Goal: Task Accomplishment & Management: Use online tool/utility

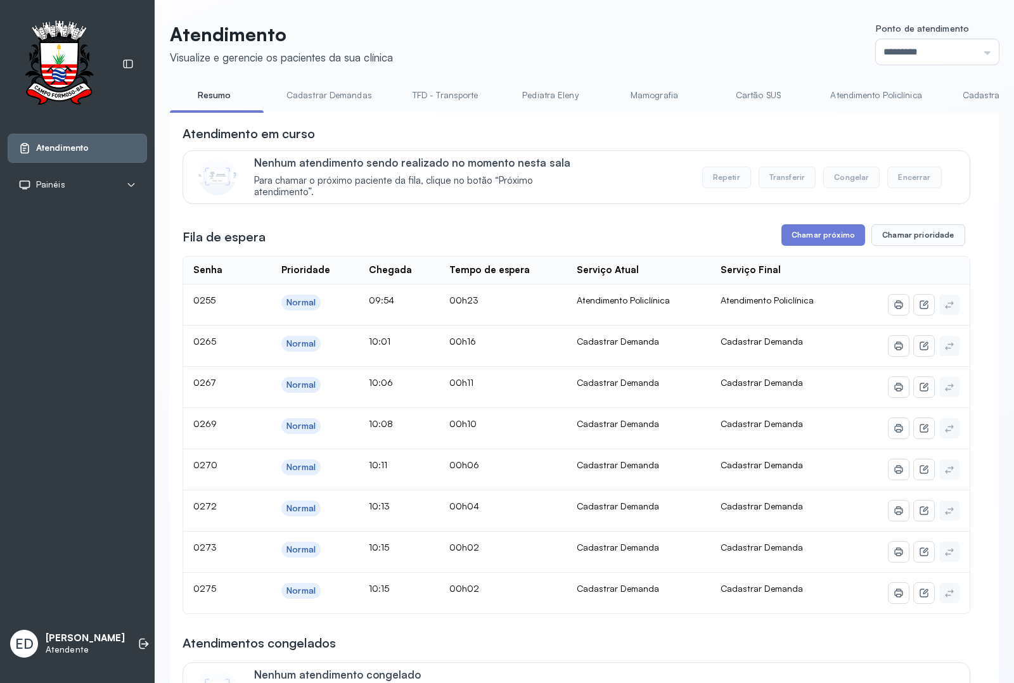
click at [216, 100] on link "Resumo" at bounding box center [214, 95] width 89 height 21
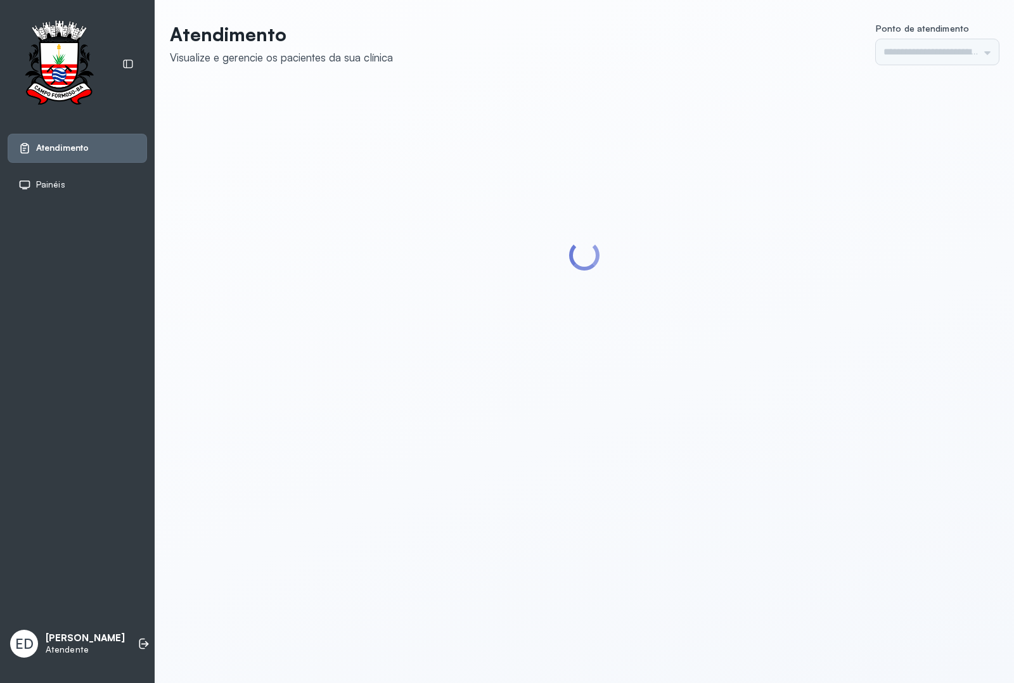
type input "*********"
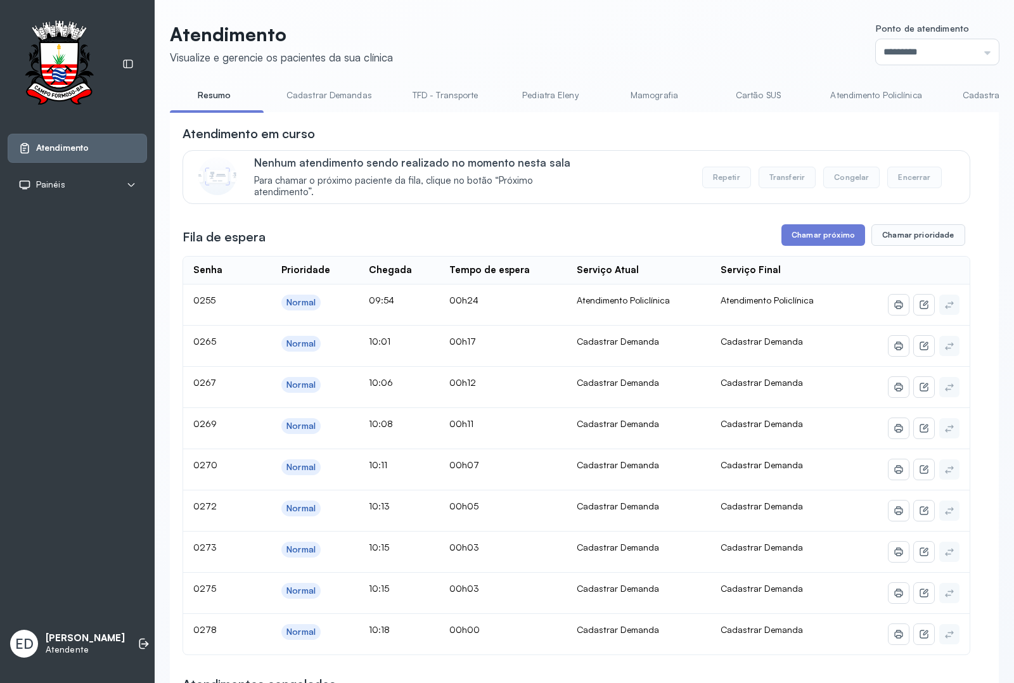
scroll to position [79, 0]
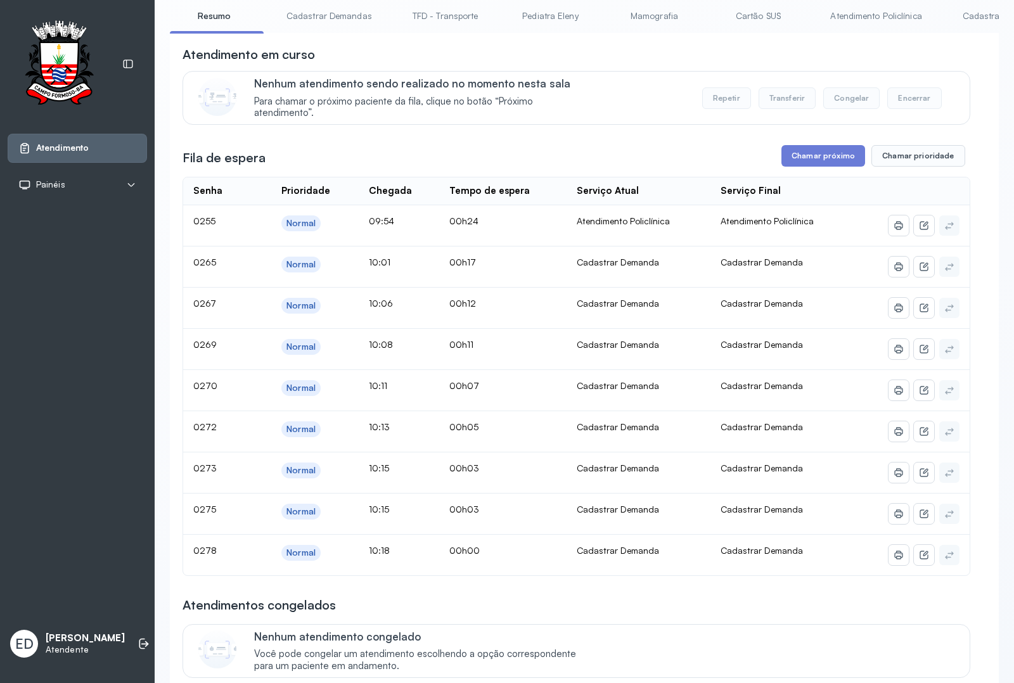
click at [866, 18] on link "Atendimento Policlínica" at bounding box center [876, 16] width 117 height 21
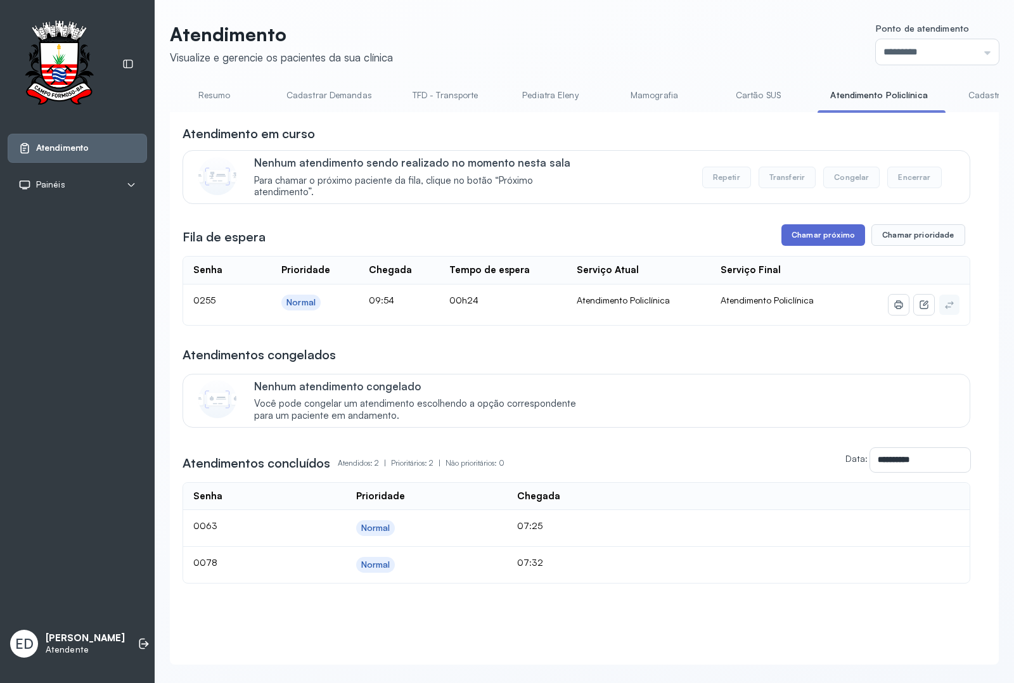
click at [790, 235] on button "Chamar próximo" at bounding box center [824, 235] width 84 height 22
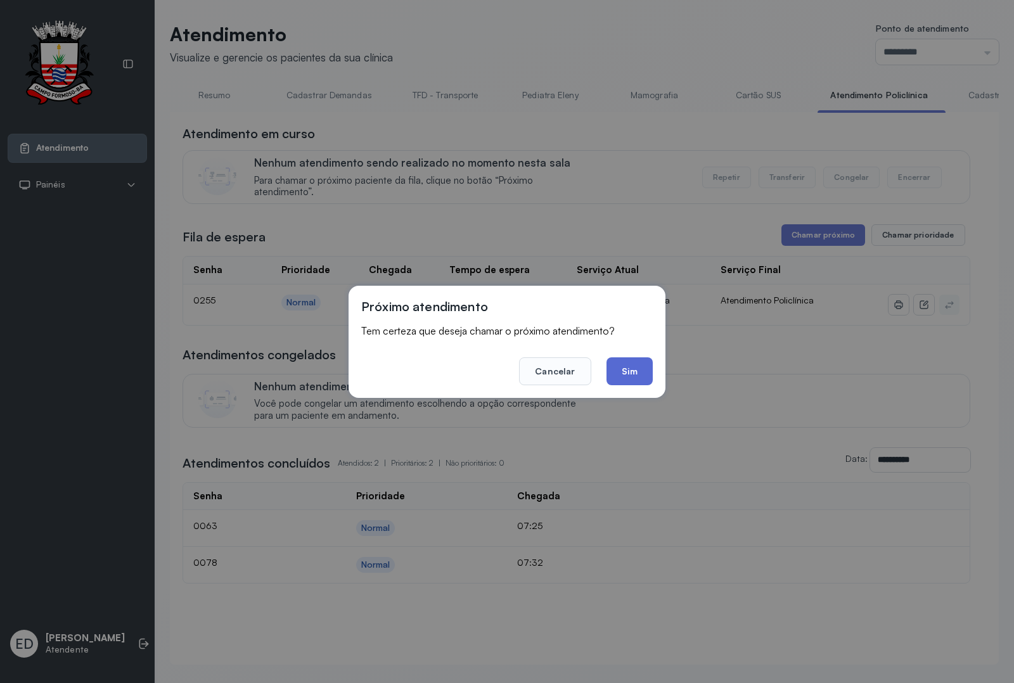
click at [626, 366] on button "Sim" at bounding box center [630, 372] width 46 height 28
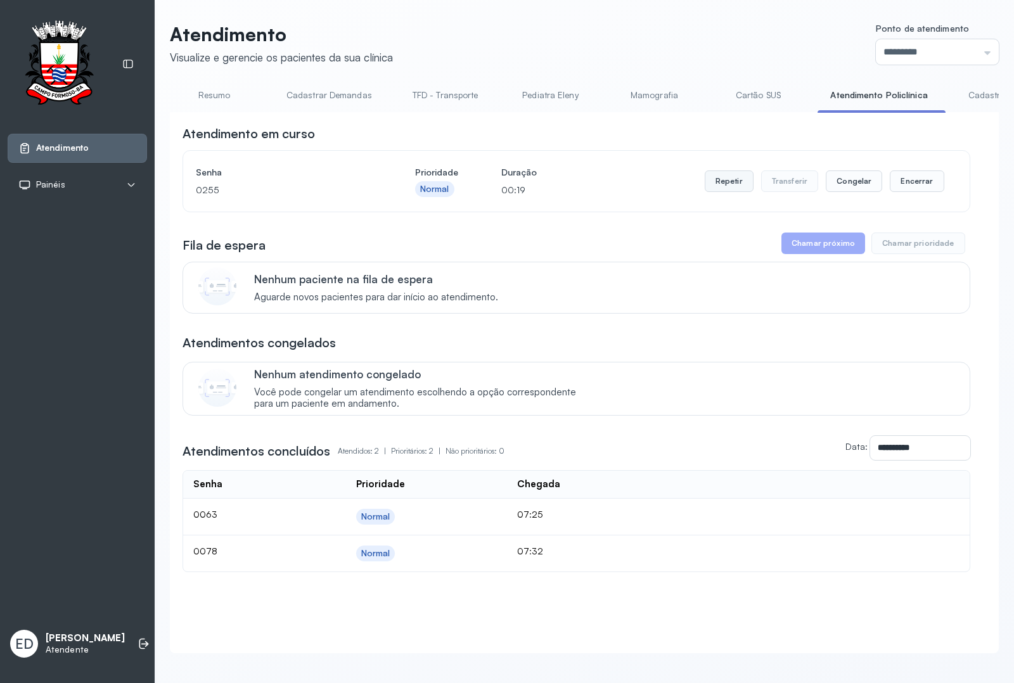
click at [733, 187] on button "Repetir" at bounding box center [729, 182] width 49 height 22
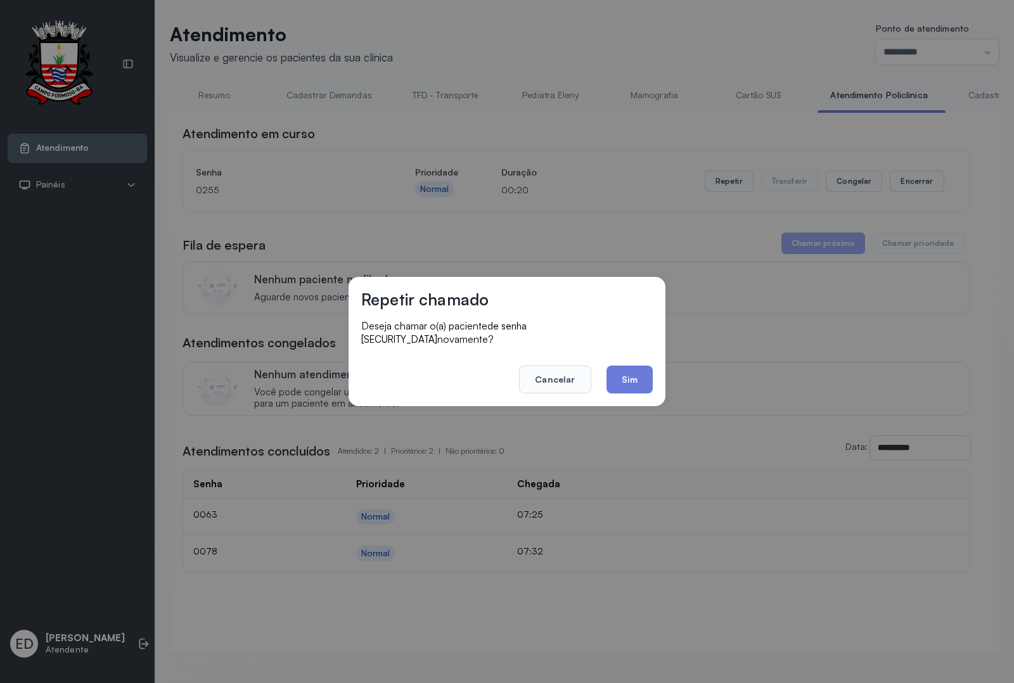
click at [629, 373] on button "Sim" at bounding box center [630, 380] width 46 height 28
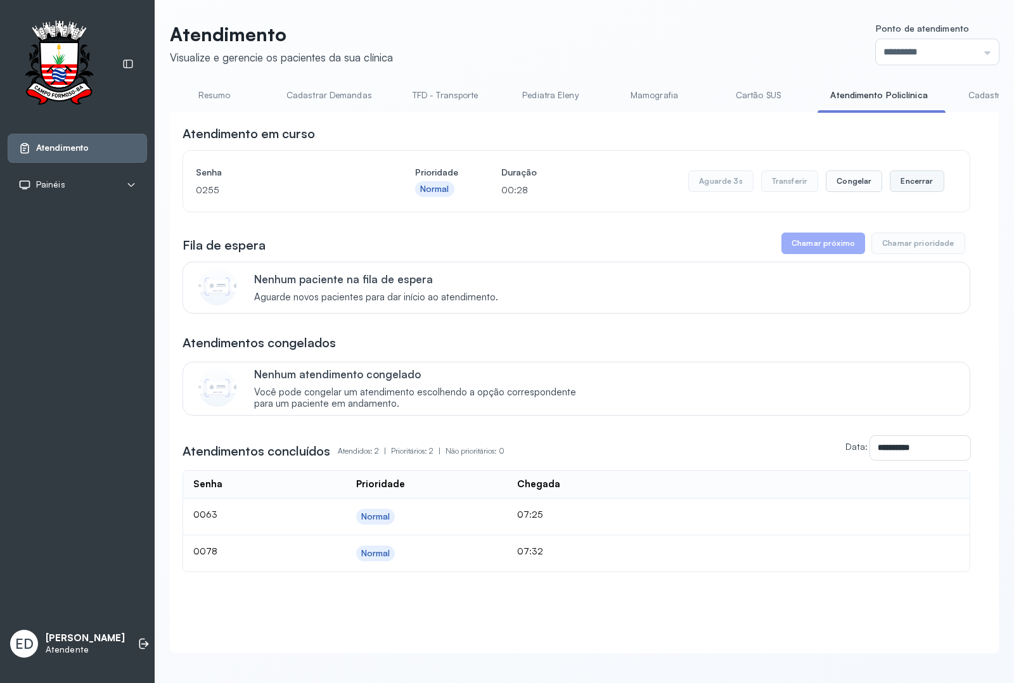
click at [902, 184] on button "Encerrar" at bounding box center [917, 182] width 54 height 22
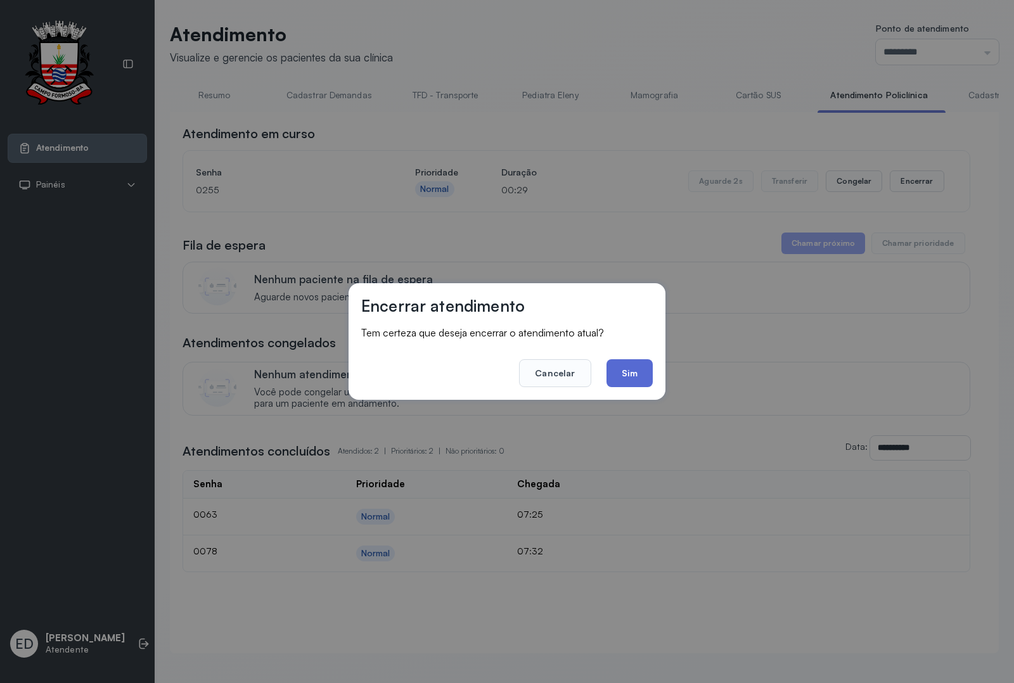
click at [638, 375] on button "Sim" at bounding box center [630, 373] width 46 height 28
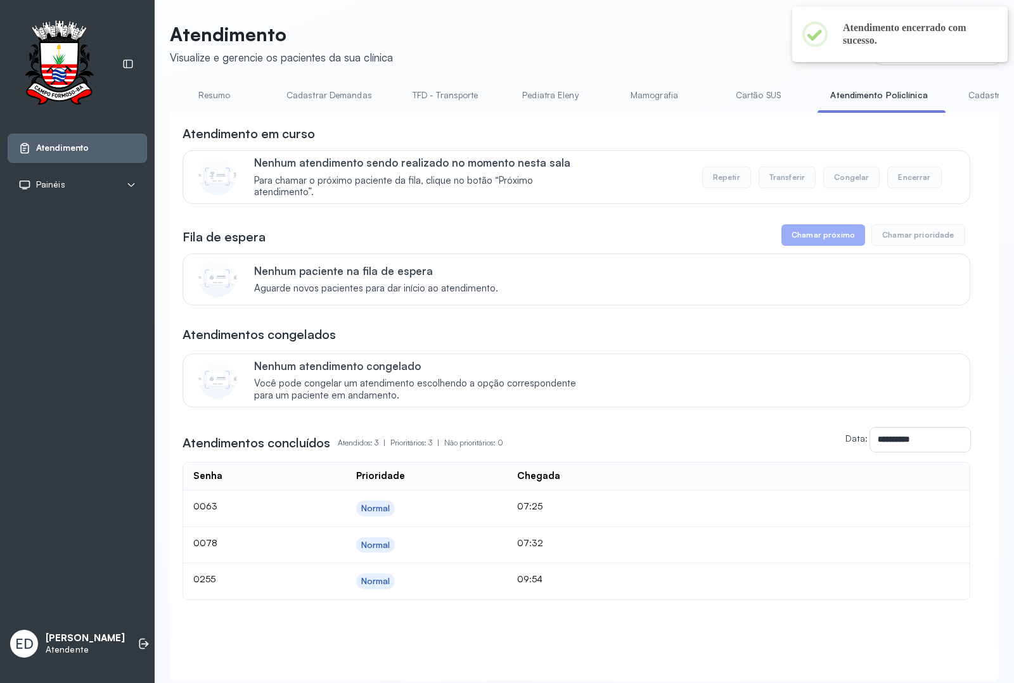
click at [219, 90] on link "Resumo" at bounding box center [214, 95] width 89 height 21
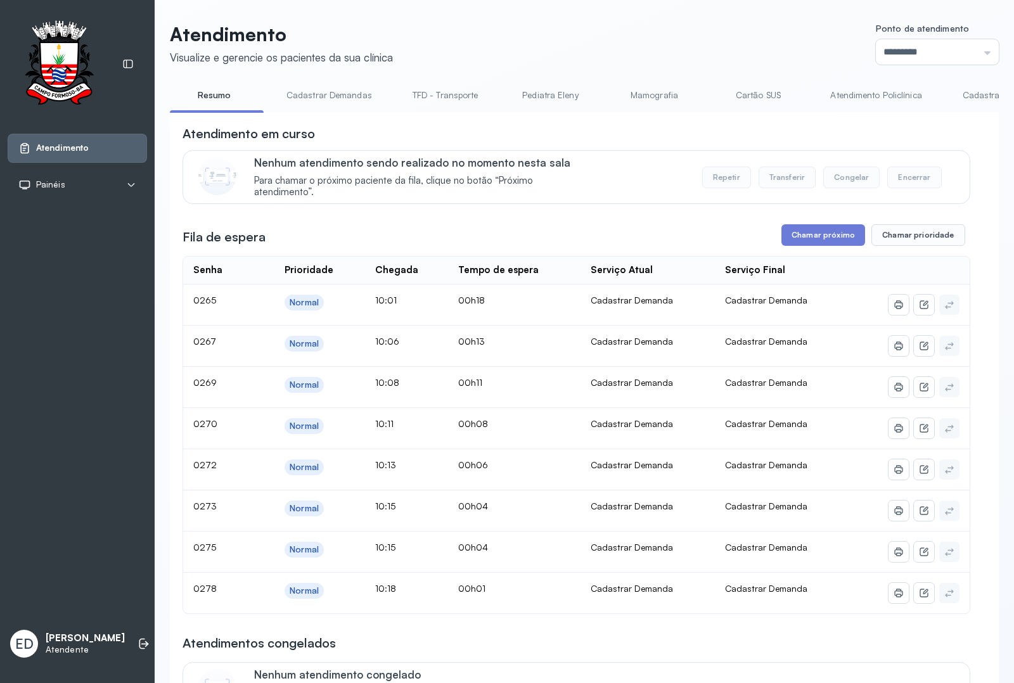
scroll to position [79, 0]
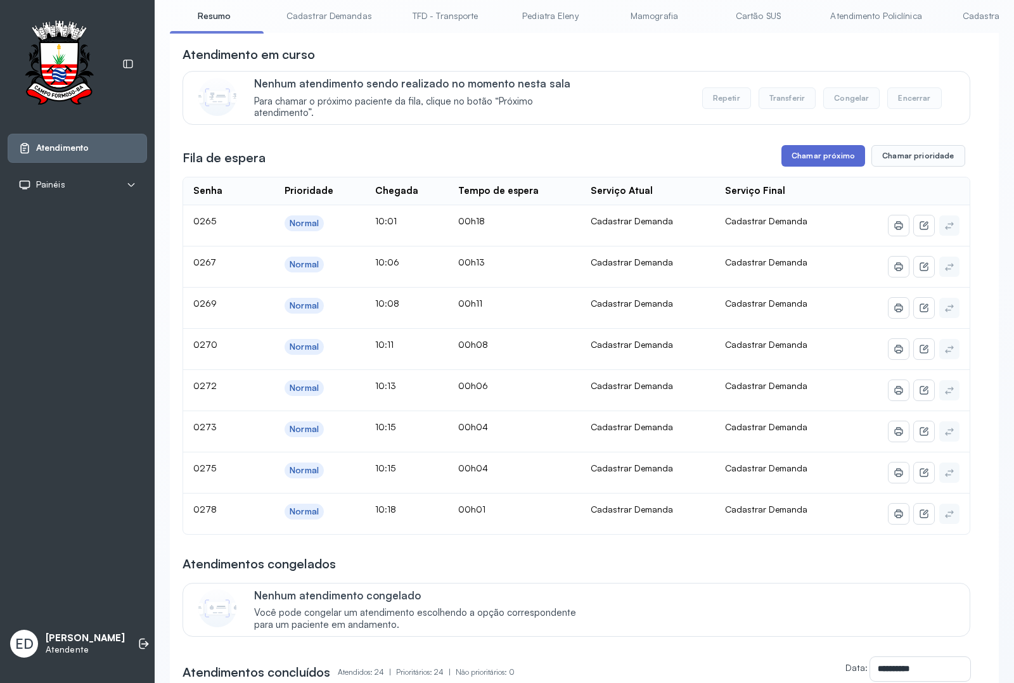
click at [803, 157] on button "Chamar próximo" at bounding box center [824, 156] width 84 height 22
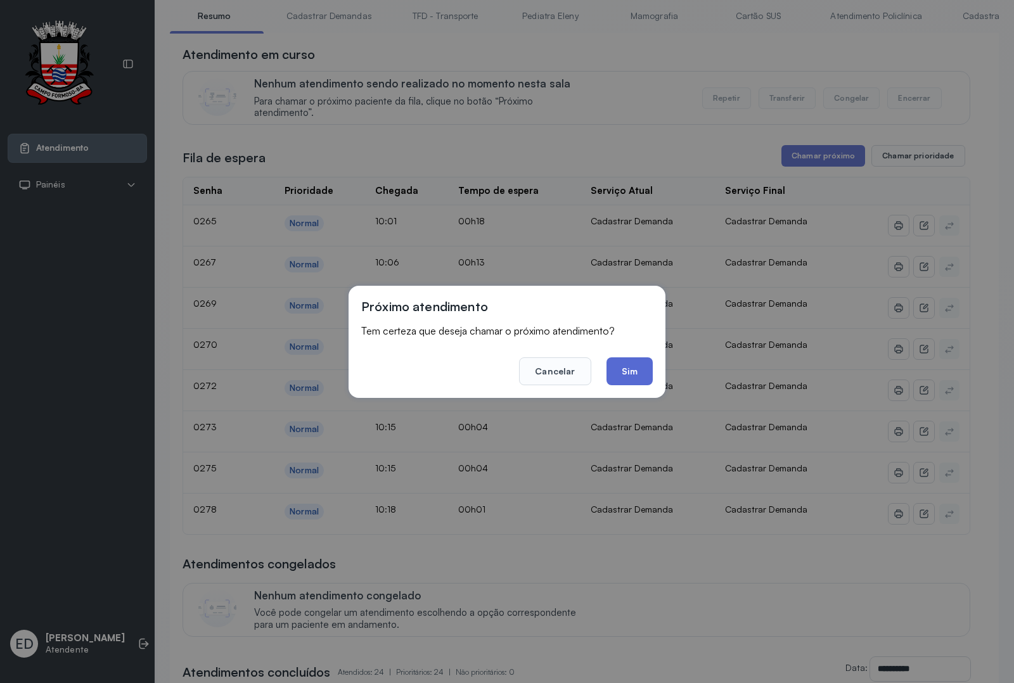
click at [622, 370] on button "Sim" at bounding box center [630, 372] width 46 height 28
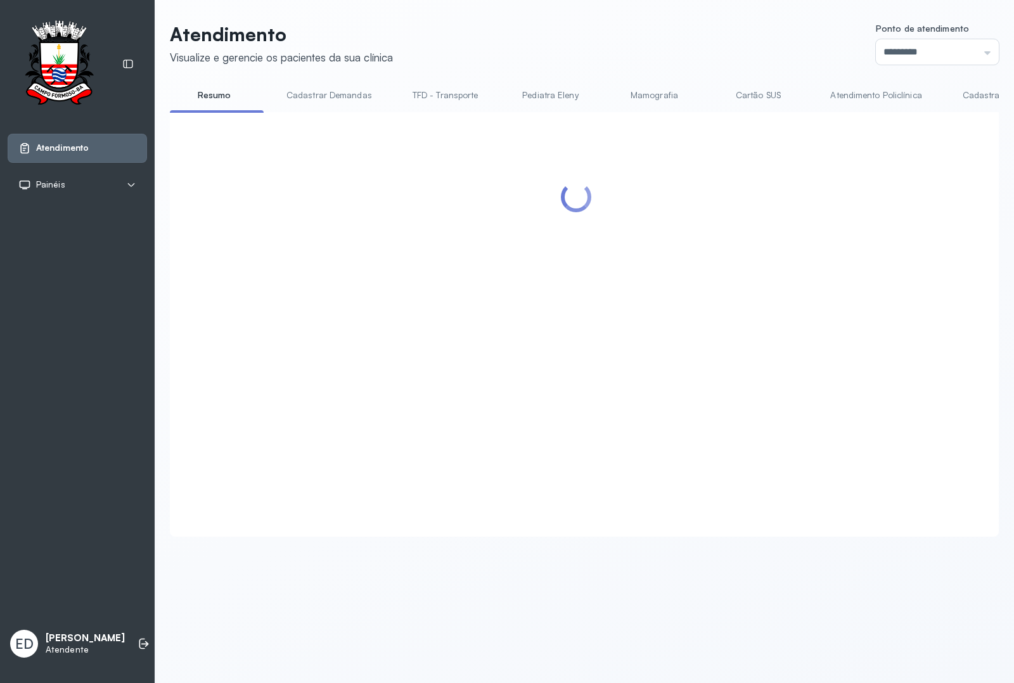
scroll to position [0, 0]
click at [638, 70] on div "Atendimento Visualize e gerencie os pacientes da sua clínica Ponto de atendimen…" at bounding box center [584, 280] width 829 height 514
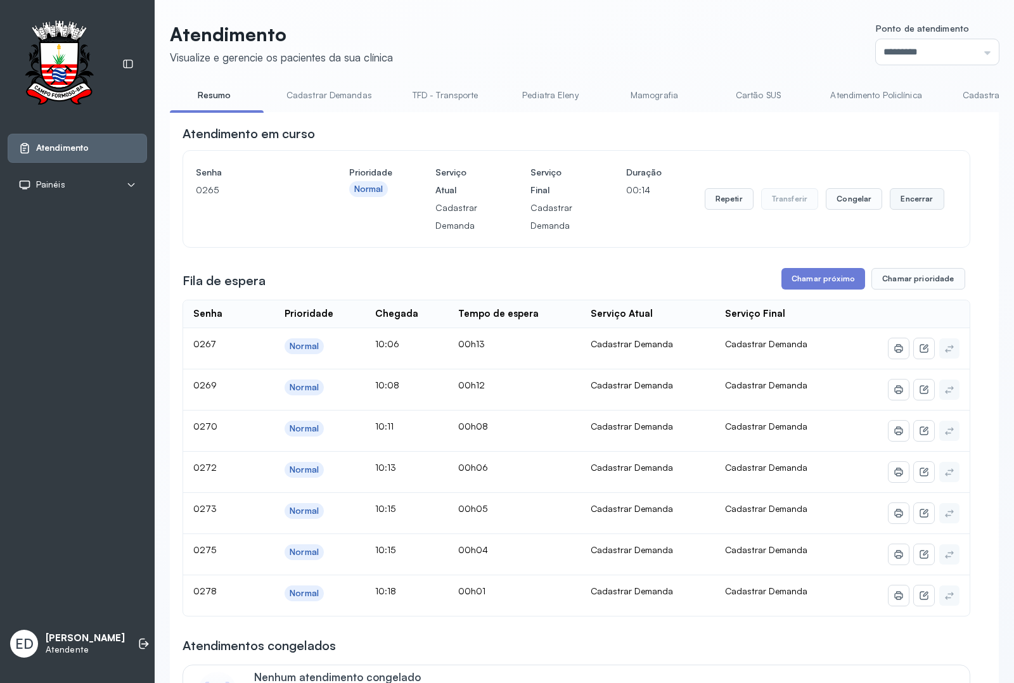
click at [903, 210] on button "Encerrar" at bounding box center [917, 199] width 54 height 22
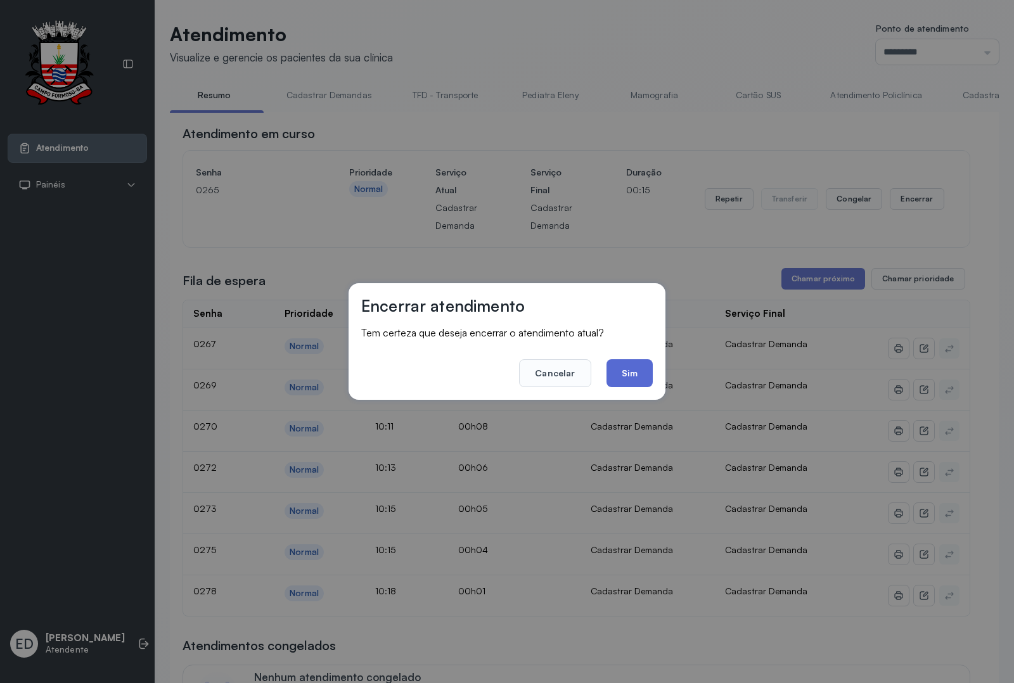
click at [635, 372] on button "Sim" at bounding box center [630, 373] width 46 height 28
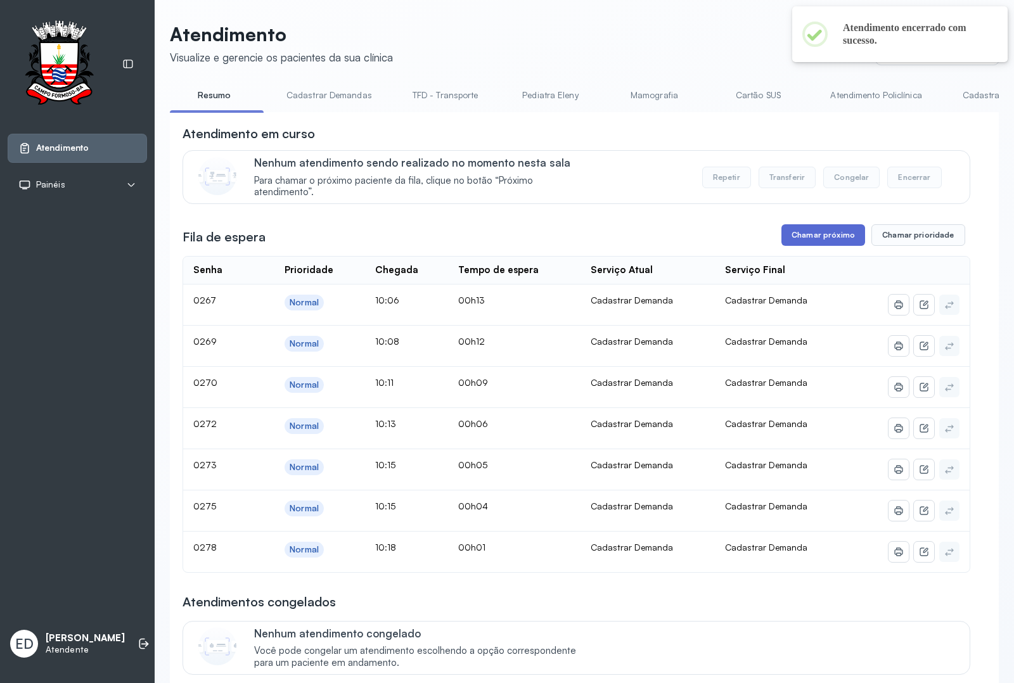
click at [815, 239] on button "Chamar próximo" at bounding box center [824, 235] width 84 height 22
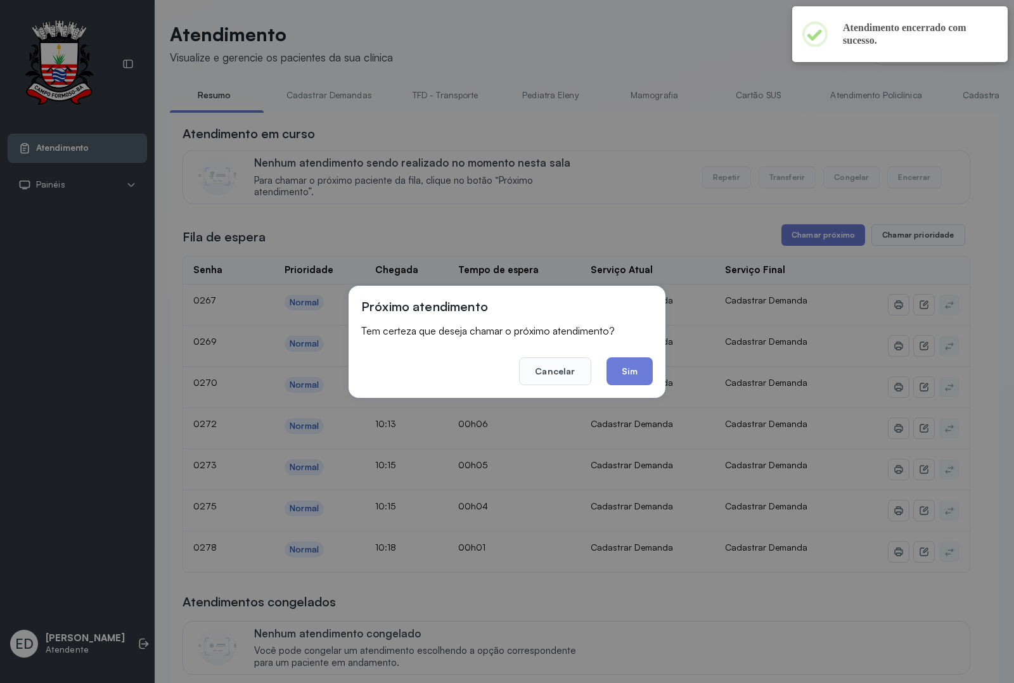
click at [635, 356] on footer "Cancelar Sim" at bounding box center [507, 363] width 292 height 46
drag, startPoint x: 635, startPoint y: 371, endPoint x: 622, endPoint y: 330, distance: 42.9
click at [635, 371] on button "Sim" at bounding box center [630, 372] width 46 height 28
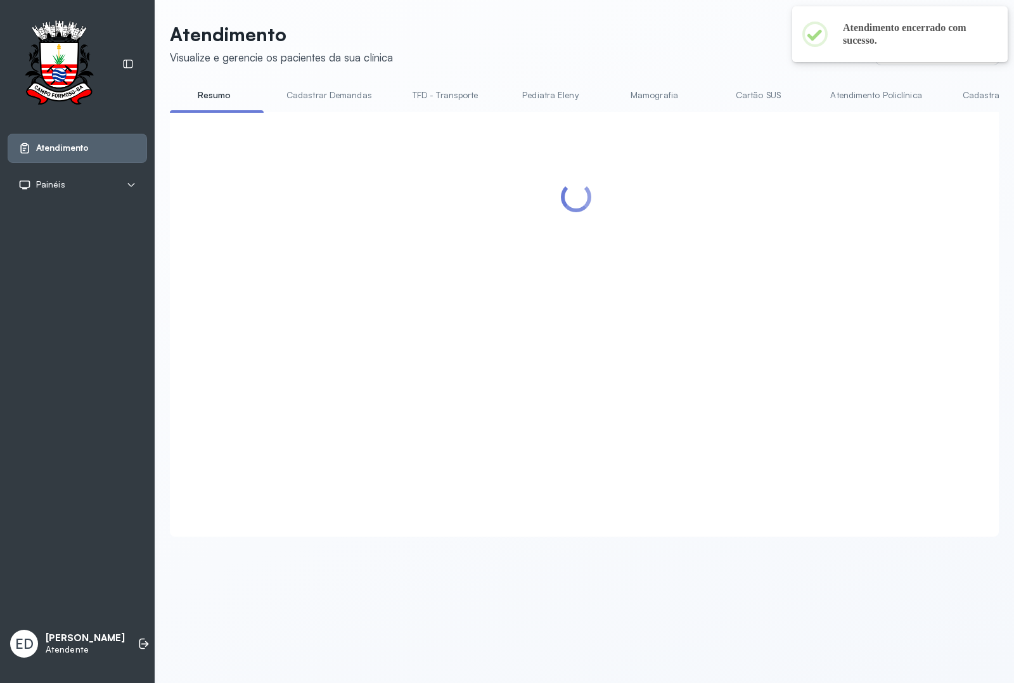
click at [686, 65] on div "Atendimento Visualize e gerencie os pacientes da sua clínica Ponto de atendimen…" at bounding box center [584, 280] width 829 height 514
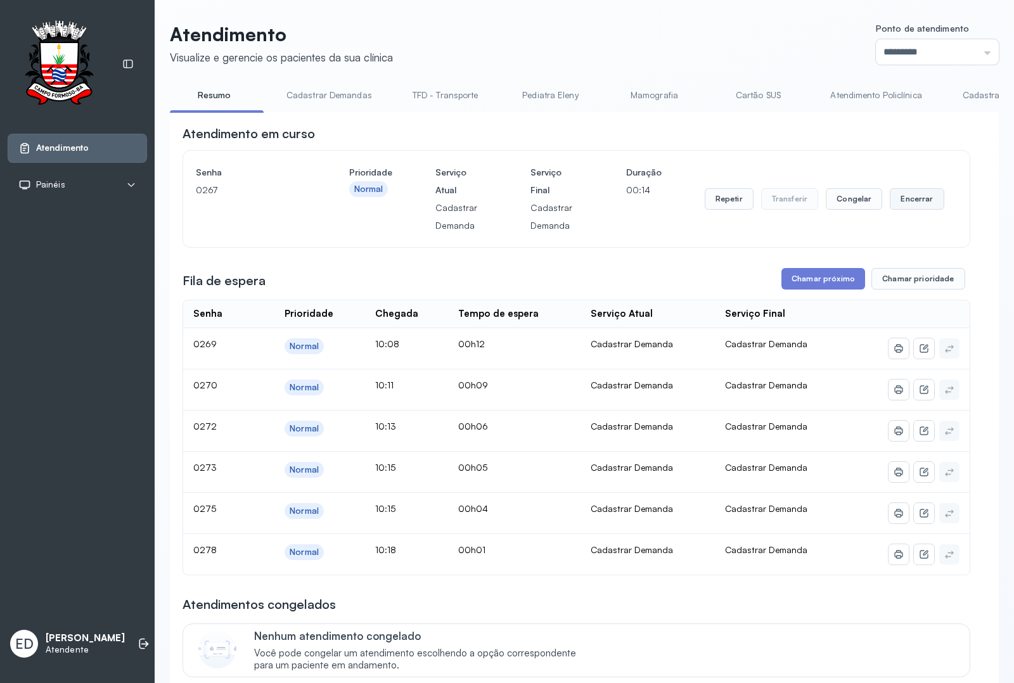
click at [905, 207] on button "Encerrar" at bounding box center [917, 199] width 54 height 22
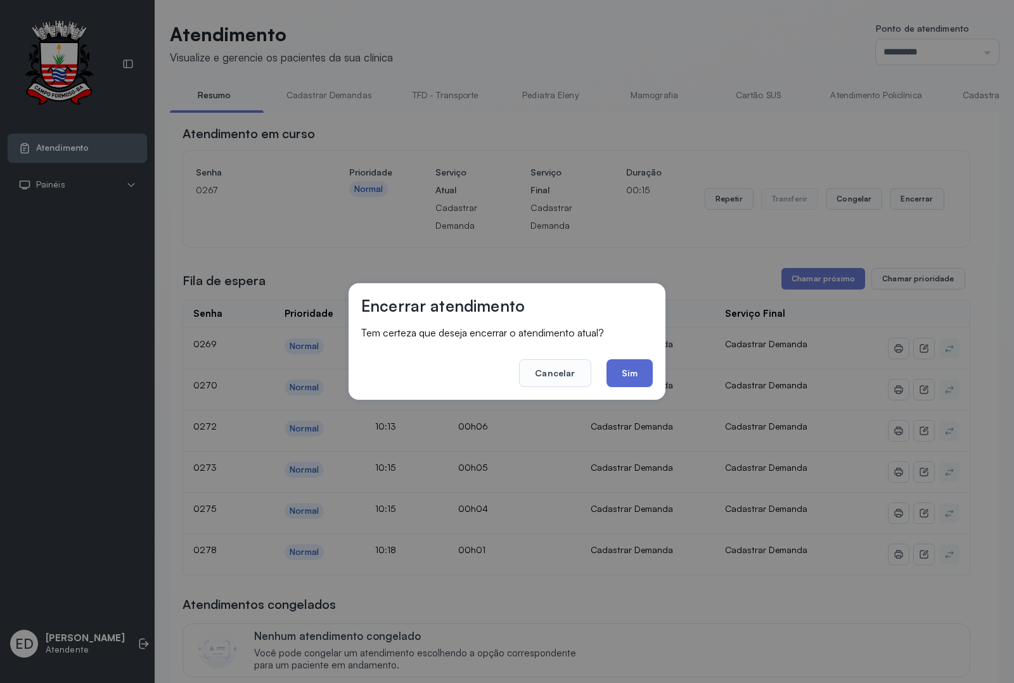
click at [634, 366] on button "Sim" at bounding box center [630, 373] width 46 height 28
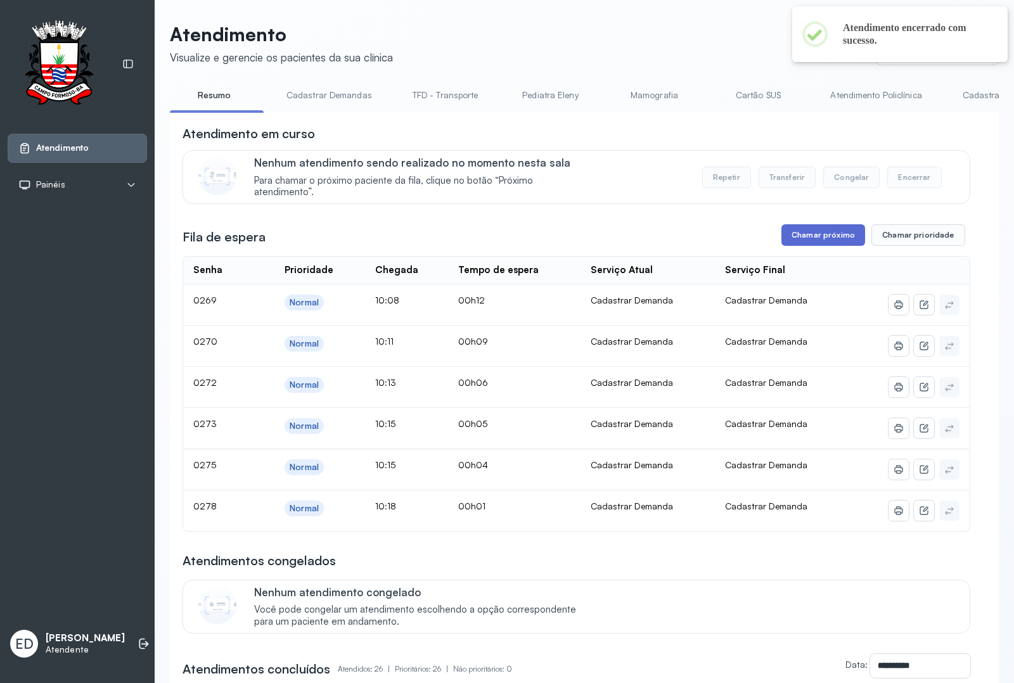
click at [819, 233] on button "Chamar próximo" at bounding box center [824, 235] width 84 height 22
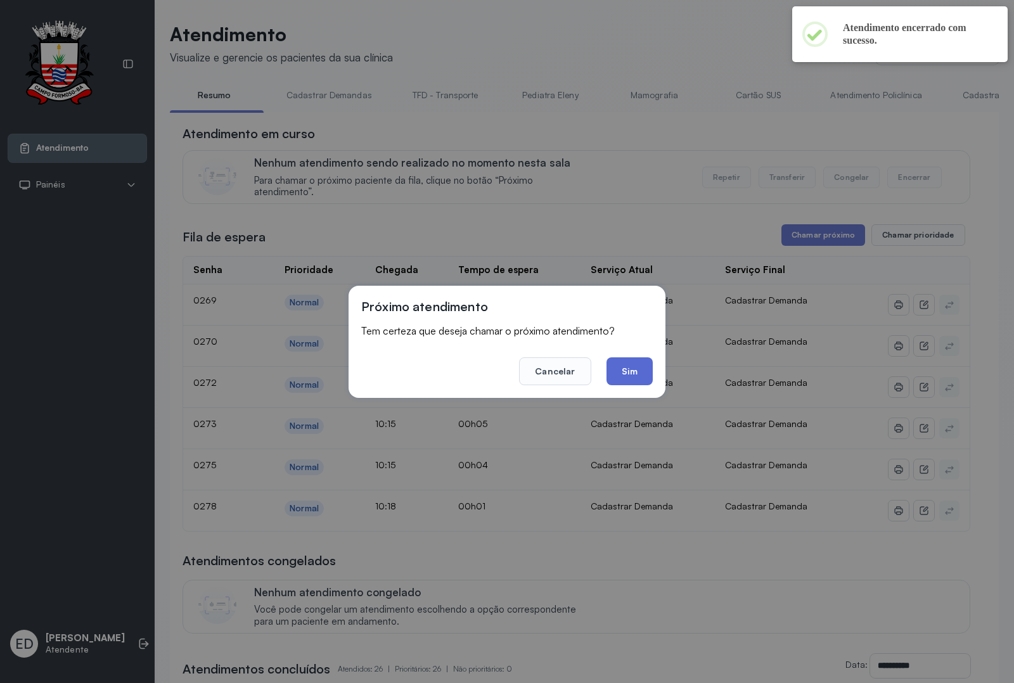
click at [645, 358] on button "Sim" at bounding box center [630, 372] width 46 height 28
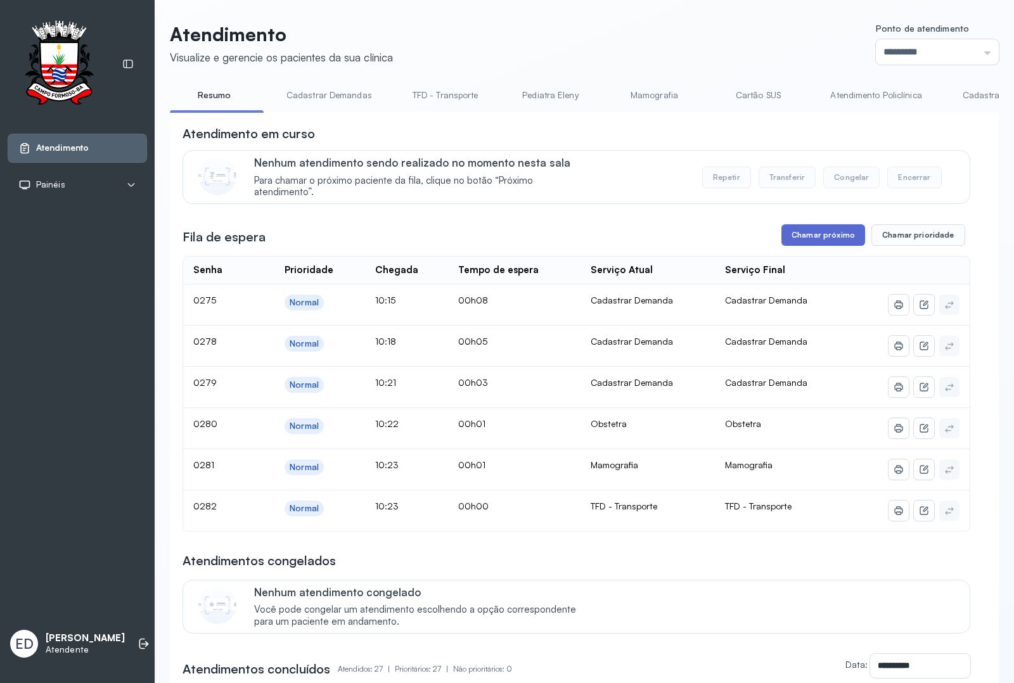
click at [827, 236] on button "Chamar próximo" at bounding box center [824, 235] width 84 height 22
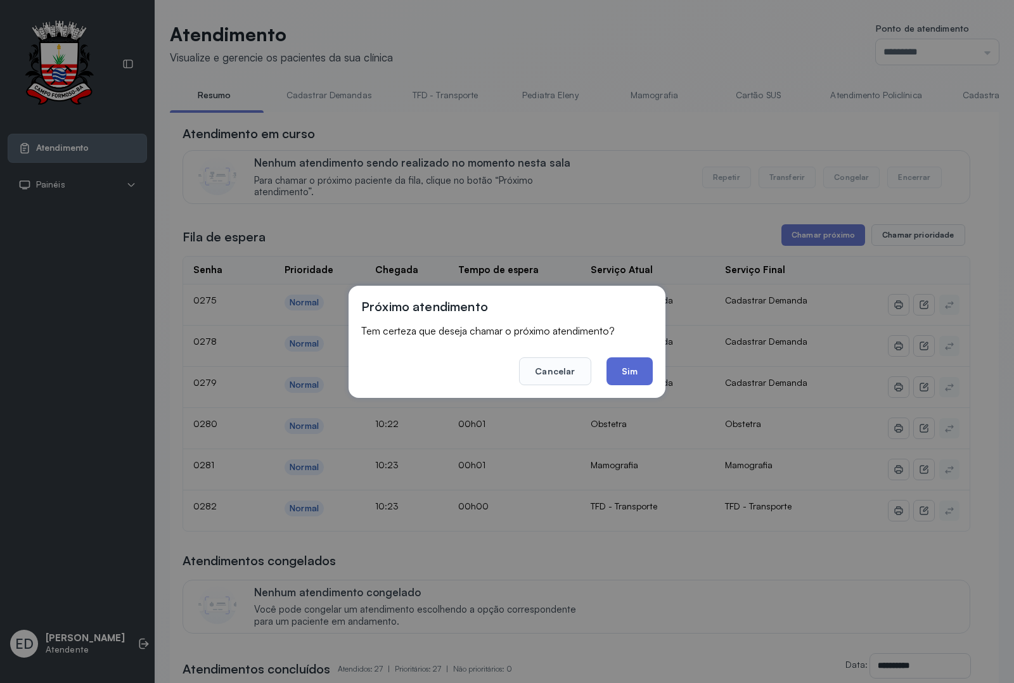
click at [638, 359] on button "Sim" at bounding box center [630, 372] width 46 height 28
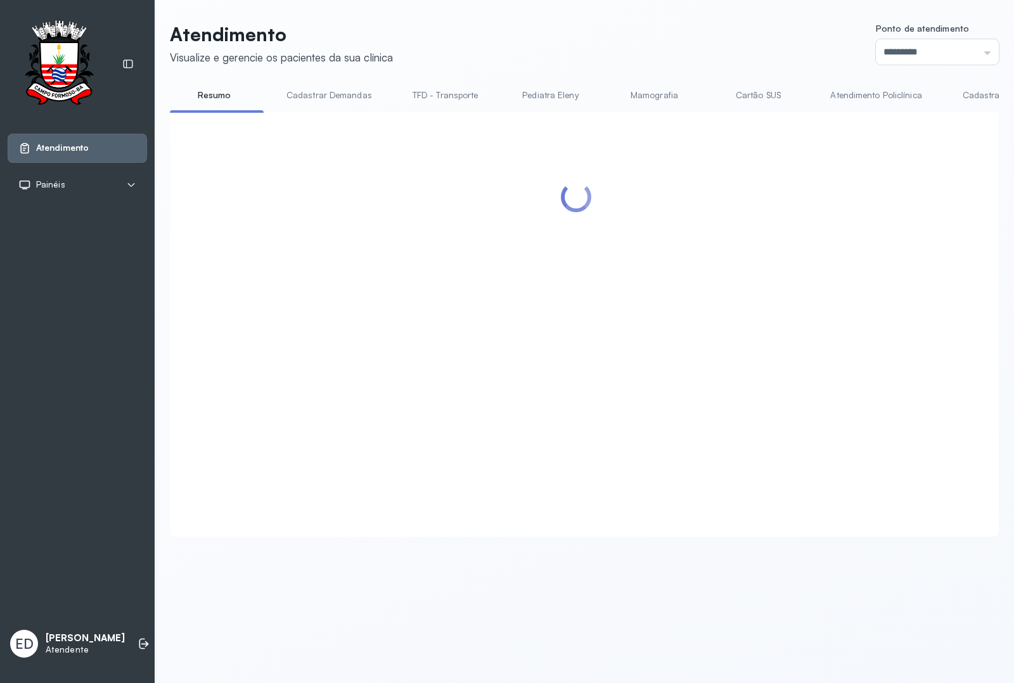
click at [688, 30] on header "Atendimento Visualize e gerencie os pacientes da sua clínica Ponto de atendimen…" at bounding box center [584, 44] width 829 height 42
click at [697, 27] on header "Atendimento Visualize e gerencie os pacientes da sua clínica Ponto de atendimen…" at bounding box center [584, 44] width 829 height 42
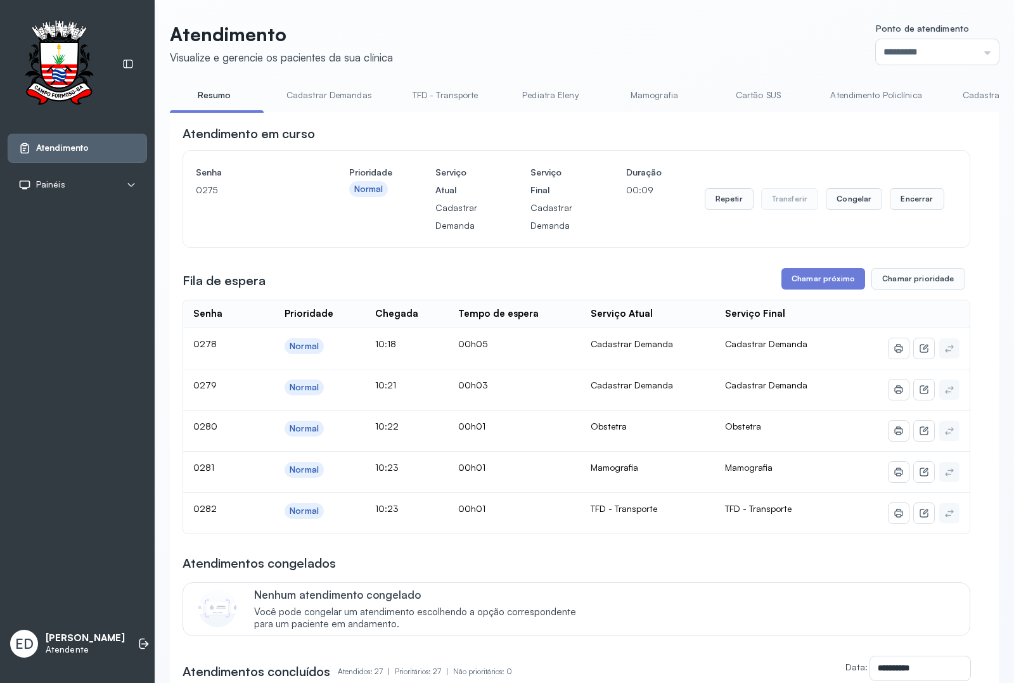
click at [719, 24] on header "Atendimento Visualize e gerencie os pacientes da sua clínica Ponto de atendimen…" at bounding box center [584, 44] width 829 height 42
click at [720, 24] on header "Atendimento Visualize e gerencie os pacientes da sua clínica Ponto de atendimen…" at bounding box center [584, 44] width 829 height 42
click at [730, 195] on button "Repetir" at bounding box center [729, 199] width 49 height 22
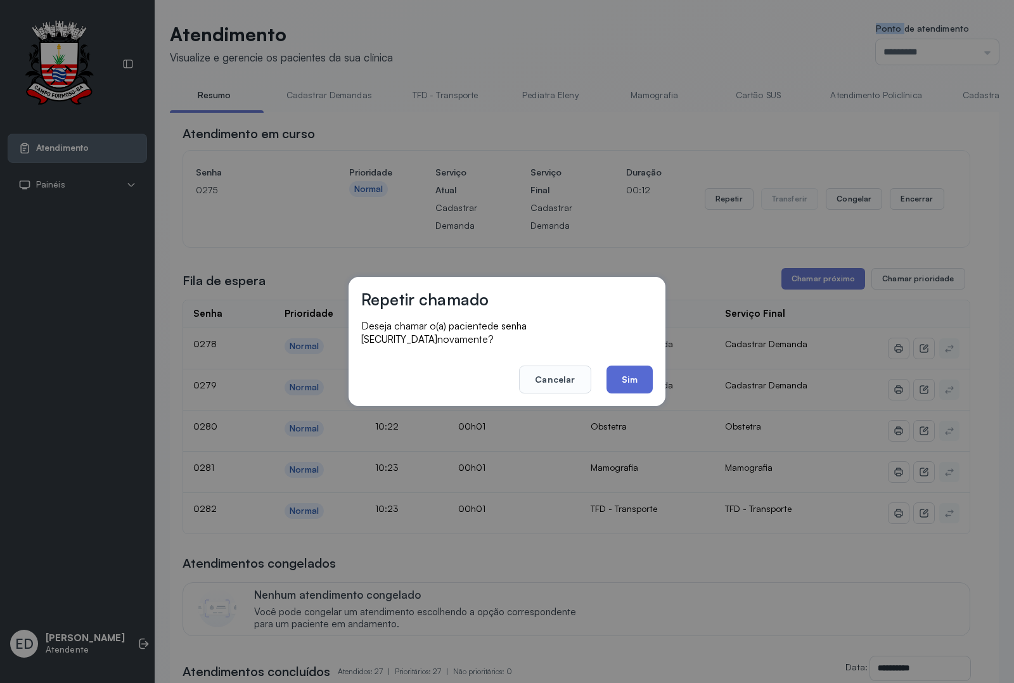
click at [641, 373] on button "Sim" at bounding box center [630, 380] width 46 height 28
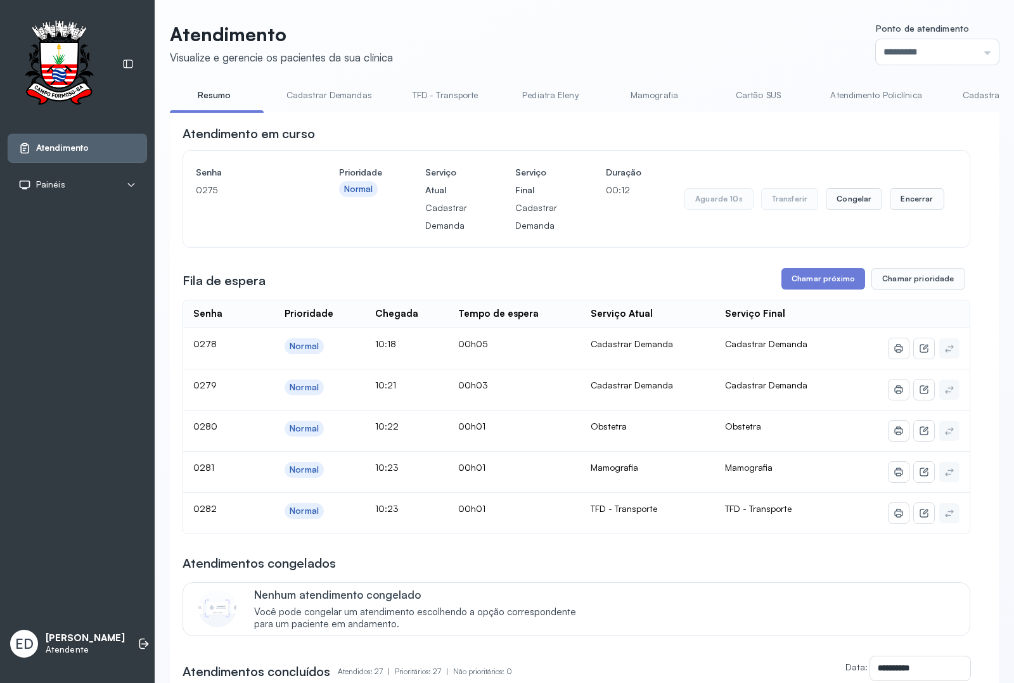
click at [718, 45] on header "Atendimento Visualize e gerencie os pacientes da sua clínica Ponto de atendimen…" at bounding box center [584, 44] width 829 height 42
click at [924, 206] on button "Encerrar" at bounding box center [917, 199] width 54 height 22
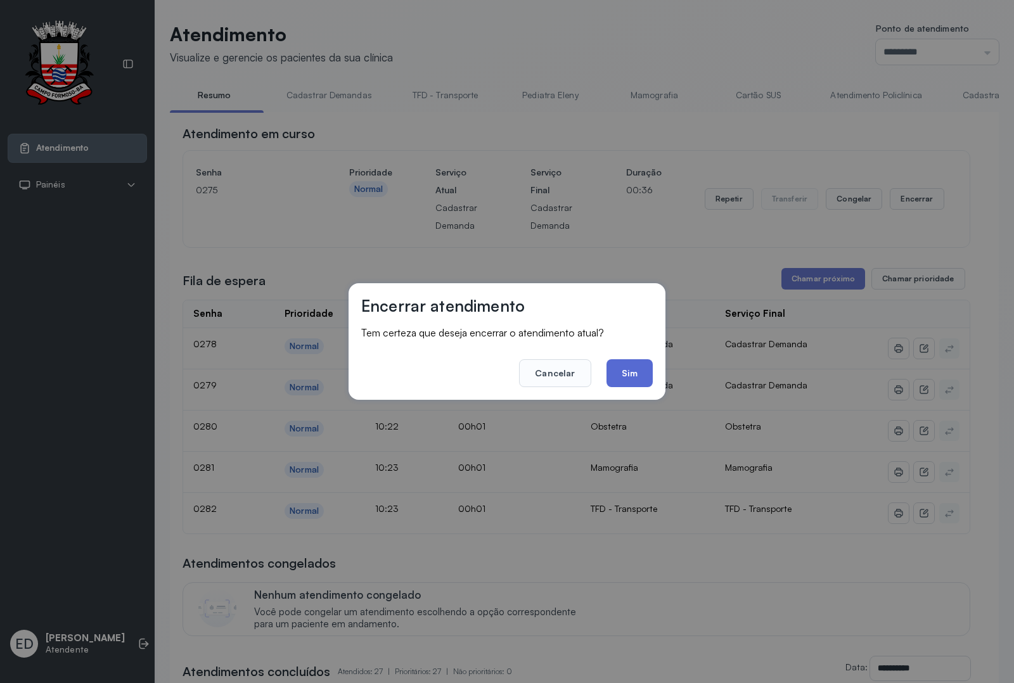
click at [647, 370] on button "Sim" at bounding box center [630, 373] width 46 height 28
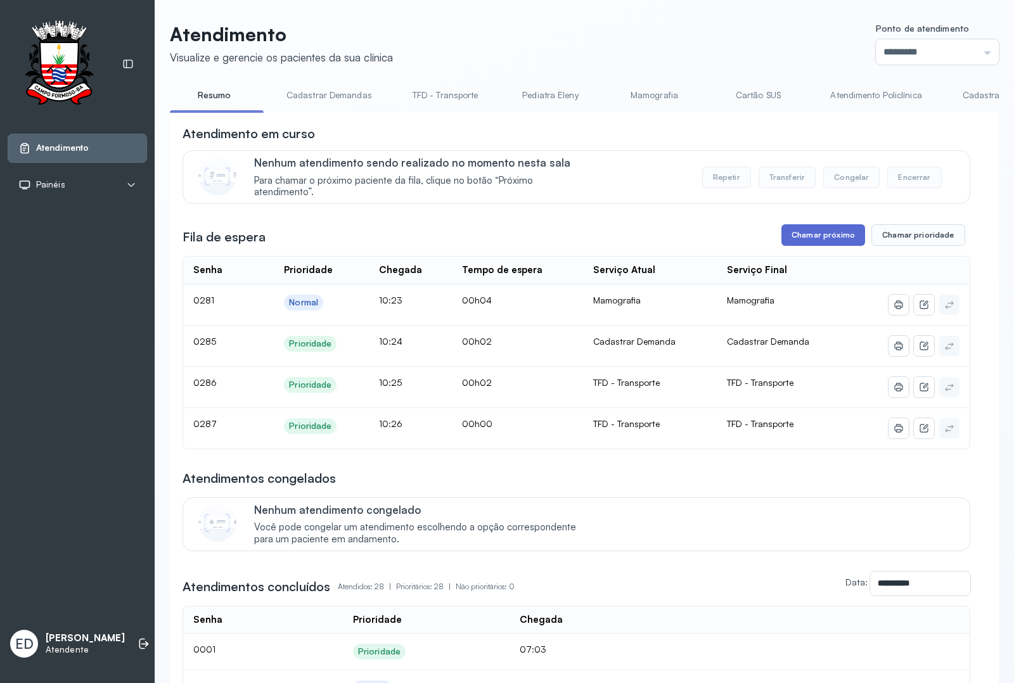
click at [834, 242] on button "Chamar próximo" at bounding box center [824, 235] width 84 height 22
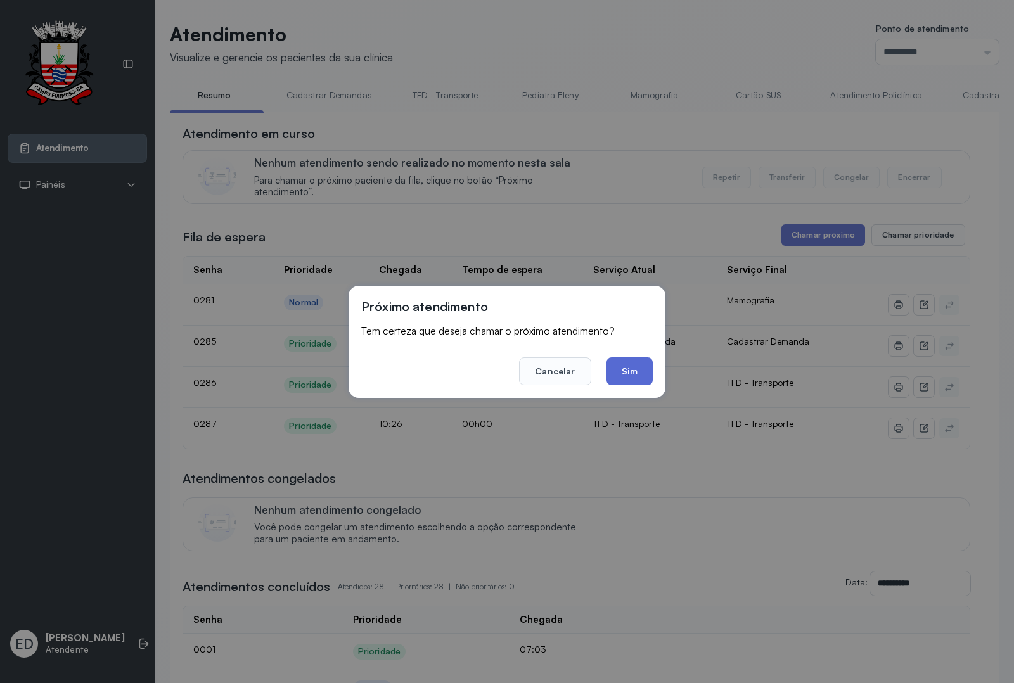
click at [637, 366] on button "Sim" at bounding box center [630, 372] width 46 height 28
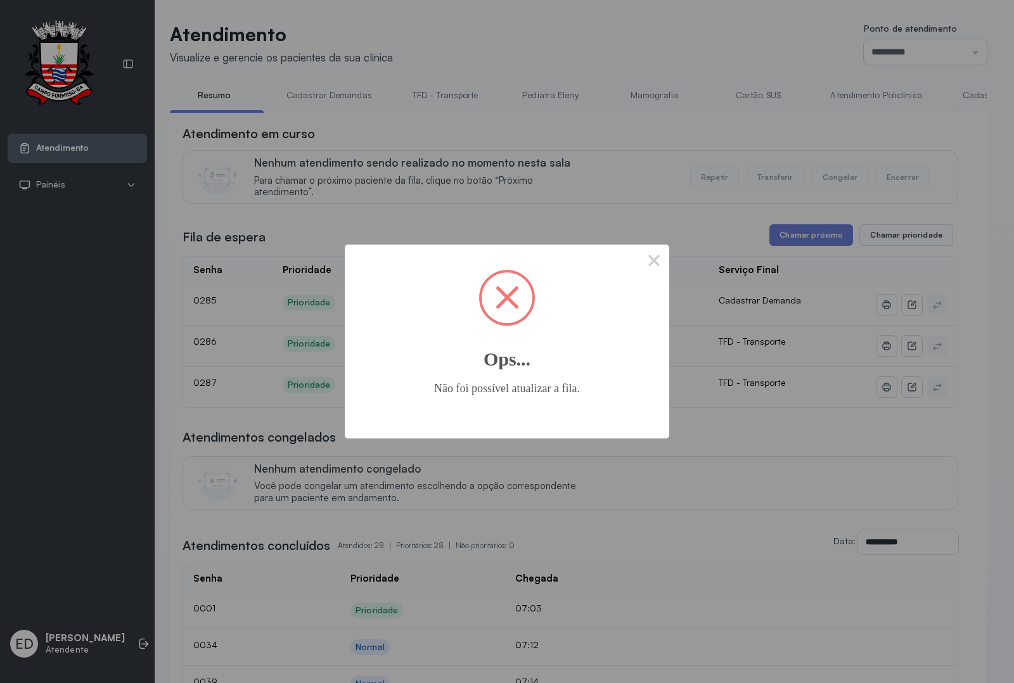
click at [501, 297] on span at bounding box center [507, 298] width 51 height 51
click at [660, 263] on button "×" at bounding box center [654, 260] width 30 height 30
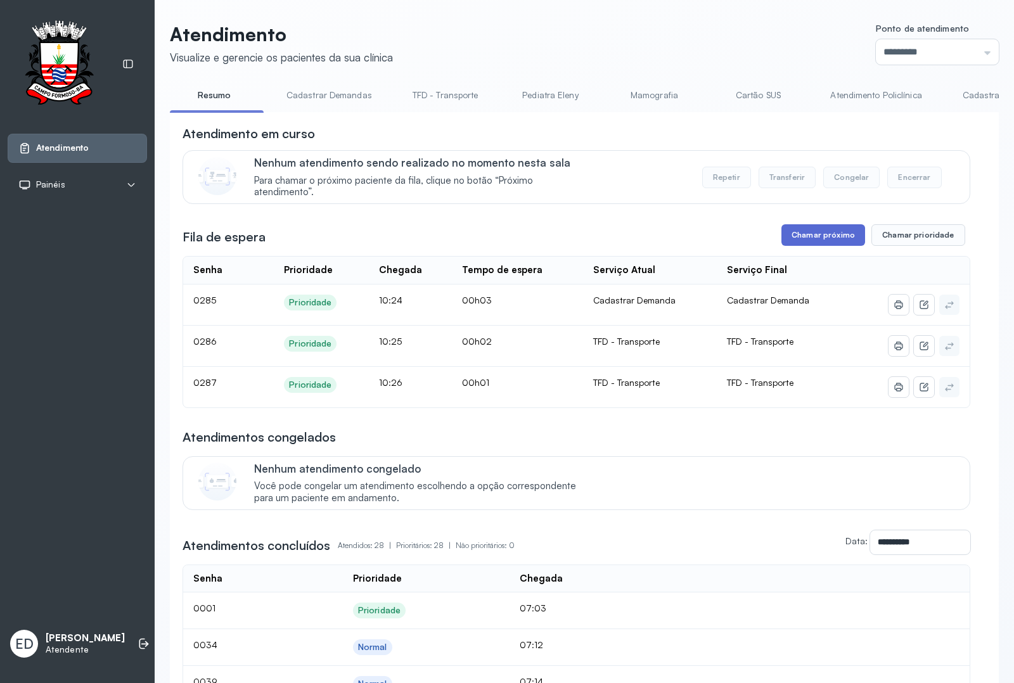
click at [815, 242] on button "Chamar próximo" at bounding box center [824, 235] width 84 height 22
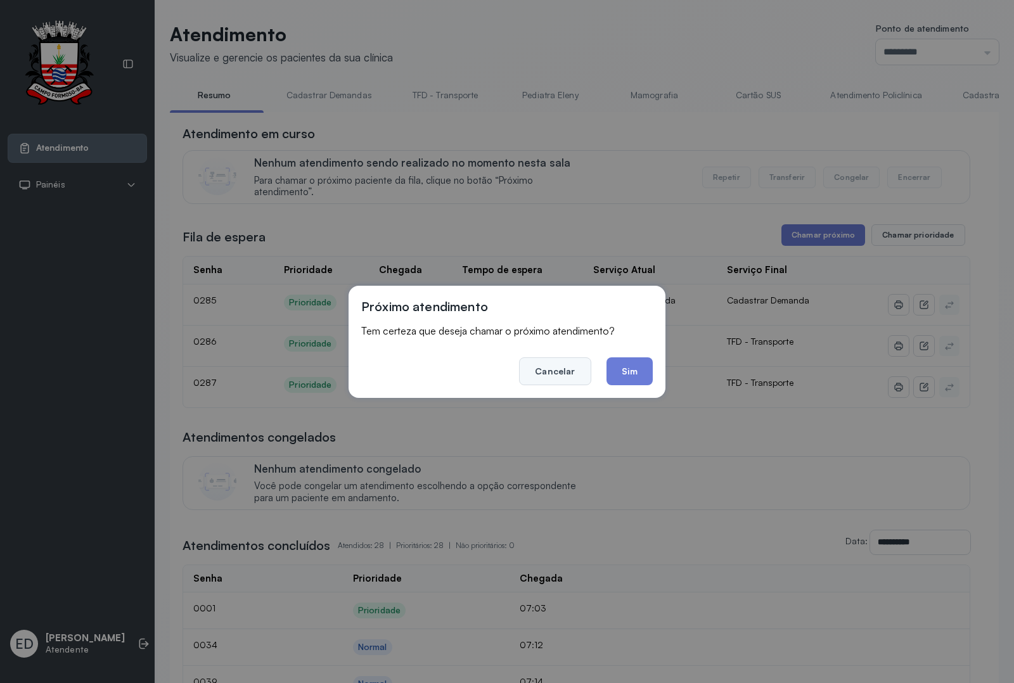
click at [559, 379] on button "Cancelar" at bounding box center [555, 372] width 72 height 28
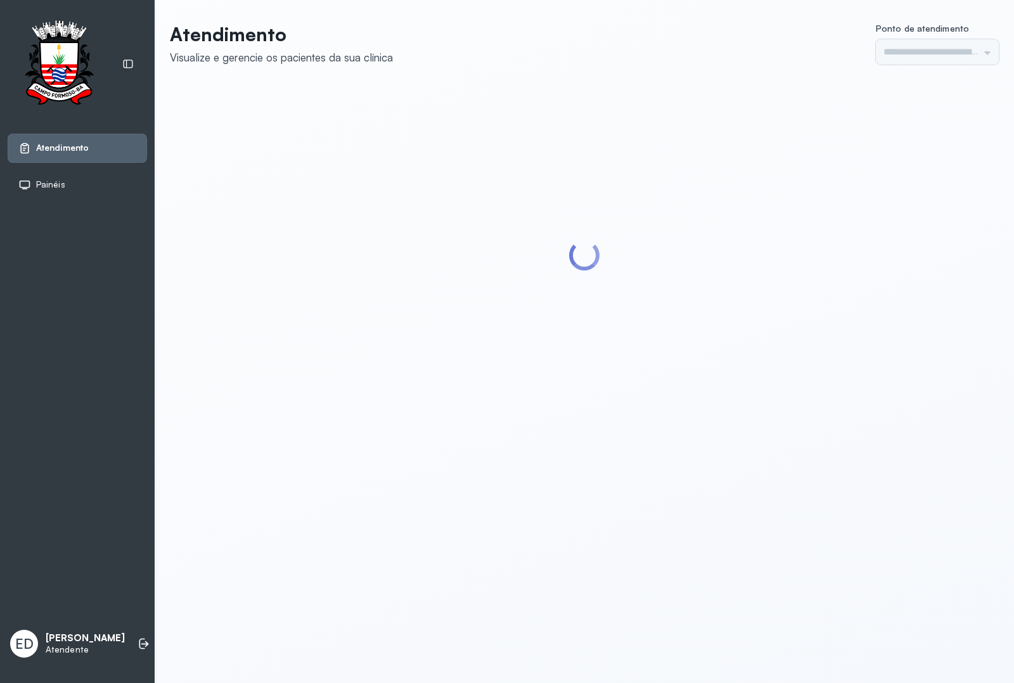
type input "*********"
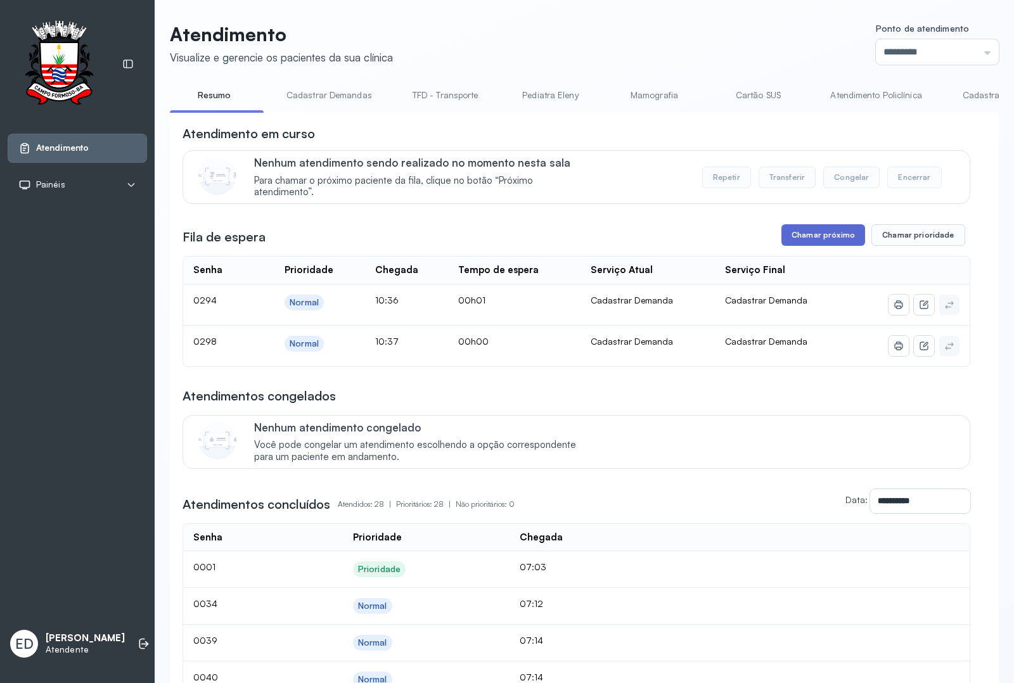
click at [821, 240] on button "Chamar próximo" at bounding box center [824, 235] width 84 height 22
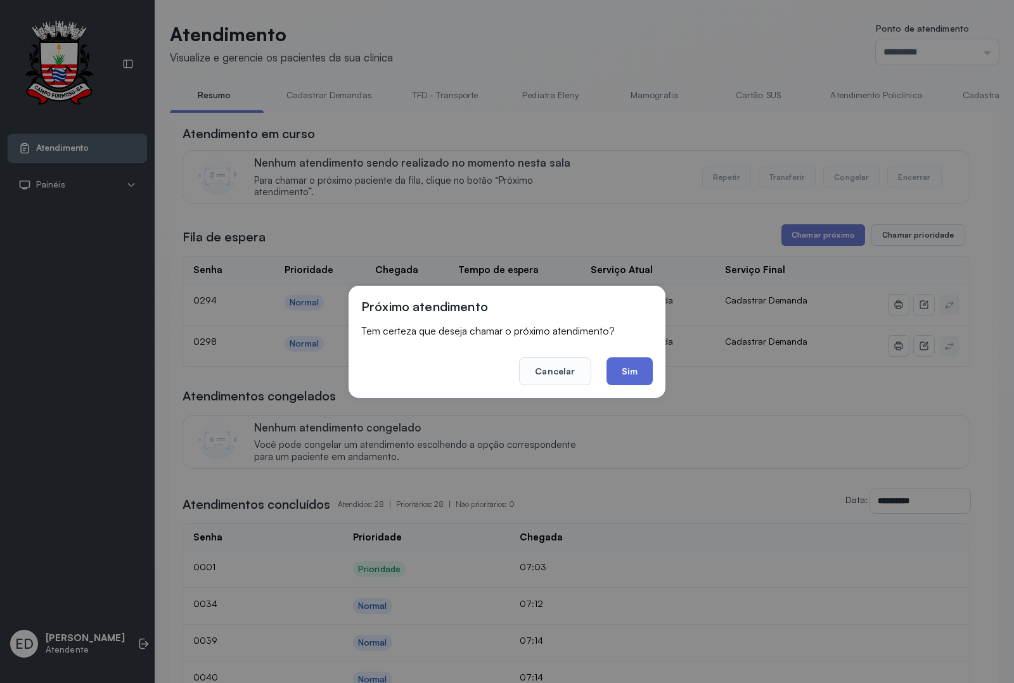
click at [624, 371] on button "Sim" at bounding box center [630, 372] width 46 height 28
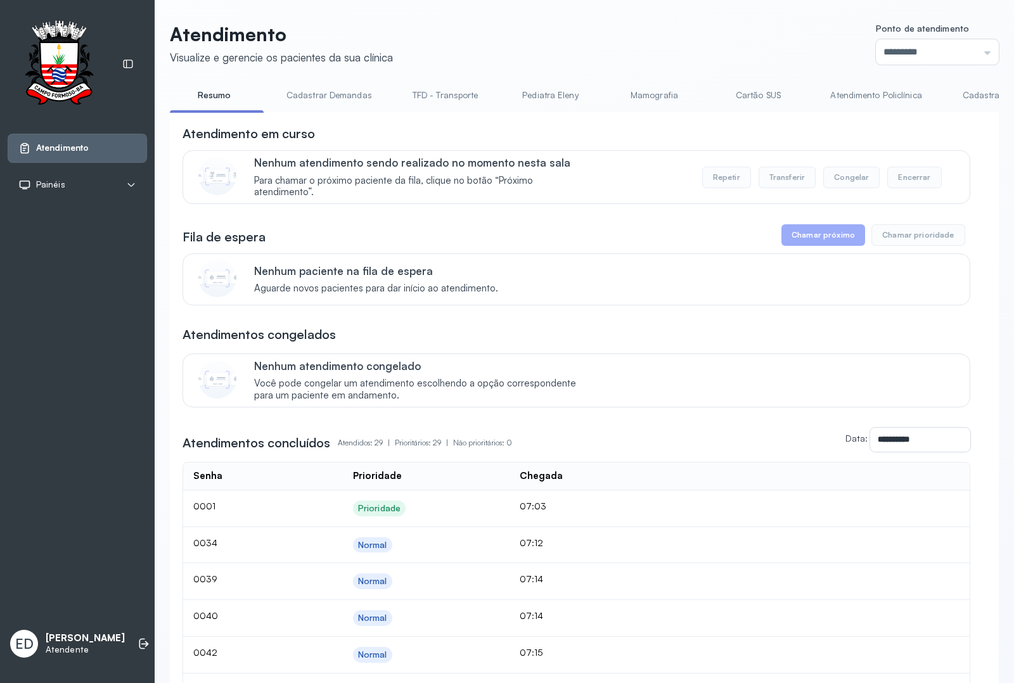
click at [195, 98] on link "Resumo" at bounding box center [214, 95] width 89 height 21
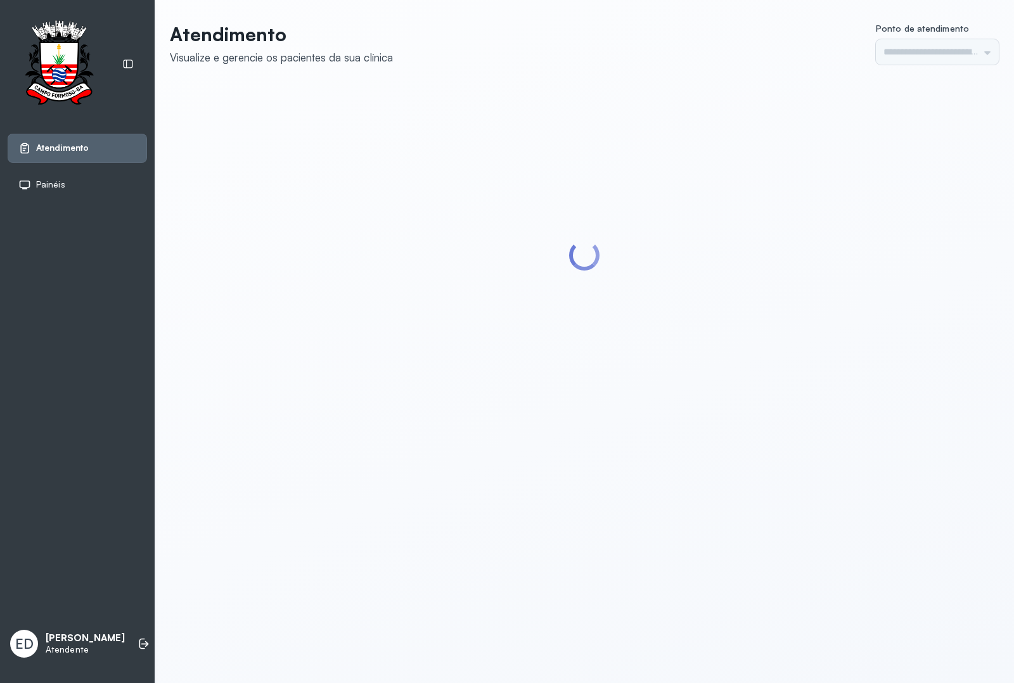
type input "*********"
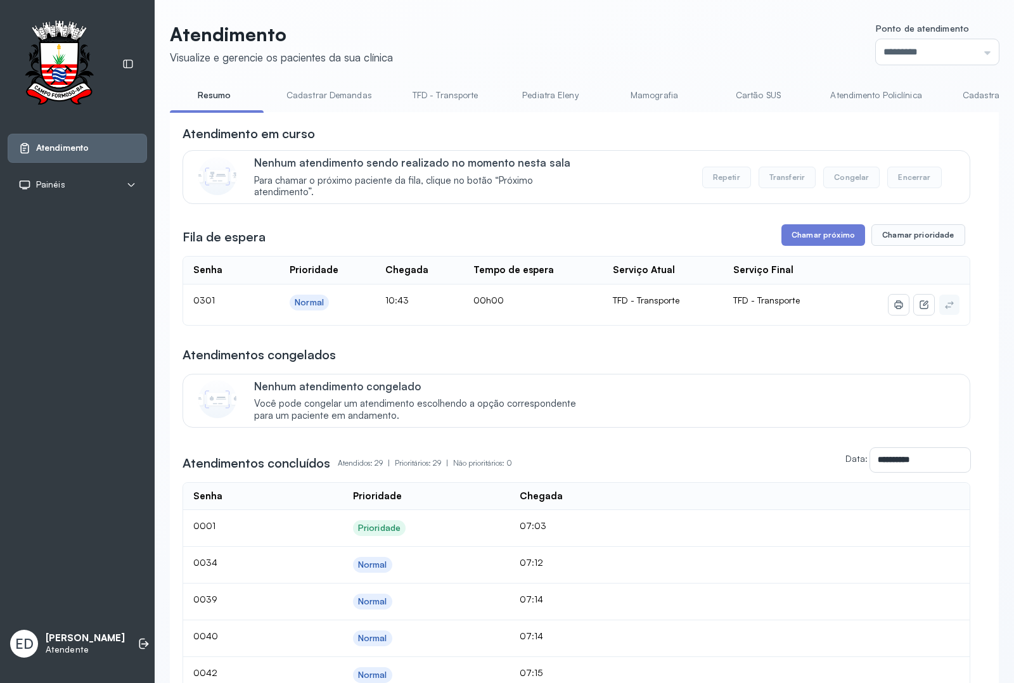
click at [224, 93] on link "Resumo" at bounding box center [214, 95] width 89 height 21
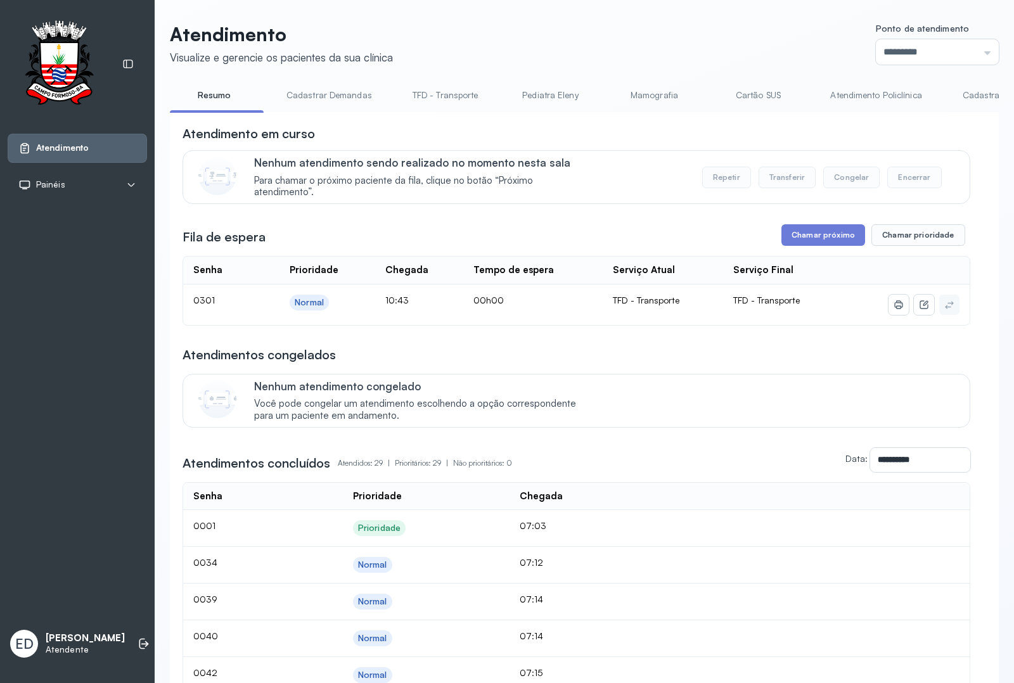
click at [224, 93] on link "Resumo" at bounding box center [214, 95] width 89 height 21
click at [226, 93] on link "Resumo" at bounding box center [214, 95] width 89 height 21
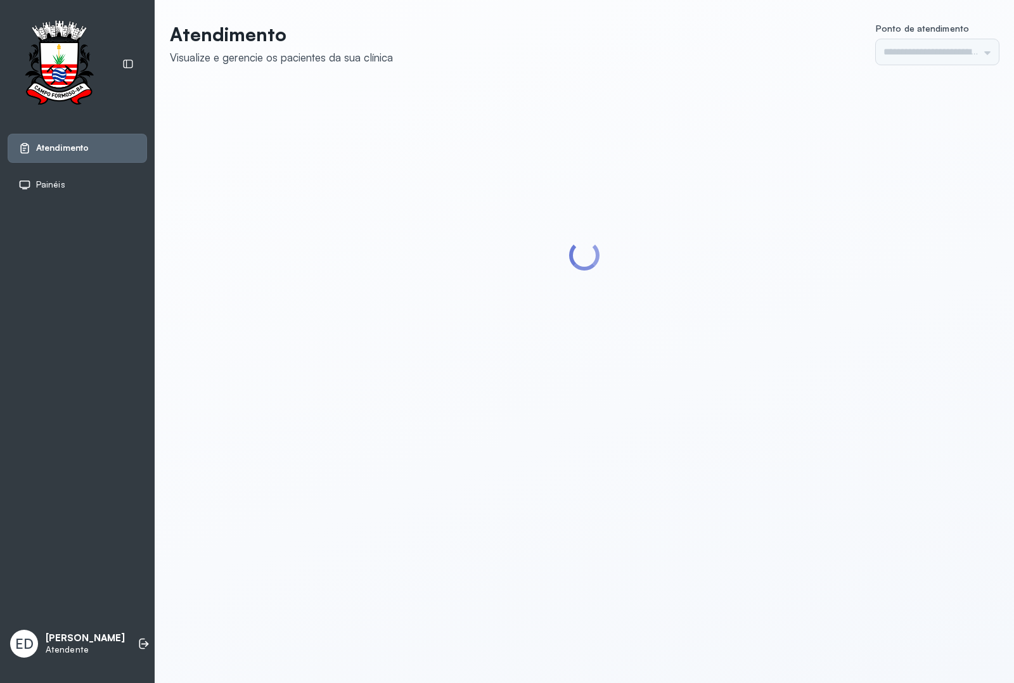
type input "*********"
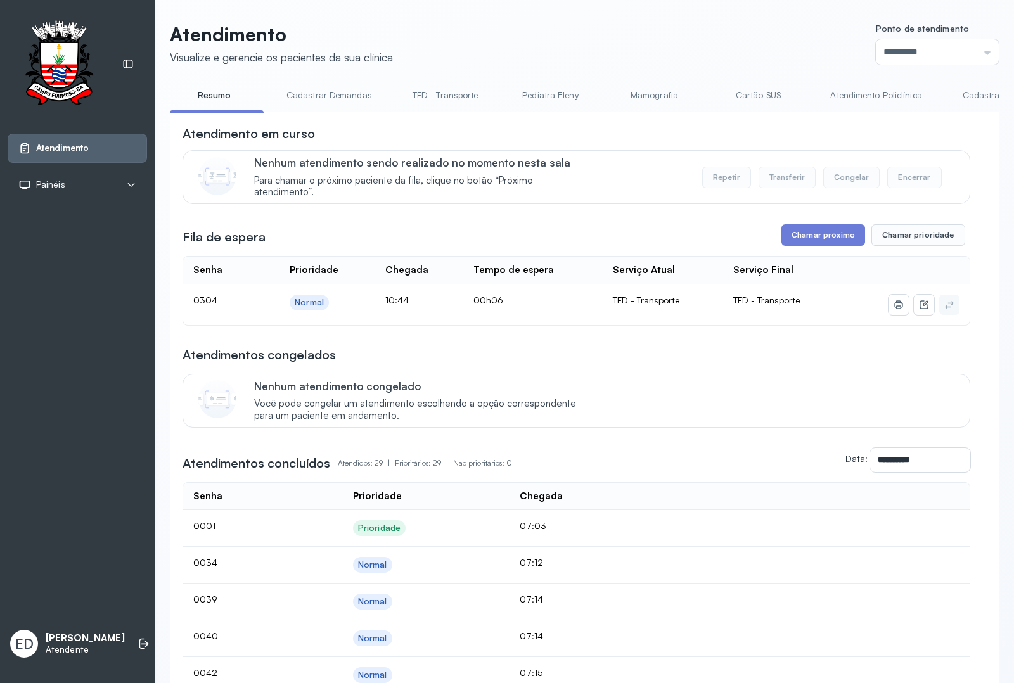
click at [212, 91] on link "Resumo" at bounding box center [214, 95] width 89 height 21
click at [221, 94] on link "Resumo" at bounding box center [214, 95] width 89 height 21
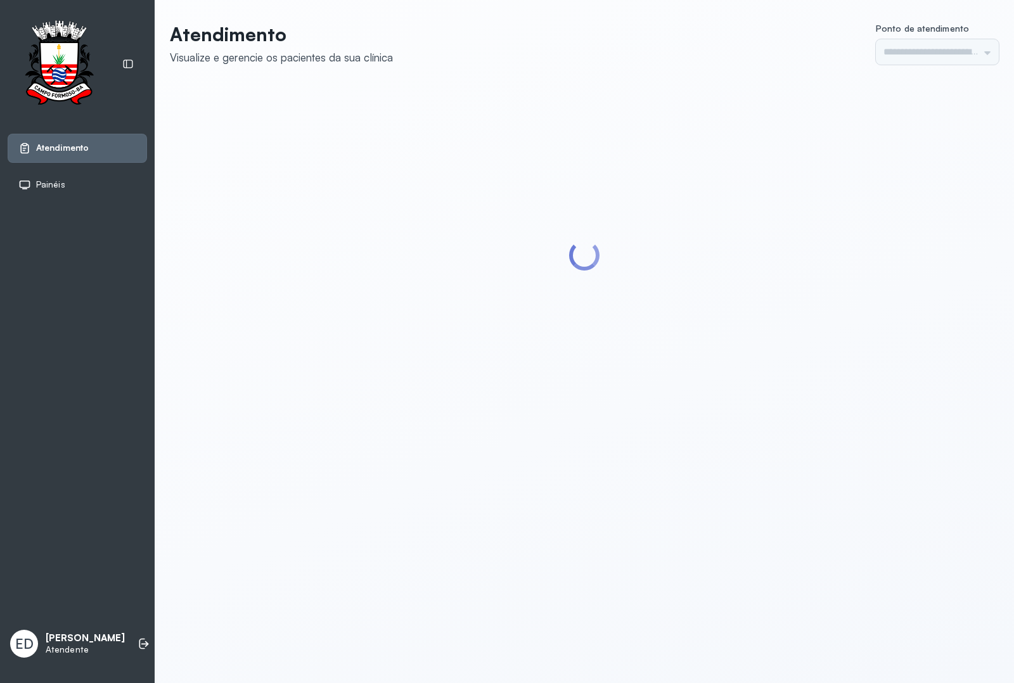
type input "*********"
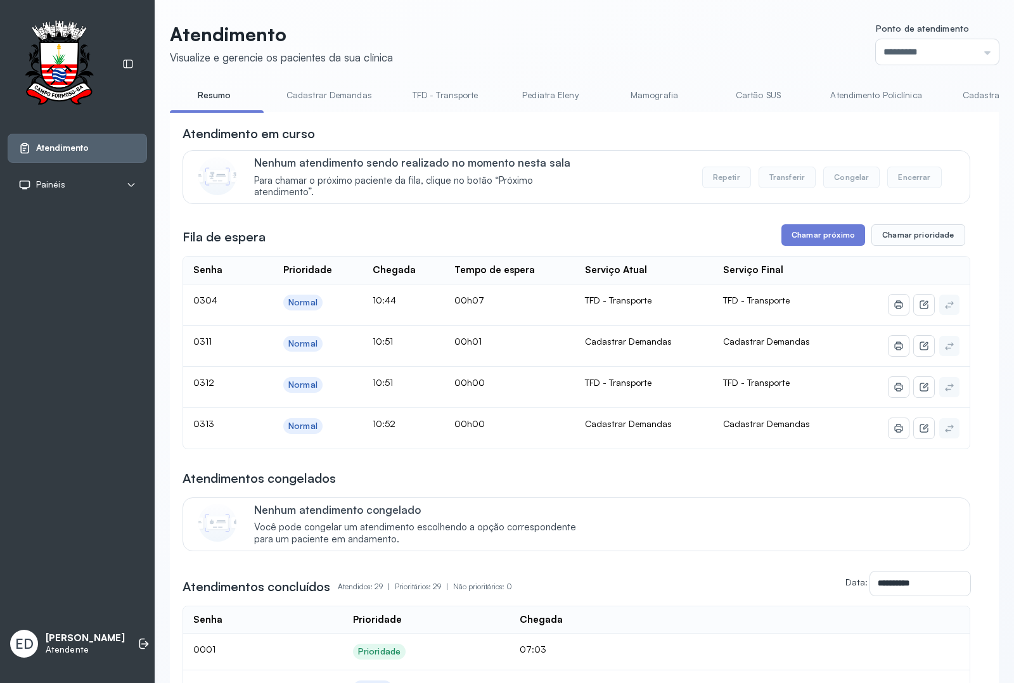
click at [688, 35] on header "Atendimento Visualize e gerencie os pacientes da sua clínica Ponto de atendimen…" at bounding box center [584, 44] width 829 height 42
click at [698, 27] on header "Atendimento Visualize e gerencie os pacientes da sua clínica Ponto de atendimen…" at bounding box center [584, 44] width 829 height 42
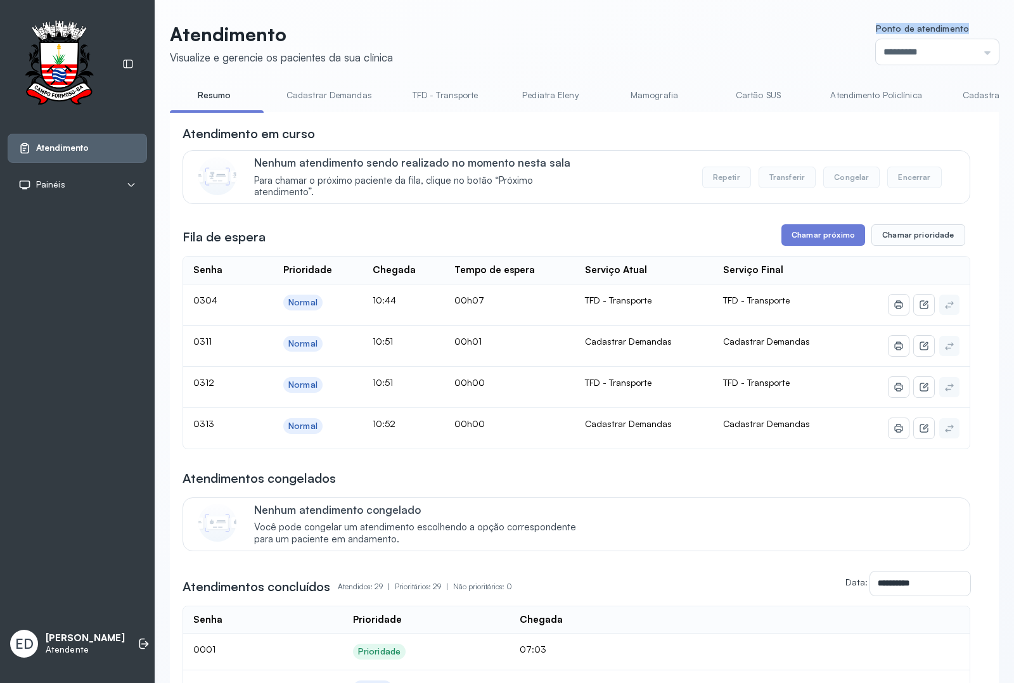
click at [698, 27] on header "Atendimento Visualize e gerencie os pacientes da sua clínica Ponto de atendimen…" at bounding box center [584, 44] width 829 height 42
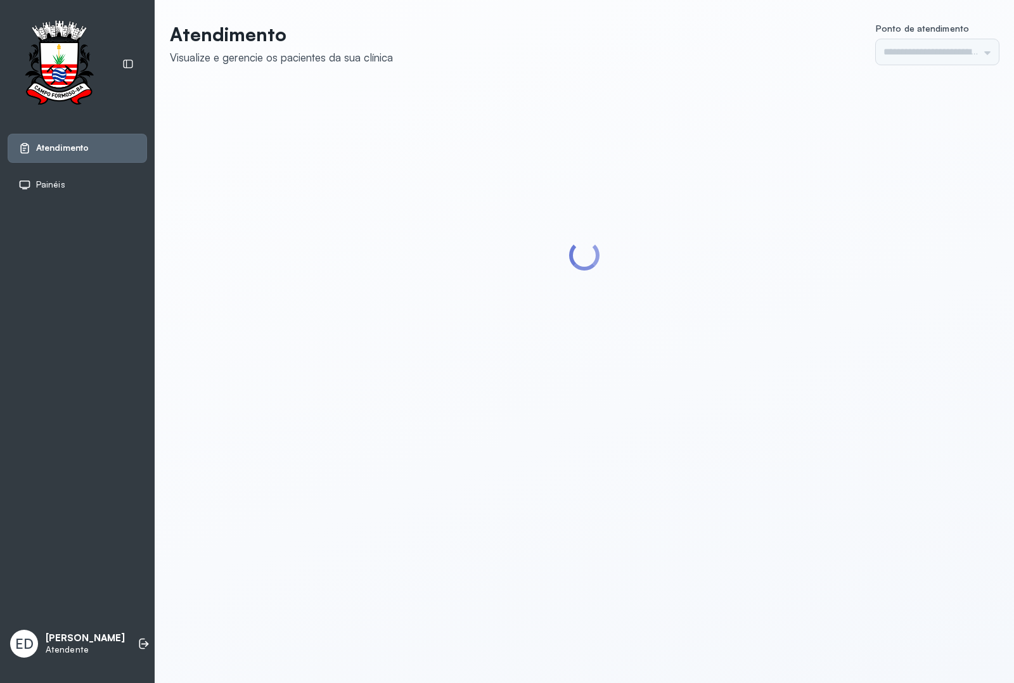
type input "*********"
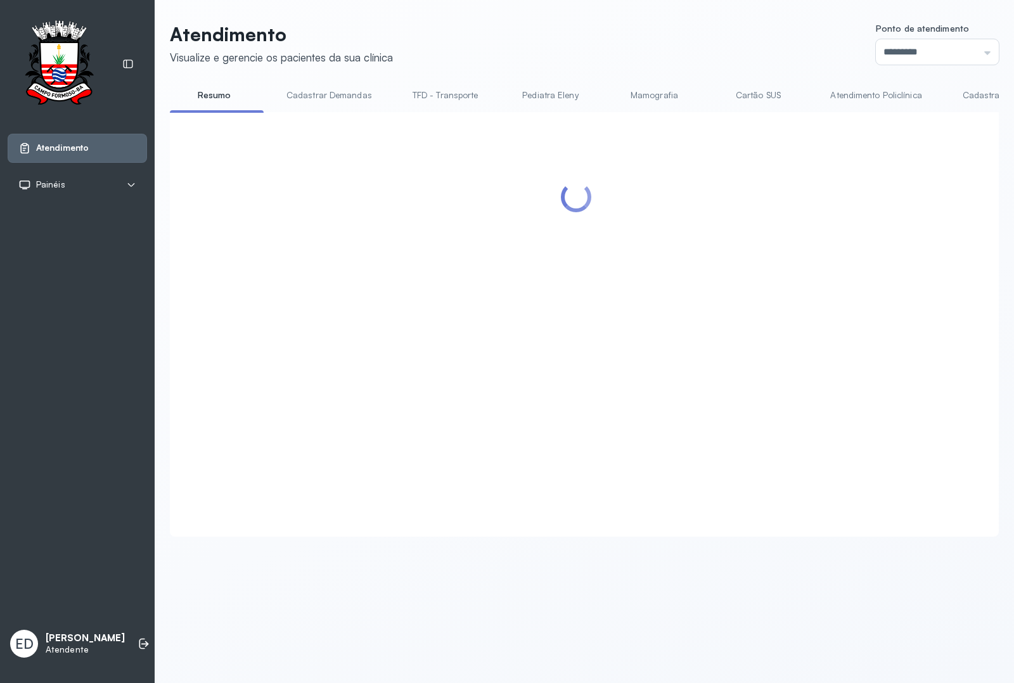
click at [847, 240] on div at bounding box center [577, 309] width 788 height 369
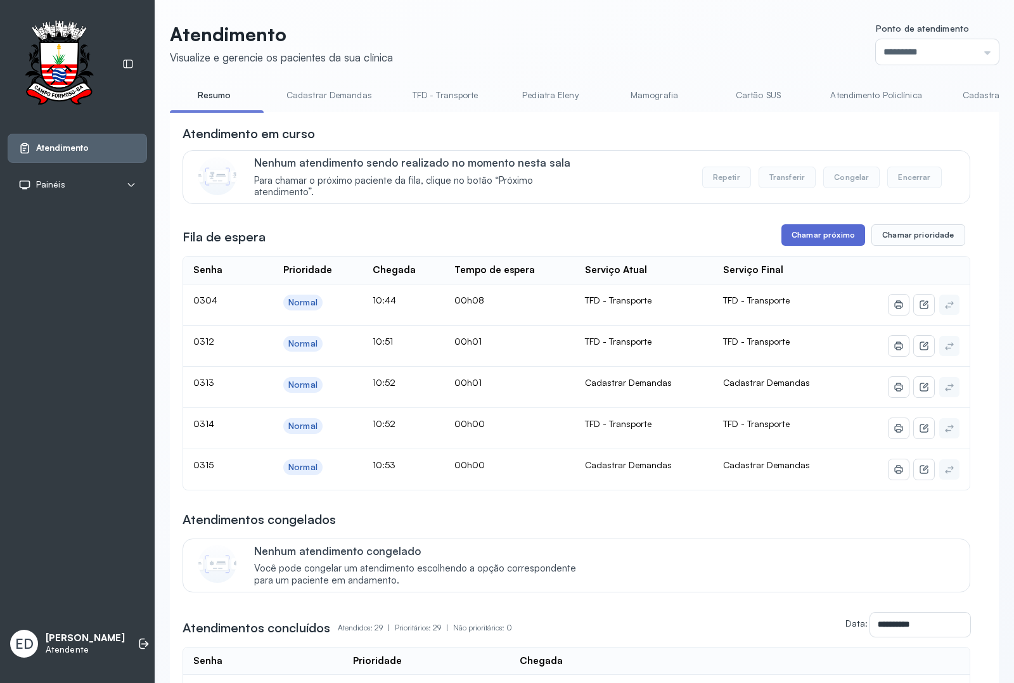
click at [826, 242] on button "Chamar próximo" at bounding box center [824, 235] width 84 height 22
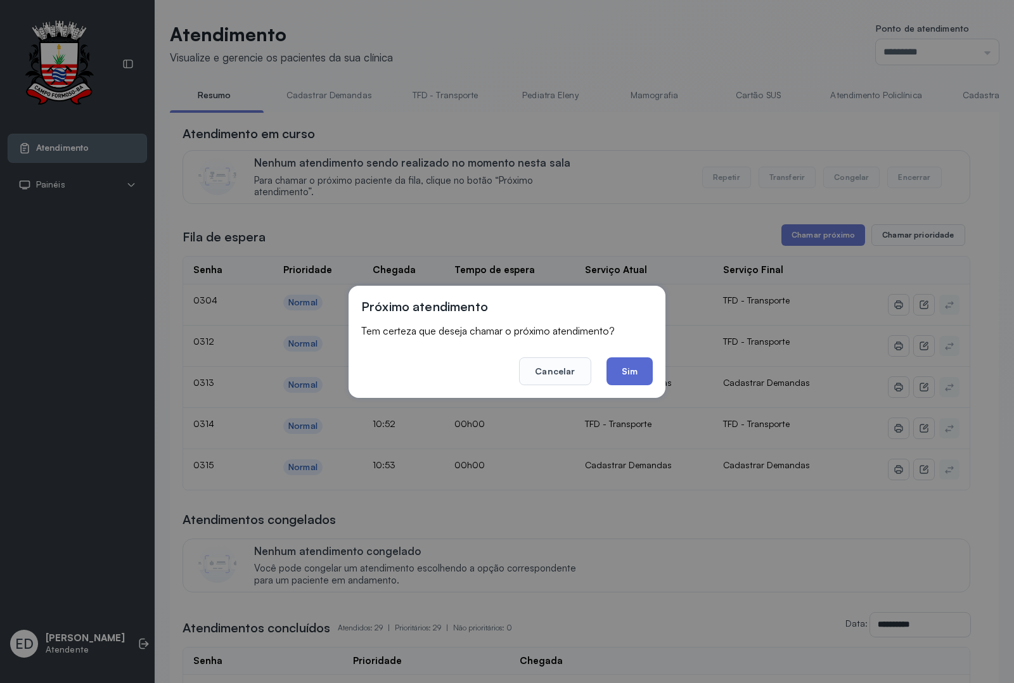
click at [644, 371] on button "Sim" at bounding box center [630, 372] width 46 height 28
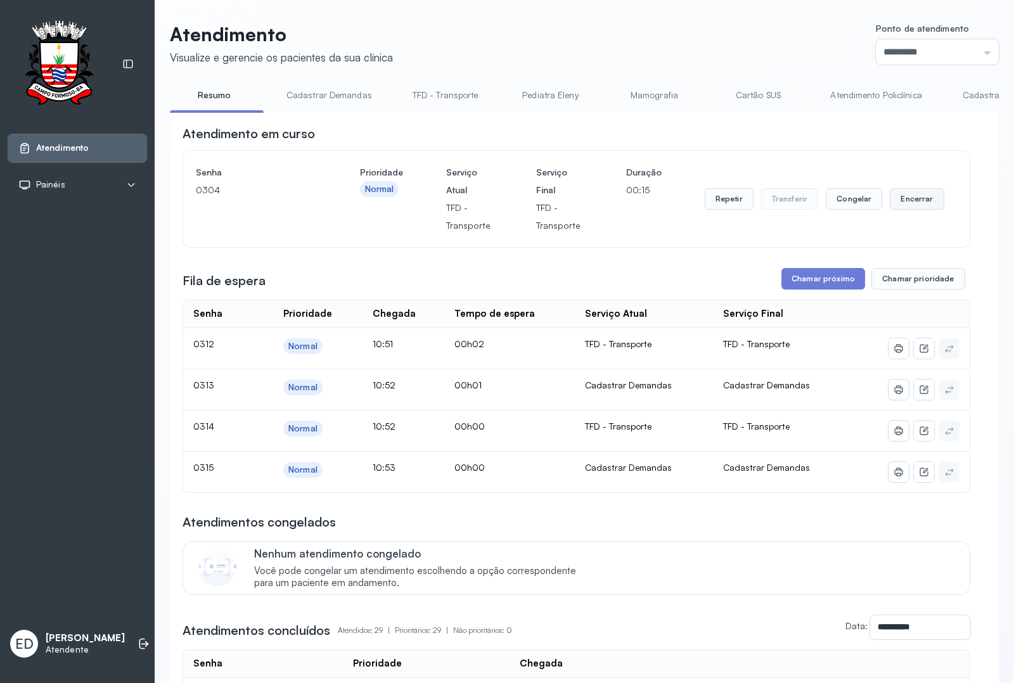
click at [897, 205] on button "Encerrar" at bounding box center [917, 199] width 54 height 22
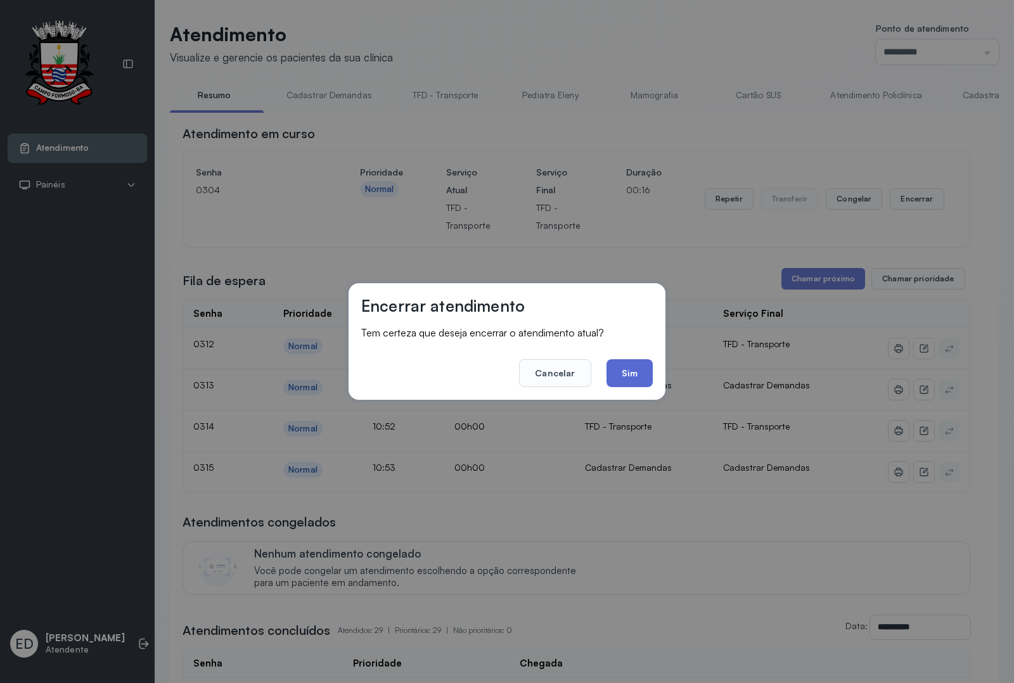
click at [633, 373] on button "Sim" at bounding box center [630, 373] width 46 height 28
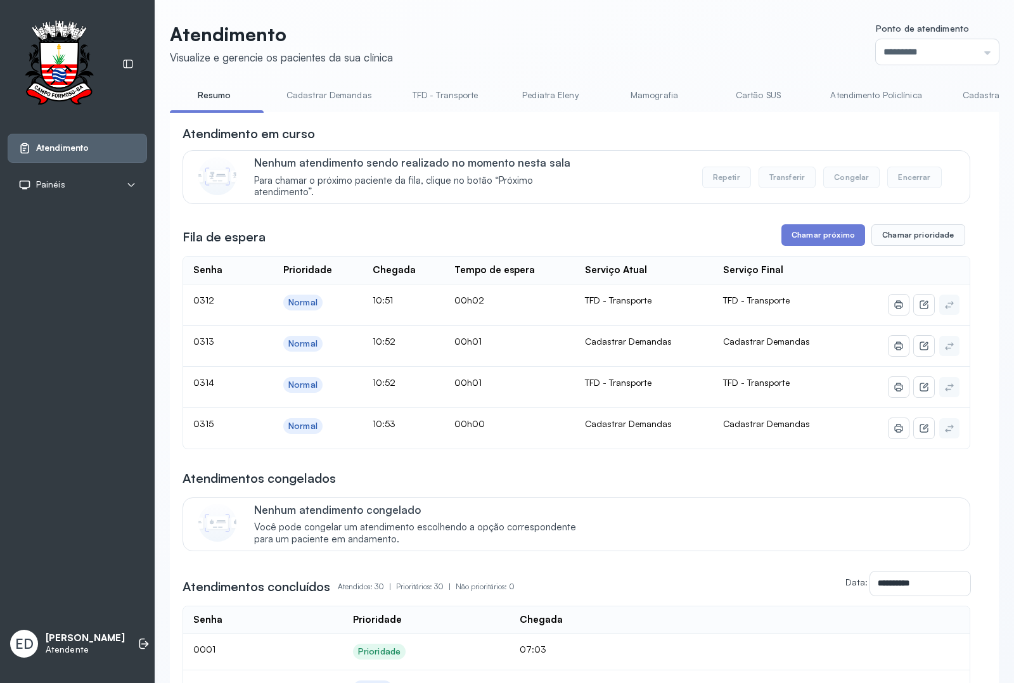
click at [964, 89] on link "Cadastrar Demanda" at bounding box center [1003, 95] width 106 height 21
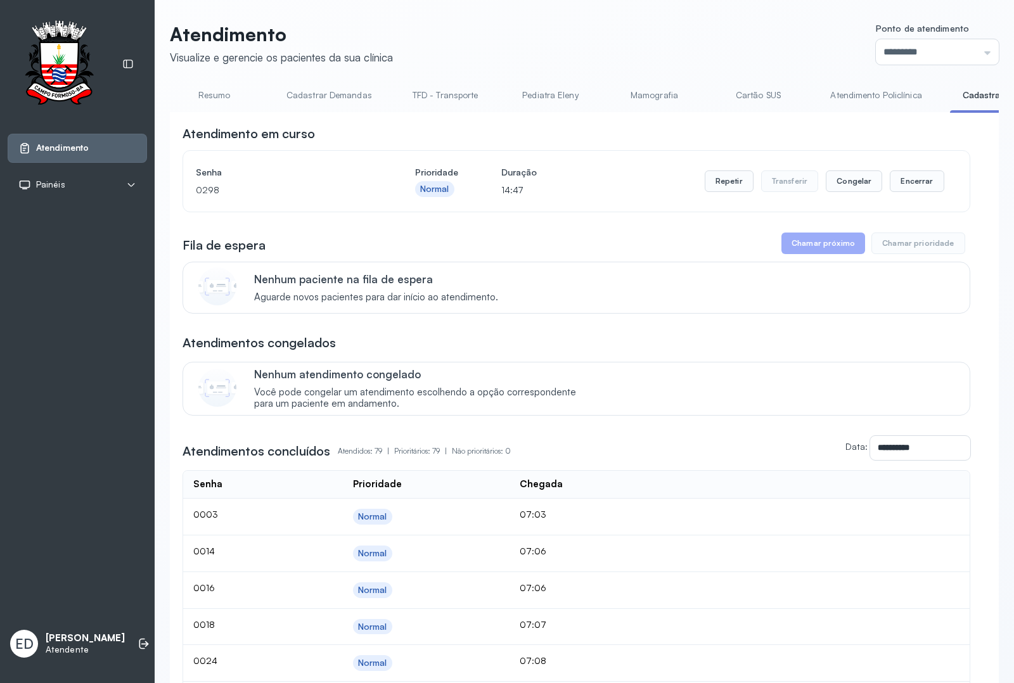
click at [321, 102] on link "Cadastrar Demandas" at bounding box center [329, 95] width 111 height 21
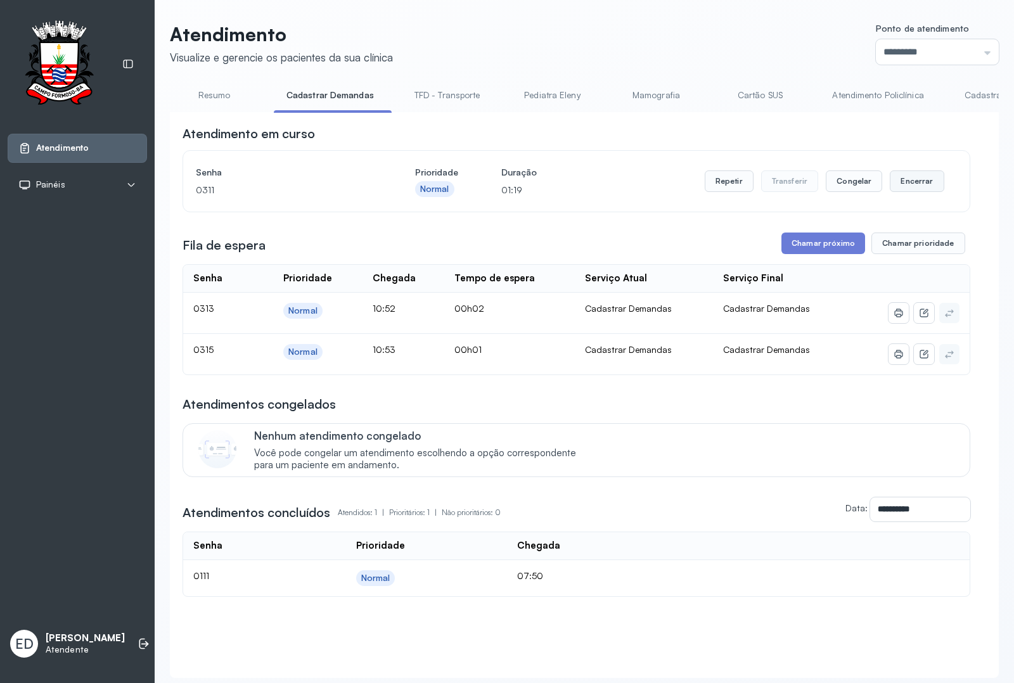
click at [912, 186] on button "Encerrar" at bounding box center [917, 182] width 54 height 22
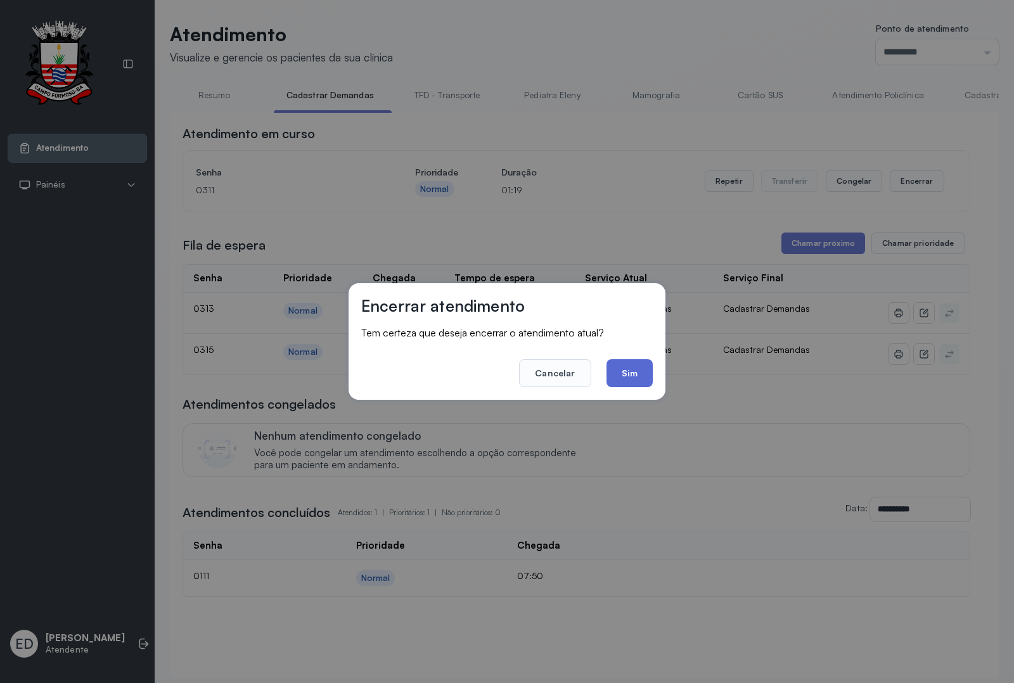
click at [631, 371] on button "Sim" at bounding box center [630, 373] width 46 height 28
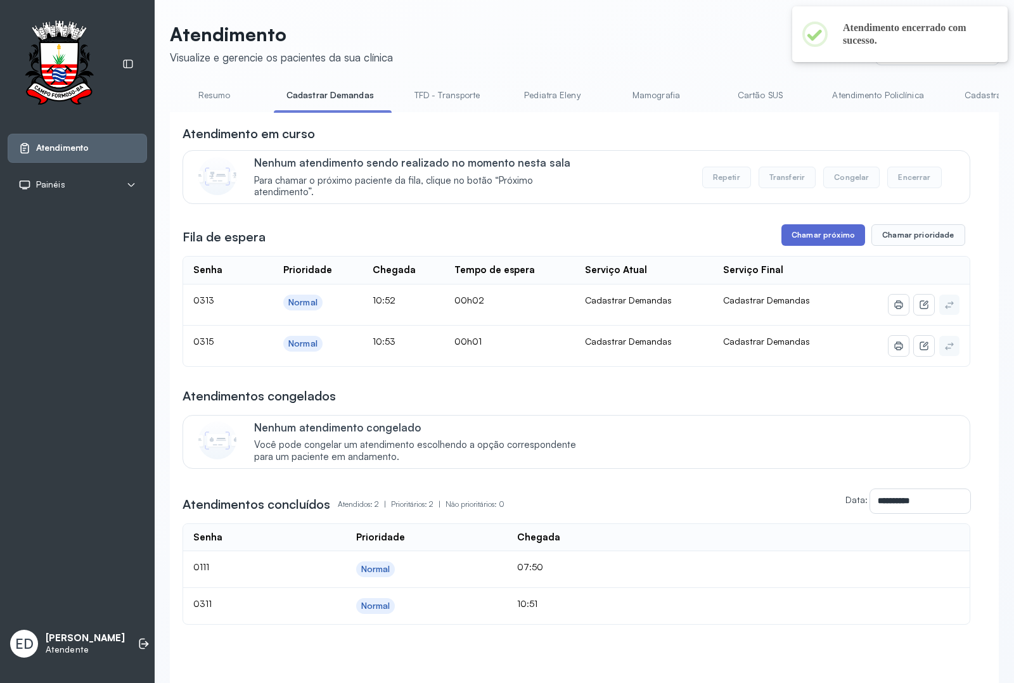
click at [810, 246] on button "Chamar próximo" at bounding box center [824, 235] width 84 height 22
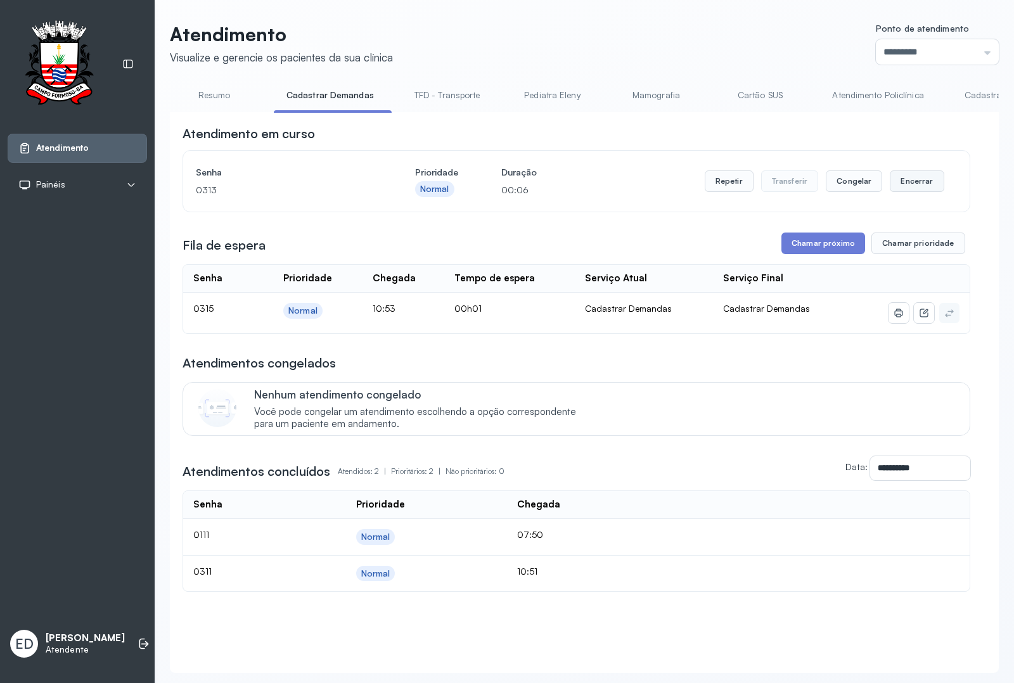
click at [910, 191] on button "Encerrar" at bounding box center [917, 182] width 54 height 22
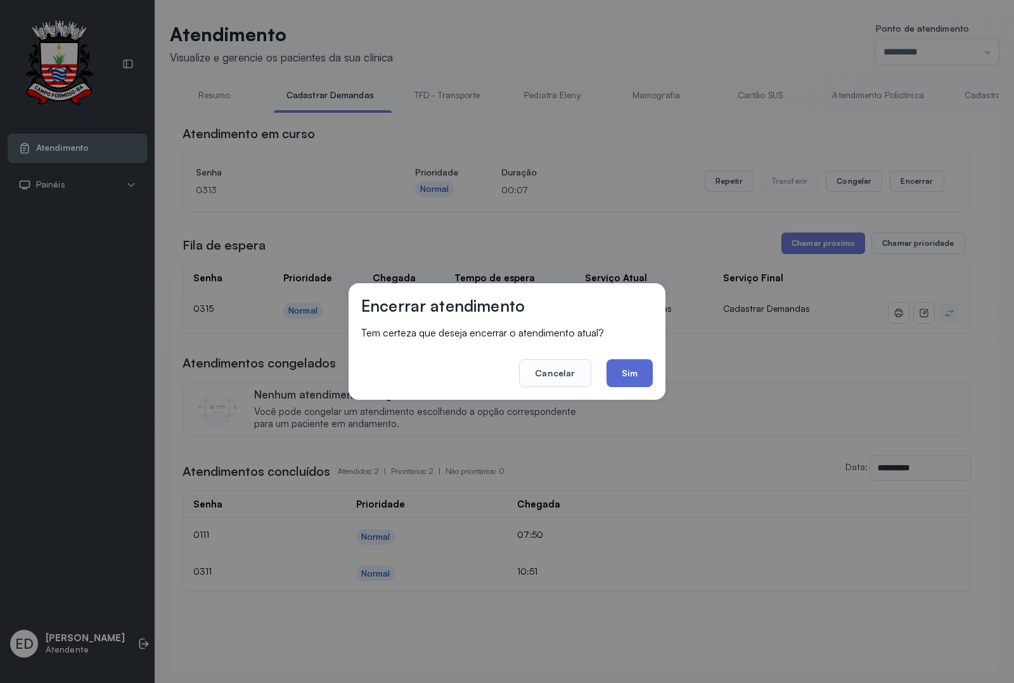
click at [636, 359] on button "Sim" at bounding box center [630, 373] width 46 height 28
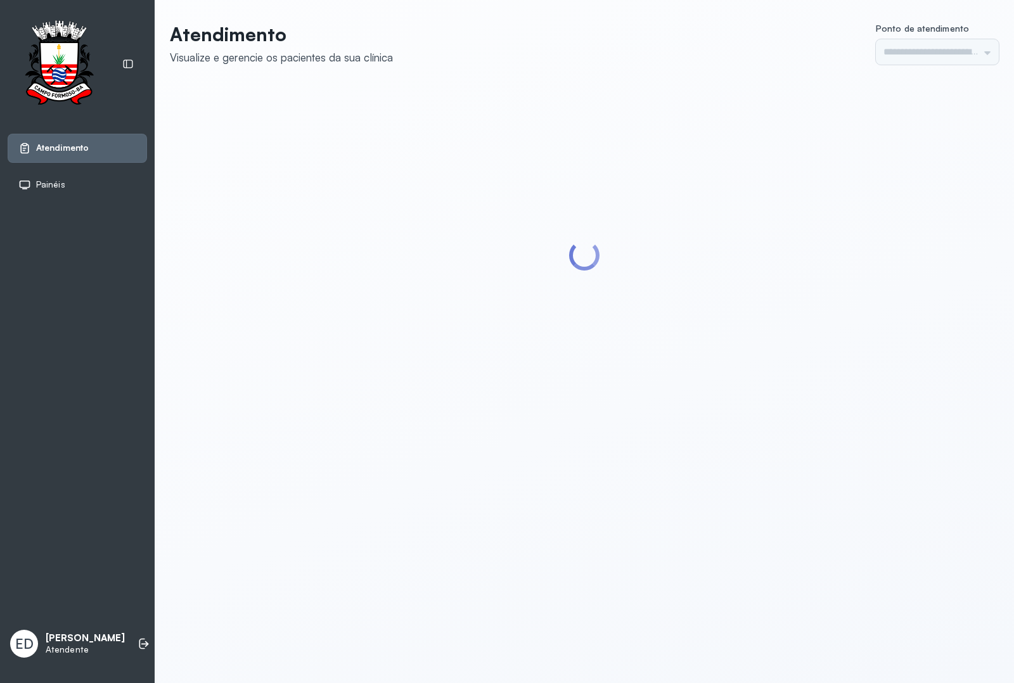
type input "*********"
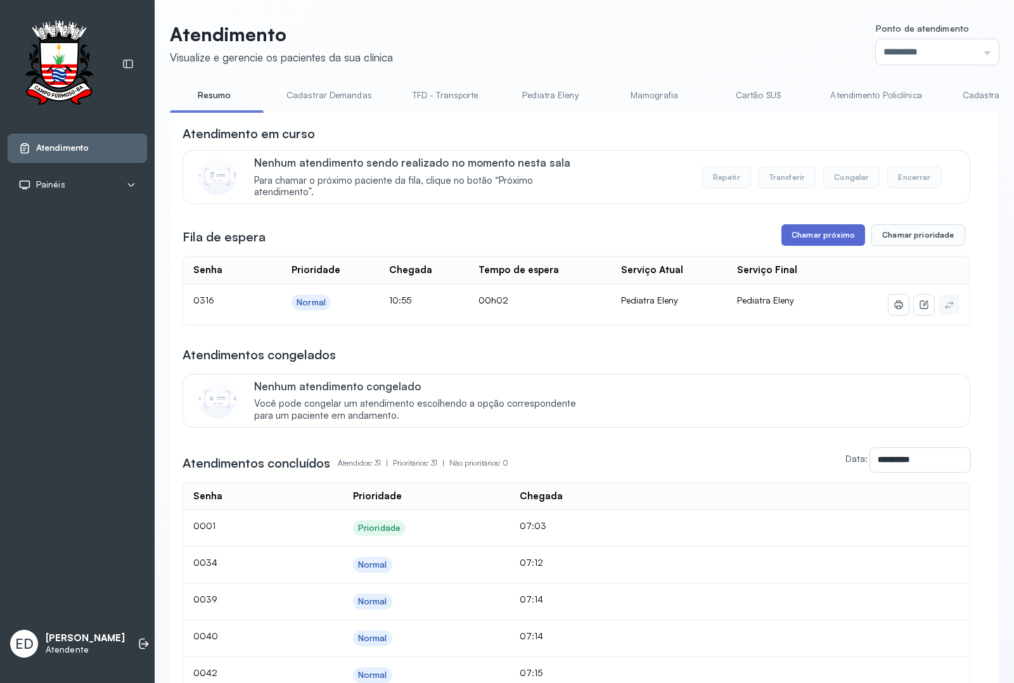
click at [835, 241] on button "Chamar próximo" at bounding box center [824, 235] width 84 height 22
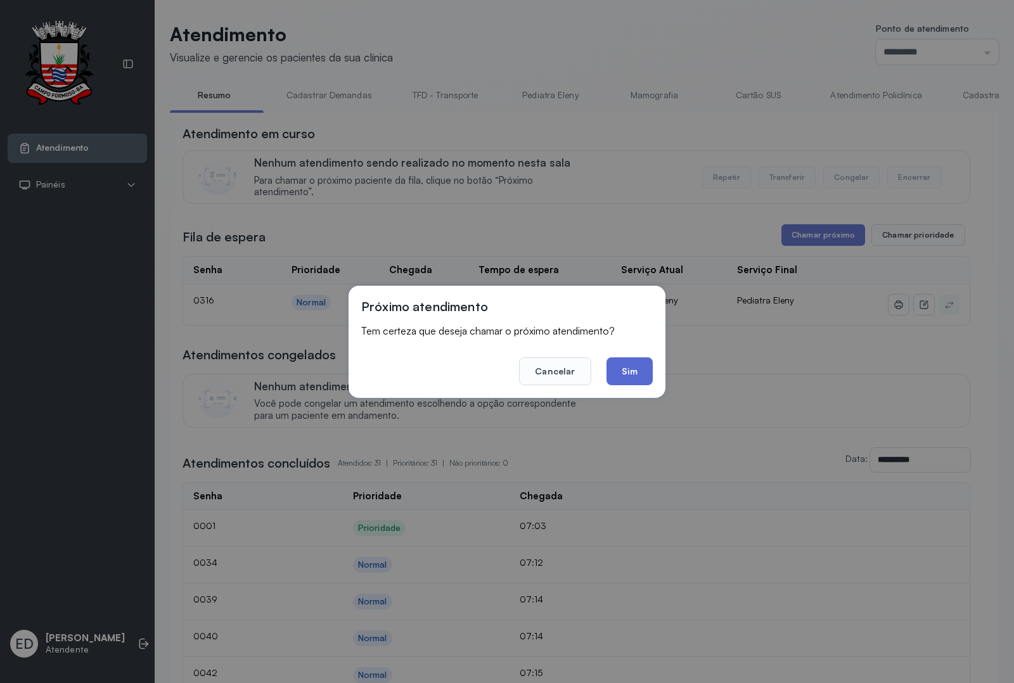
click at [622, 366] on button "Sim" at bounding box center [630, 372] width 46 height 28
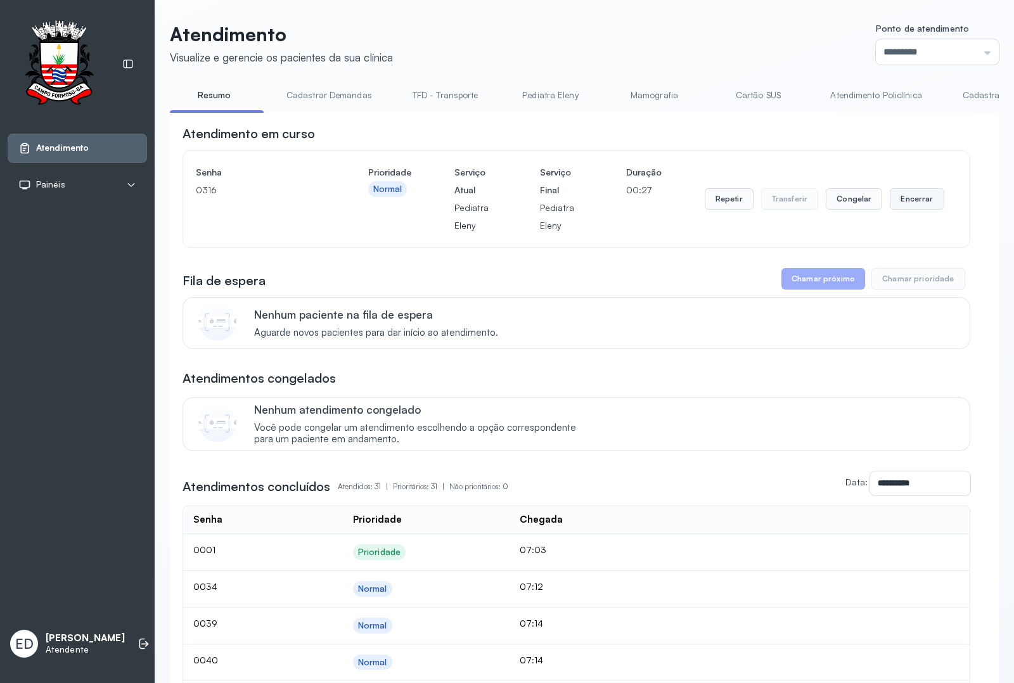
click at [899, 201] on button "Encerrar" at bounding box center [917, 199] width 54 height 22
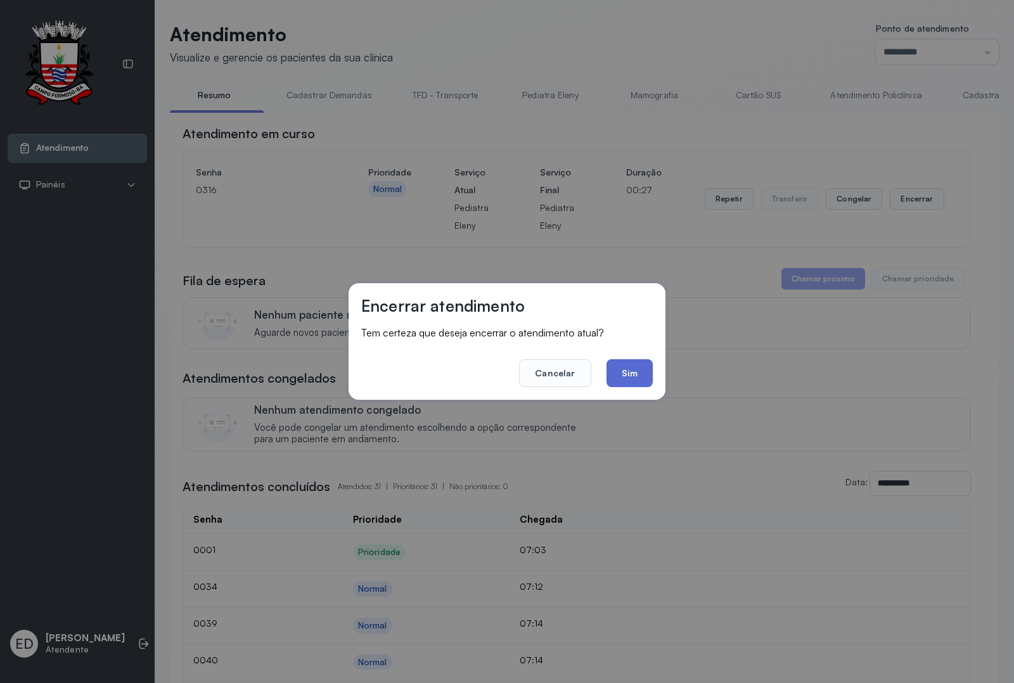
click at [643, 379] on button "Sim" at bounding box center [630, 373] width 46 height 28
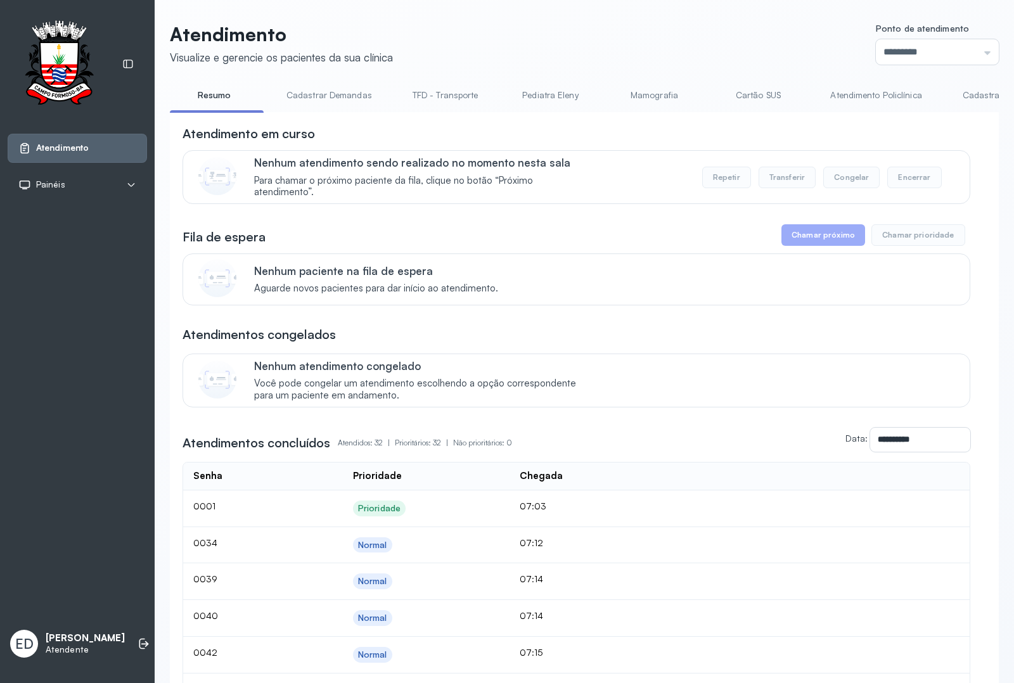
drag, startPoint x: 195, startPoint y: 87, endPoint x: 202, endPoint y: 93, distance: 8.1
click at [197, 90] on link "Resumo" at bounding box center [214, 95] width 89 height 21
click at [203, 93] on link "Resumo" at bounding box center [214, 95] width 89 height 21
click at [206, 93] on link "Resumo" at bounding box center [214, 95] width 89 height 21
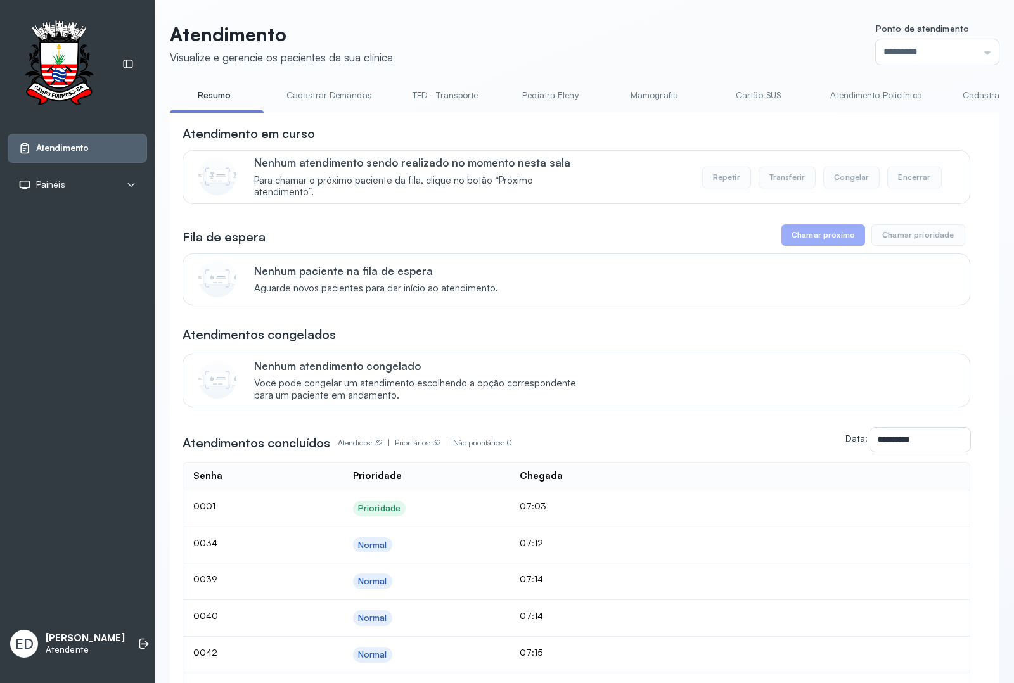
click at [207, 93] on link "Resumo" at bounding box center [214, 95] width 89 height 21
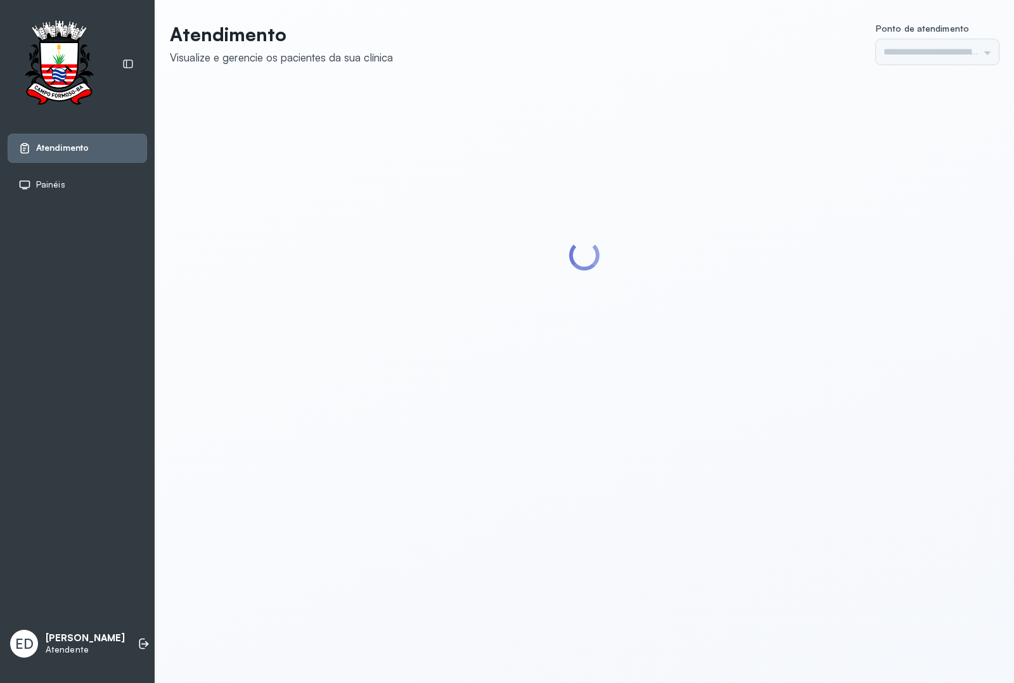
type input "*********"
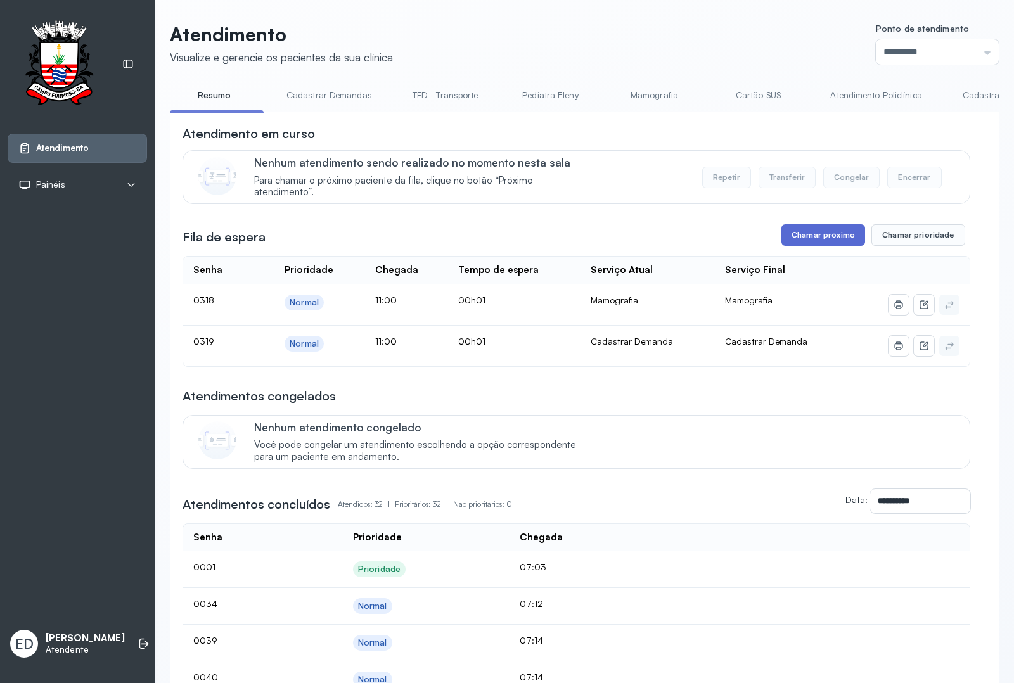
click at [807, 246] on button "Chamar próximo" at bounding box center [824, 235] width 84 height 22
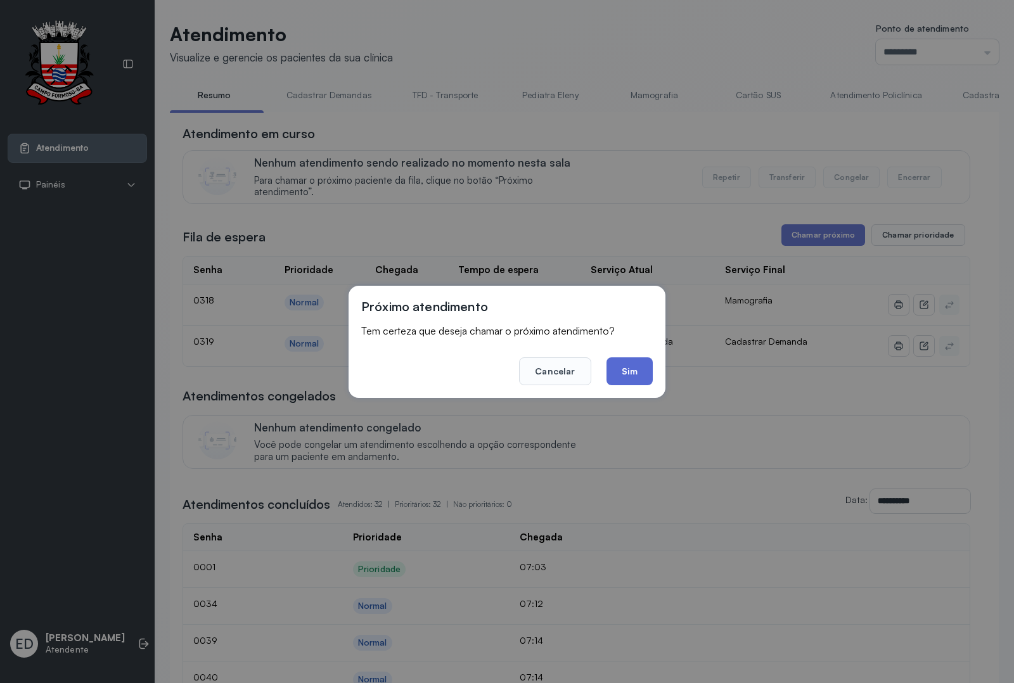
click at [650, 358] on button "Sim" at bounding box center [630, 372] width 46 height 28
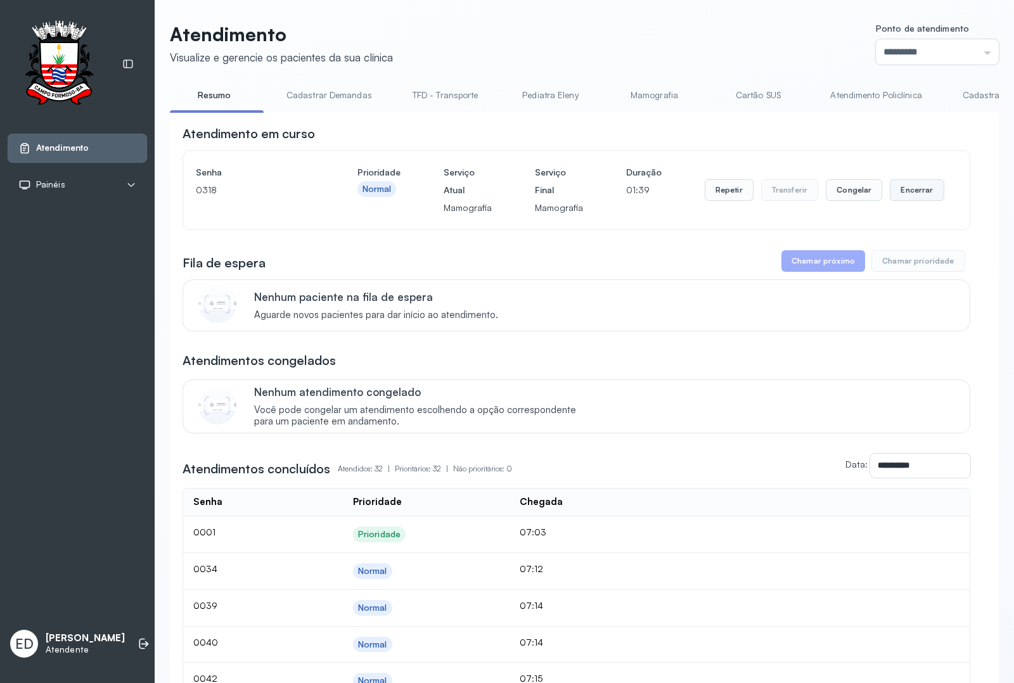
click at [895, 191] on button "Encerrar" at bounding box center [917, 190] width 54 height 22
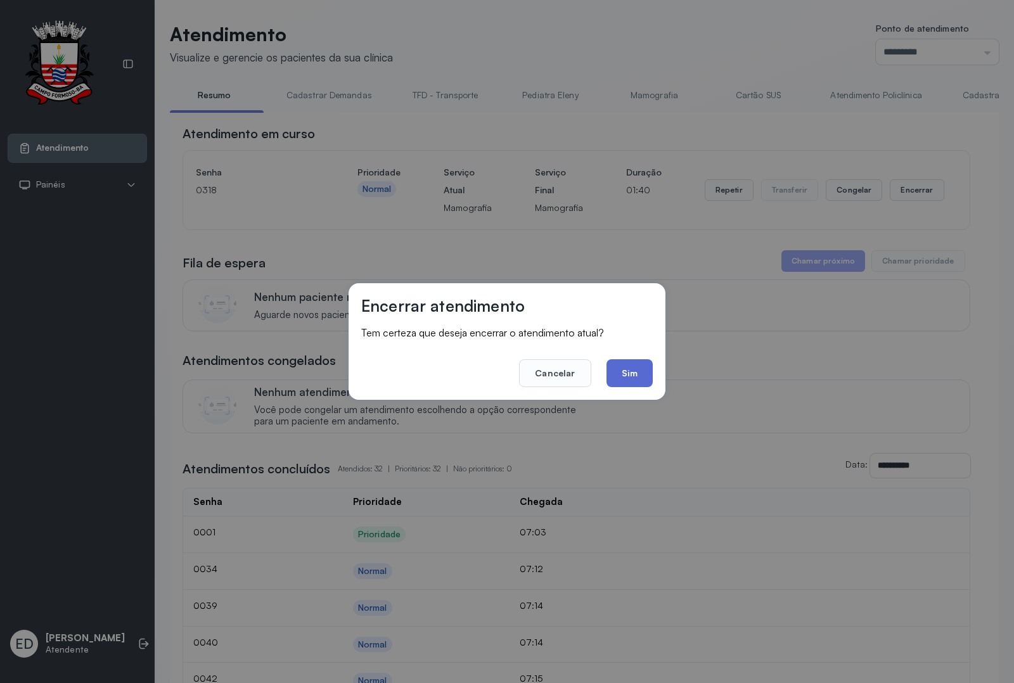
click at [631, 361] on button "Sim" at bounding box center [630, 373] width 46 height 28
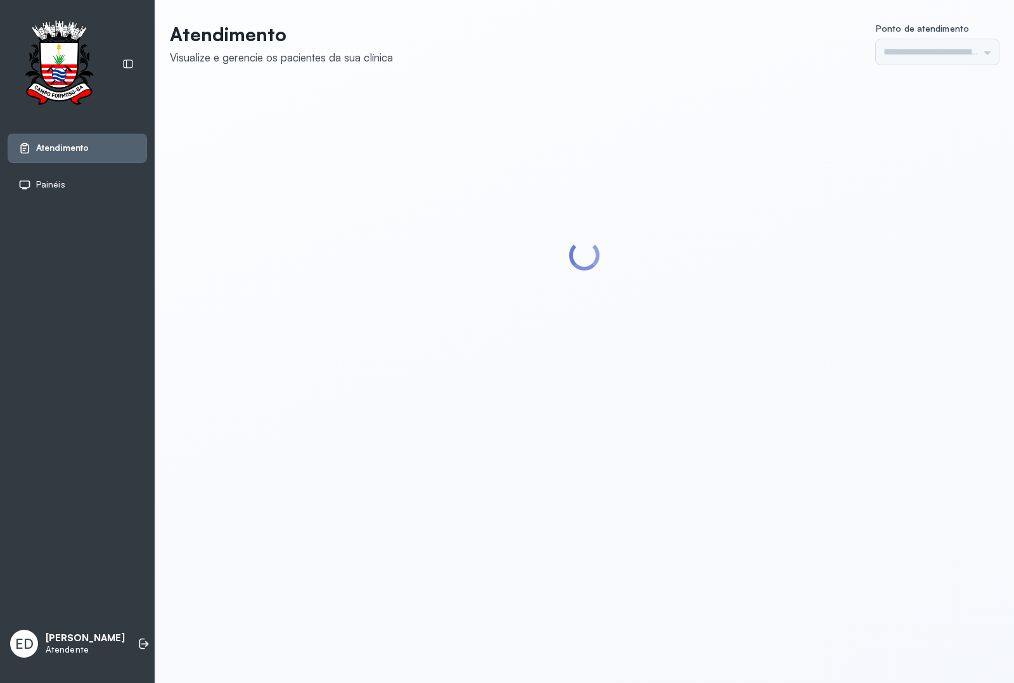
type input "*********"
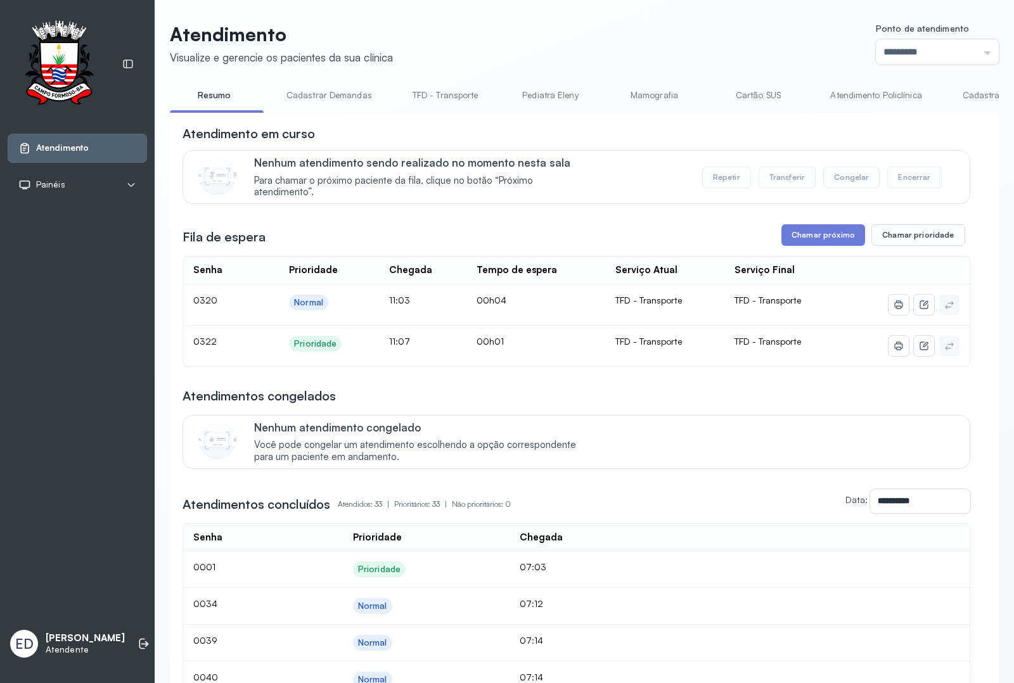
click at [525, 61] on header "Atendimento Visualize e gerencie os pacientes da sua clínica Ponto de atendimen…" at bounding box center [584, 44] width 829 height 42
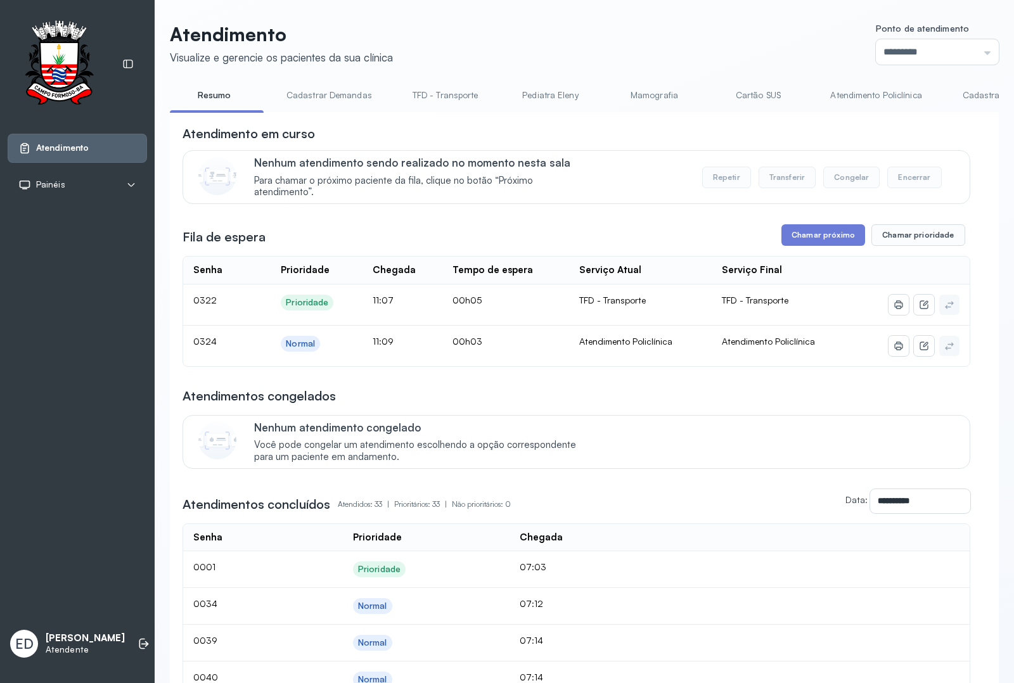
click at [873, 97] on link "Atendimento Policlínica" at bounding box center [876, 95] width 117 height 21
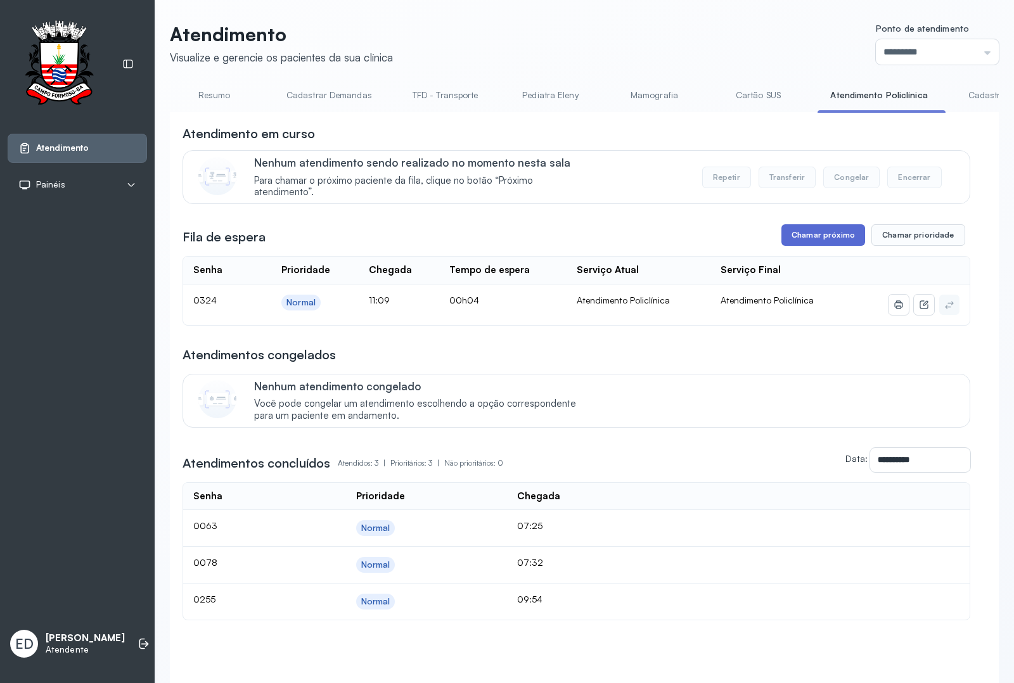
click at [818, 240] on button "Chamar próximo" at bounding box center [824, 235] width 84 height 22
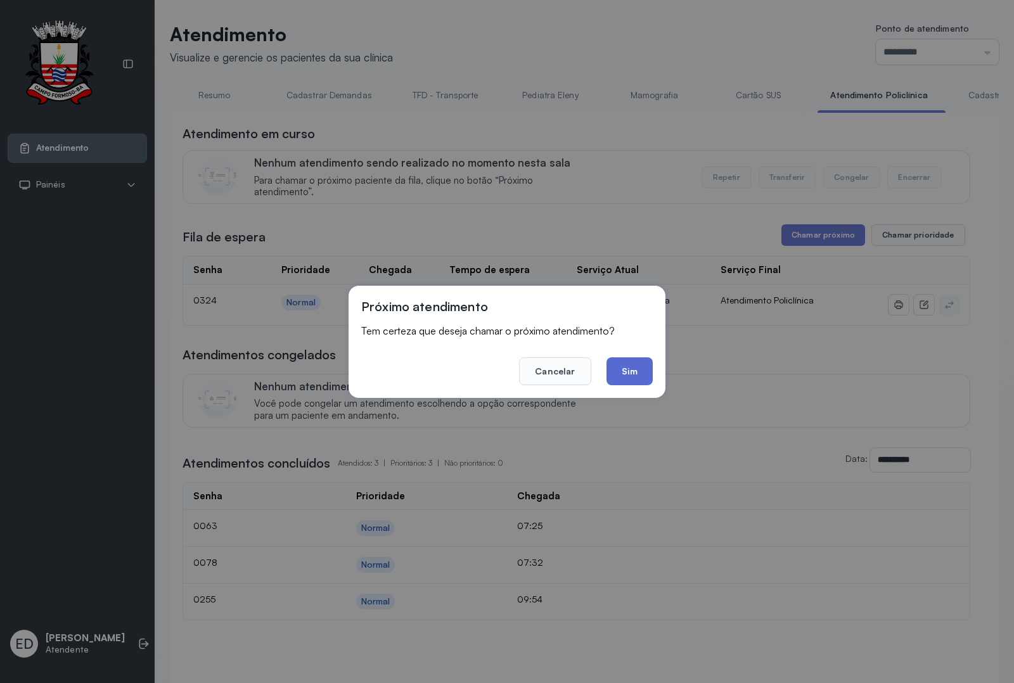
click at [640, 369] on button "Sim" at bounding box center [630, 372] width 46 height 28
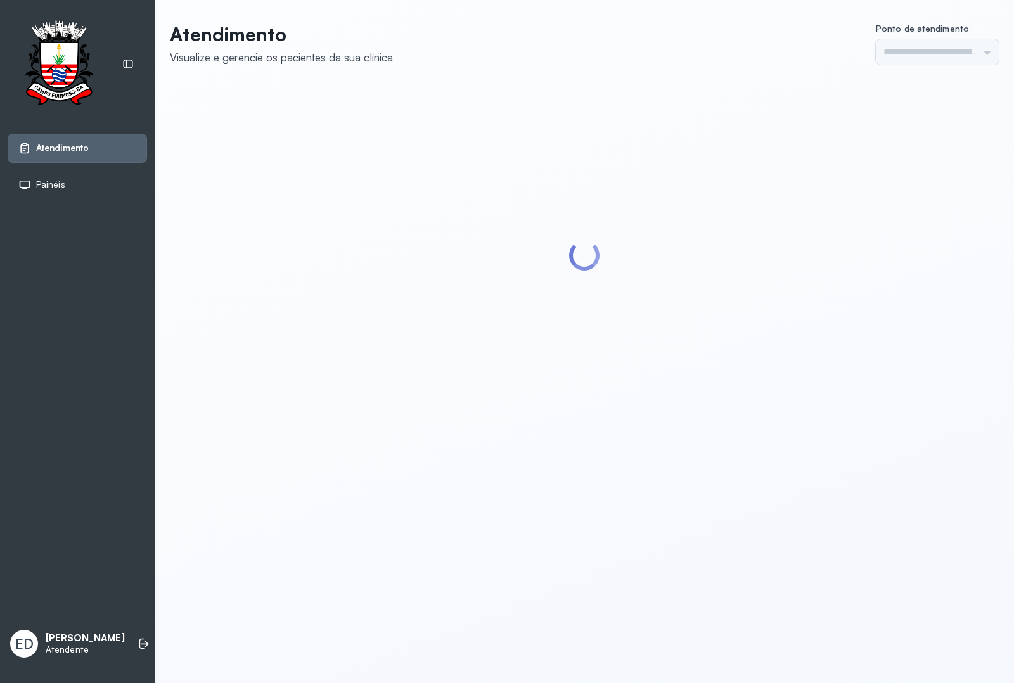
type input "*********"
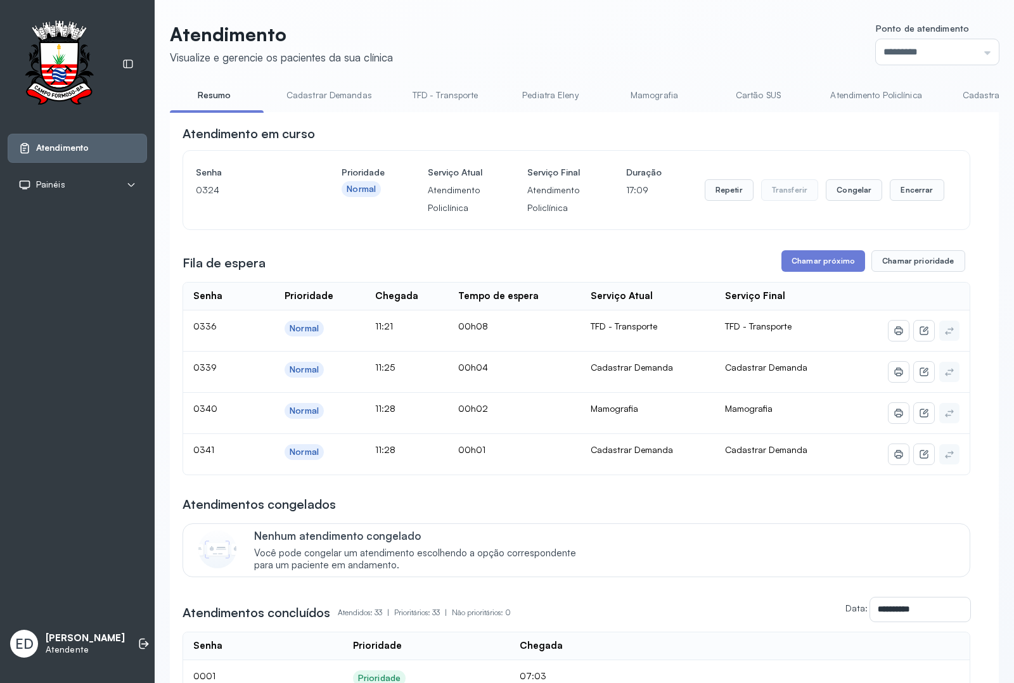
click at [977, 94] on link "Cadastrar Demanda" at bounding box center [1003, 95] width 106 height 21
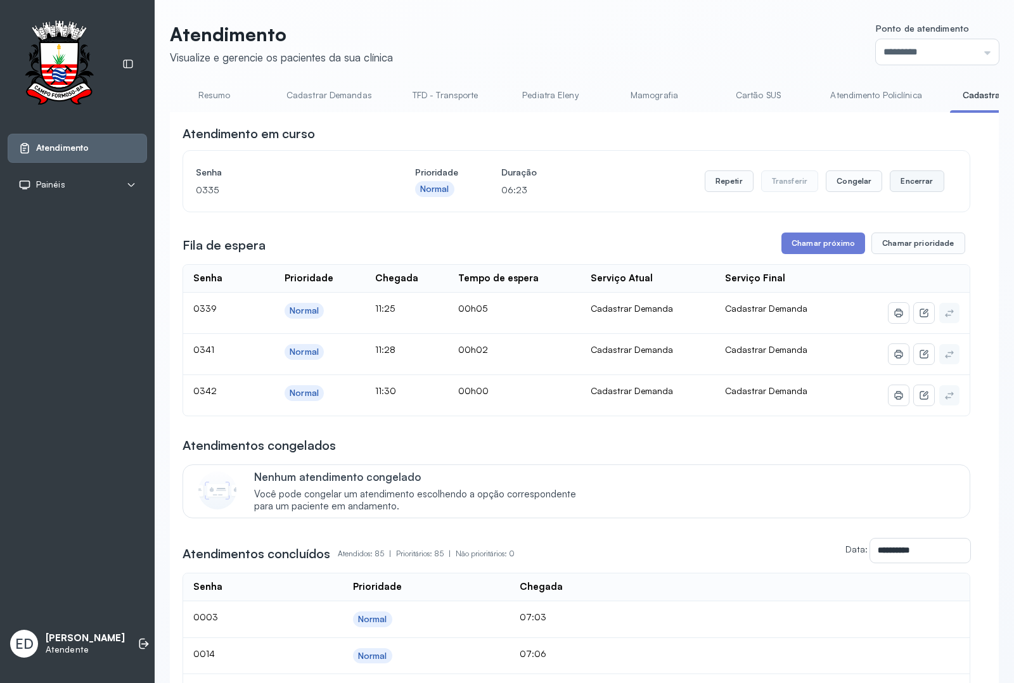
click at [907, 179] on button "Encerrar" at bounding box center [917, 182] width 54 height 22
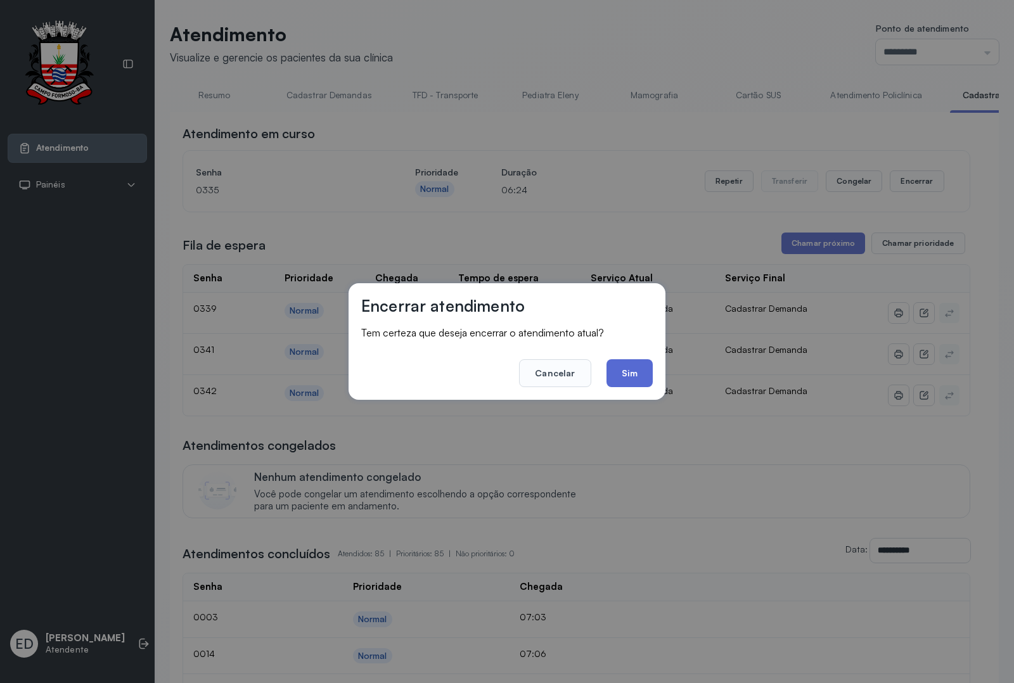
click at [637, 375] on button "Sim" at bounding box center [630, 373] width 46 height 28
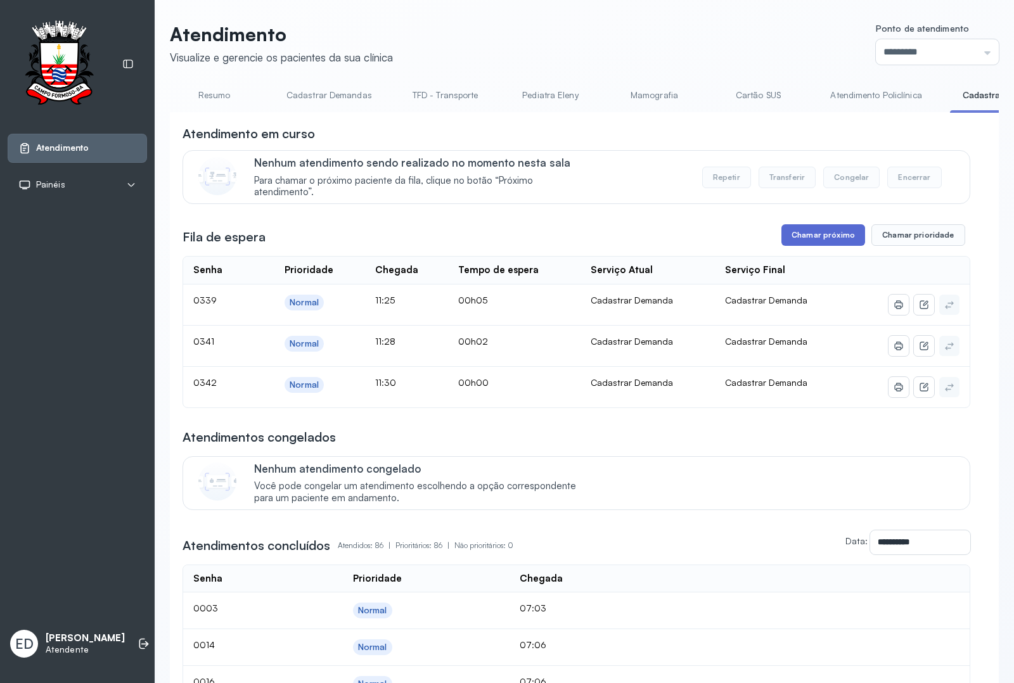
click at [825, 242] on button "Chamar próximo" at bounding box center [824, 235] width 84 height 22
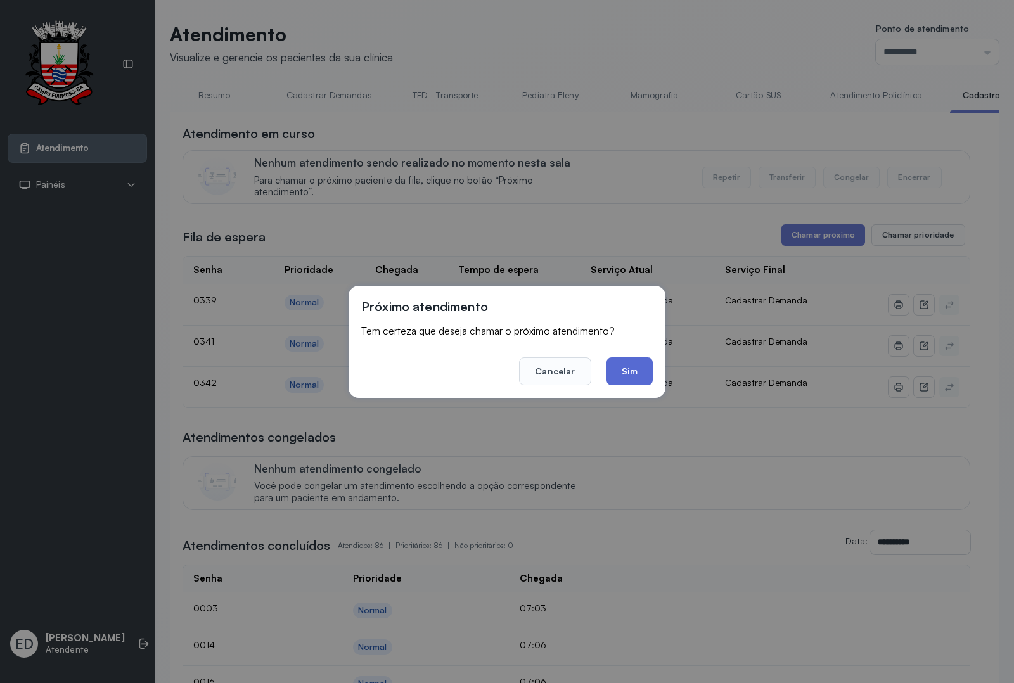
click at [641, 369] on button "Sim" at bounding box center [630, 372] width 46 height 28
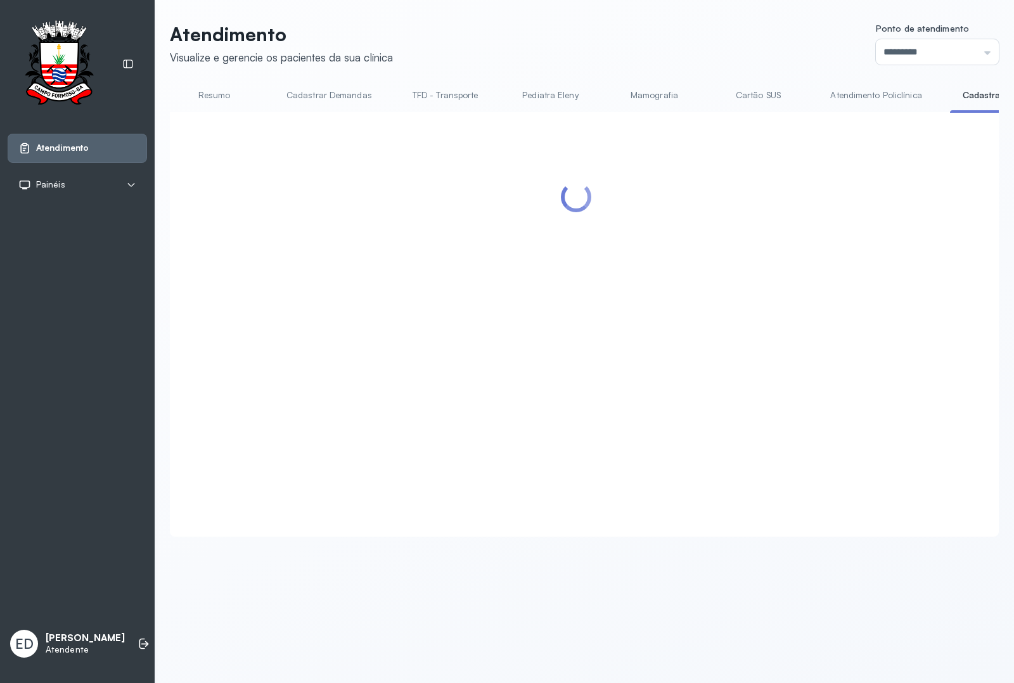
click at [542, 40] on header "Atendimento Visualize e gerencie os pacientes da sua clínica Ponto de atendimen…" at bounding box center [584, 44] width 829 height 42
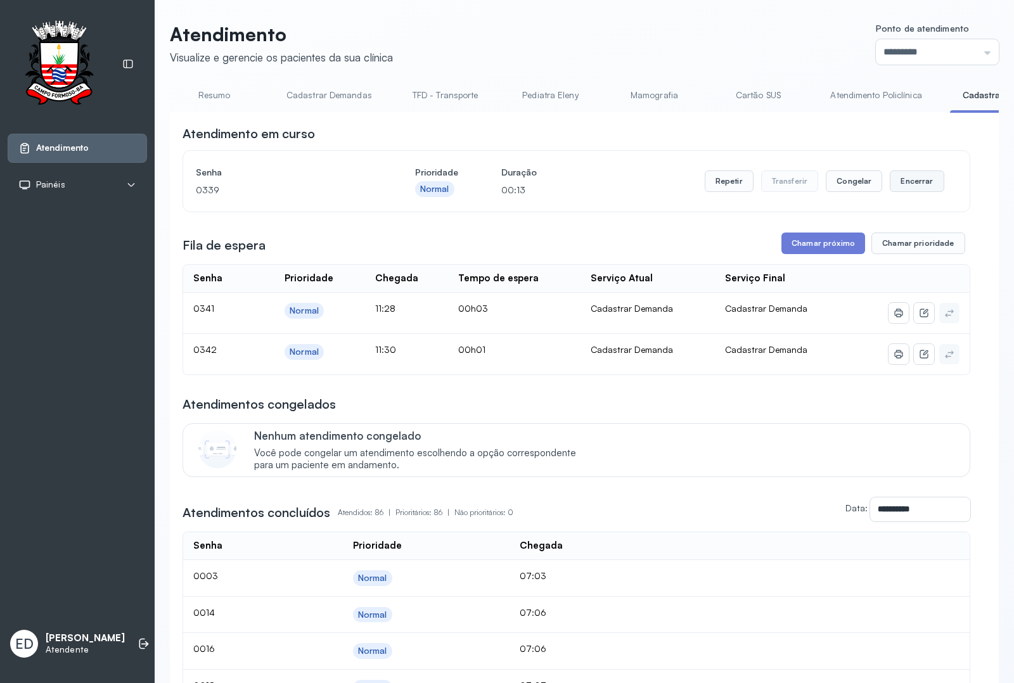
click at [920, 176] on button "Encerrar" at bounding box center [917, 182] width 54 height 22
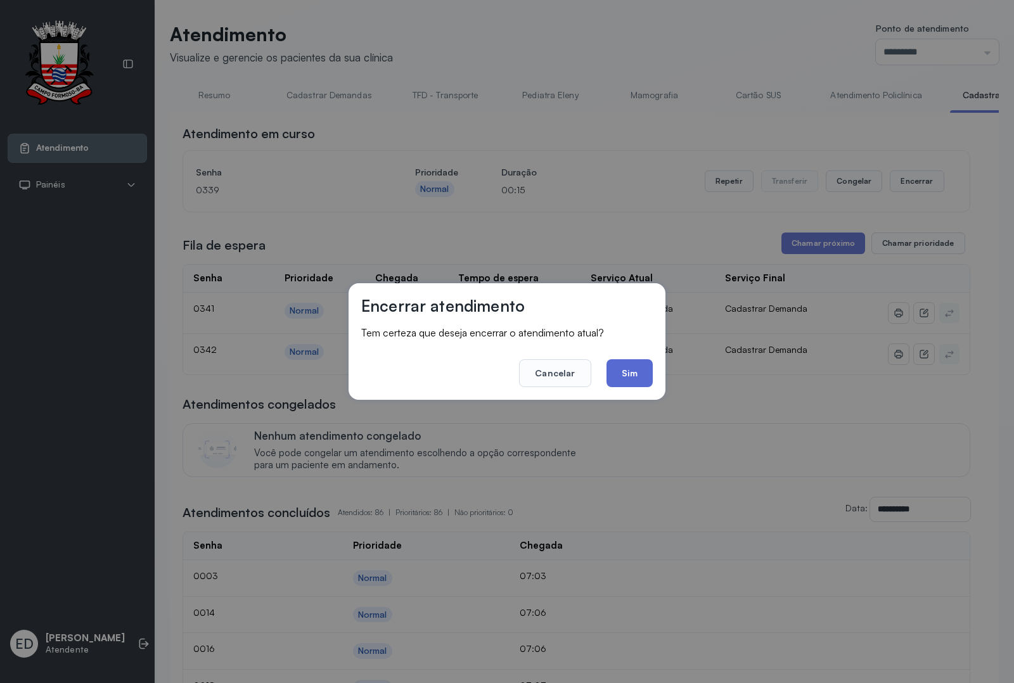
click at [639, 374] on button "Sim" at bounding box center [630, 373] width 46 height 28
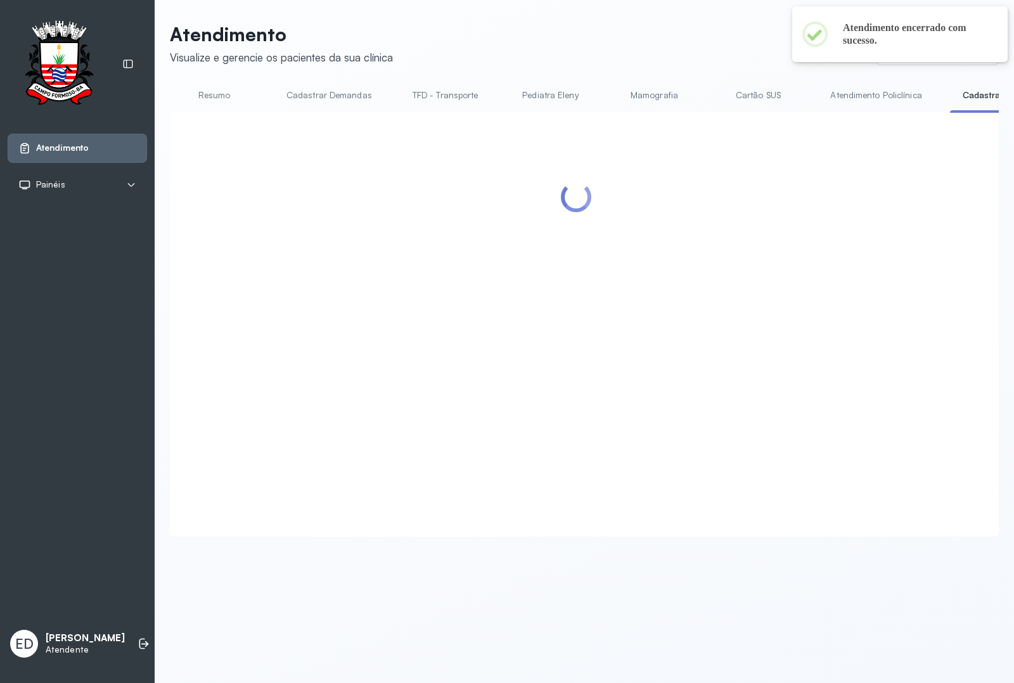
click at [211, 98] on link "Resumo" at bounding box center [214, 95] width 89 height 21
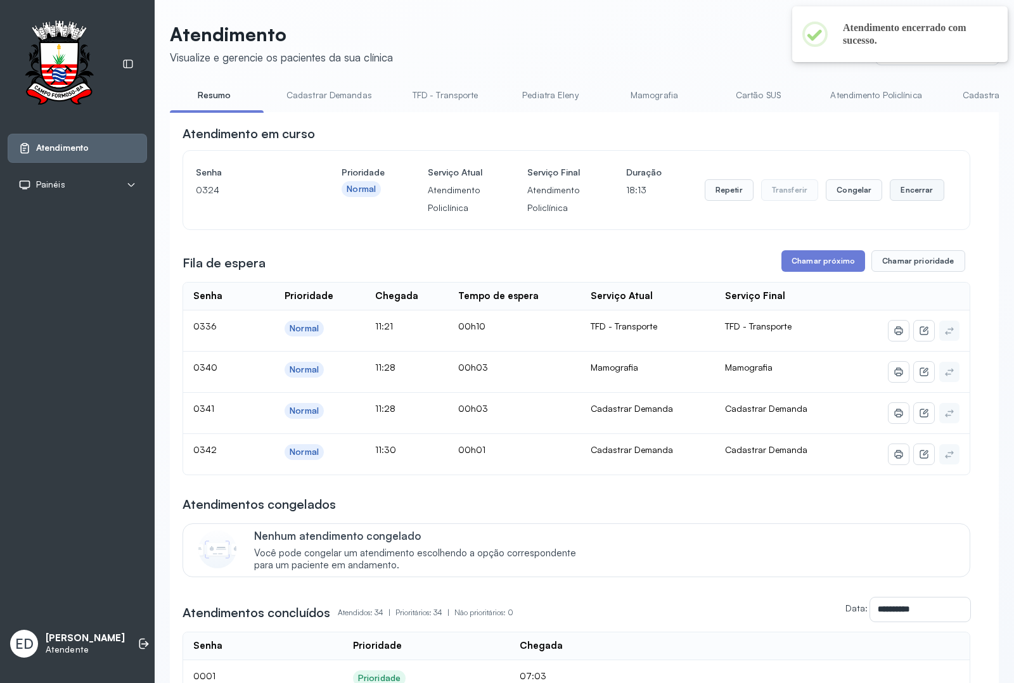
click at [913, 201] on button "Encerrar" at bounding box center [917, 190] width 54 height 22
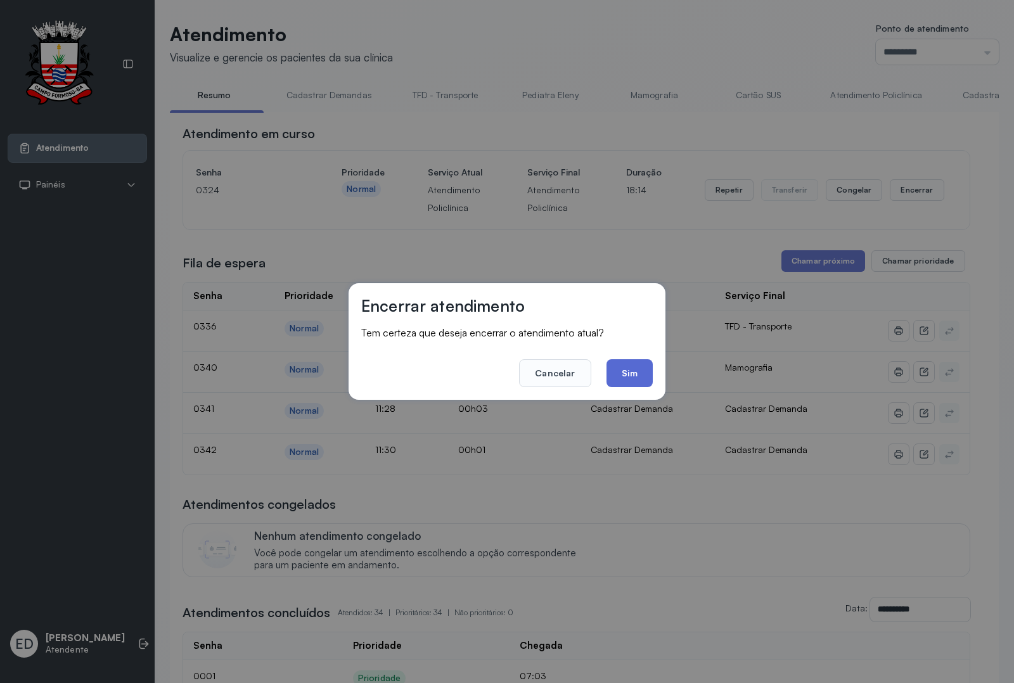
click at [636, 368] on button "Sim" at bounding box center [630, 373] width 46 height 28
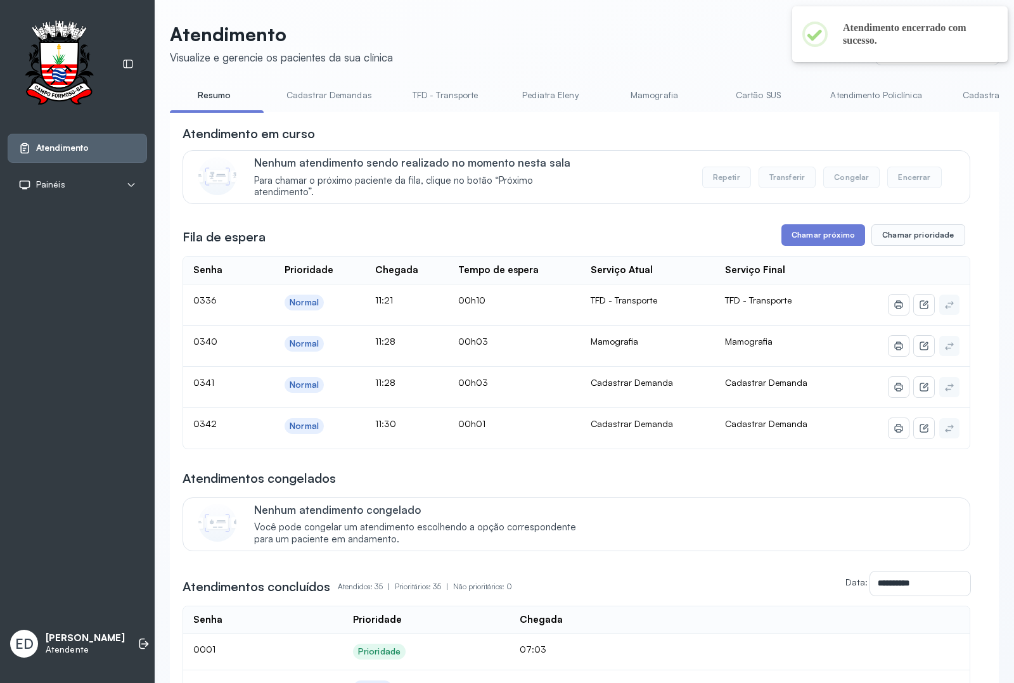
click at [651, 99] on link "Mamografia" at bounding box center [654, 95] width 89 height 21
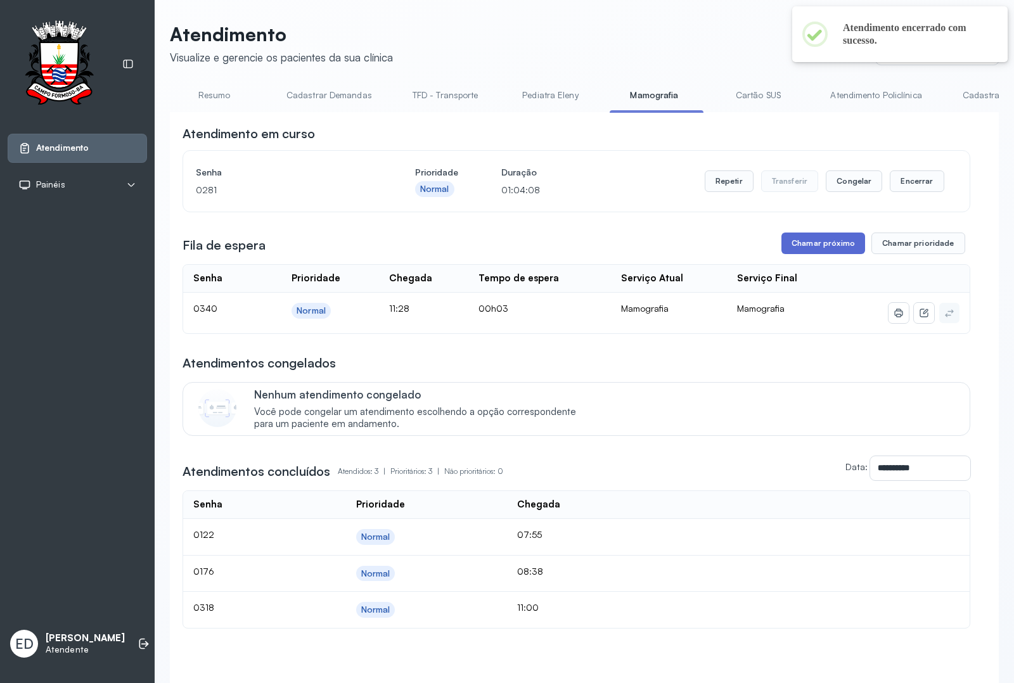
click at [807, 254] on button "Chamar próximo" at bounding box center [824, 244] width 84 height 22
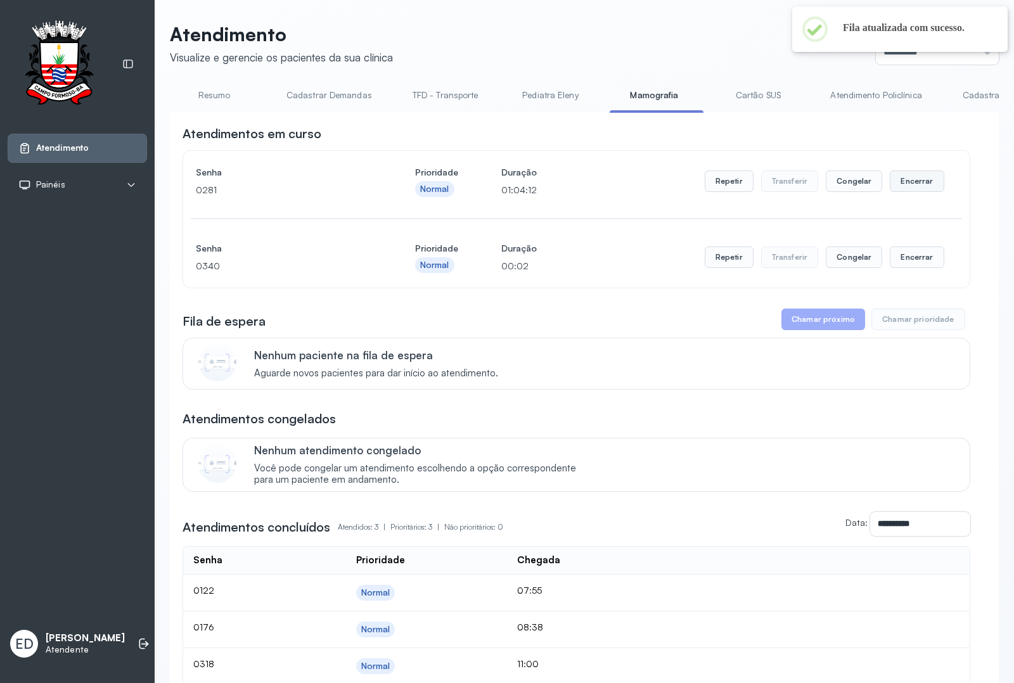
click at [902, 184] on button "Encerrar" at bounding box center [917, 182] width 54 height 22
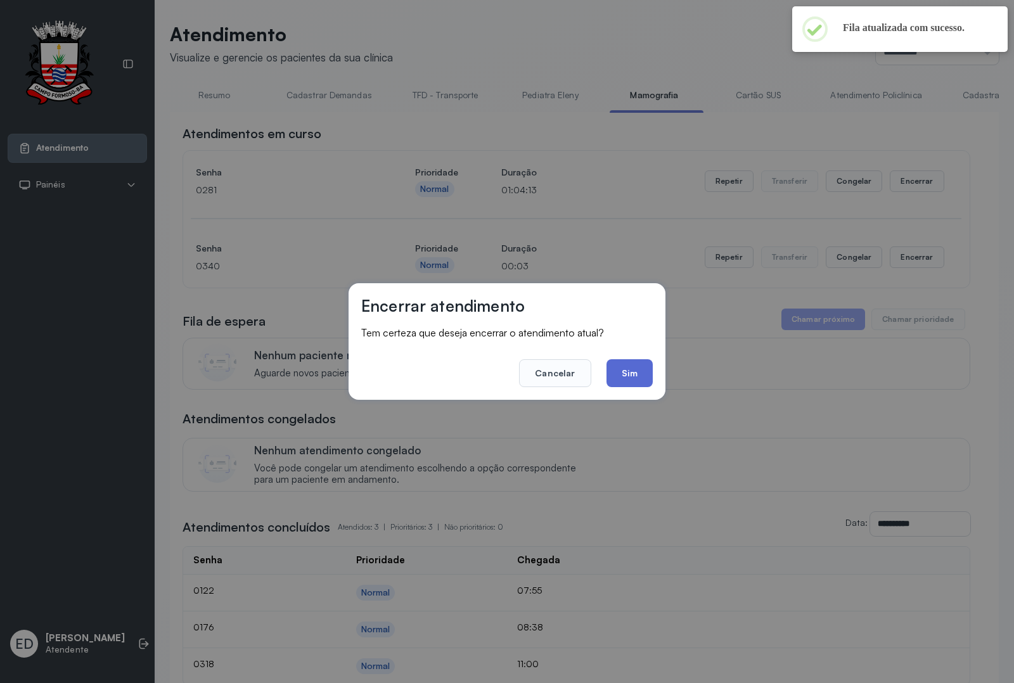
click at [647, 369] on button "Sim" at bounding box center [630, 373] width 46 height 28
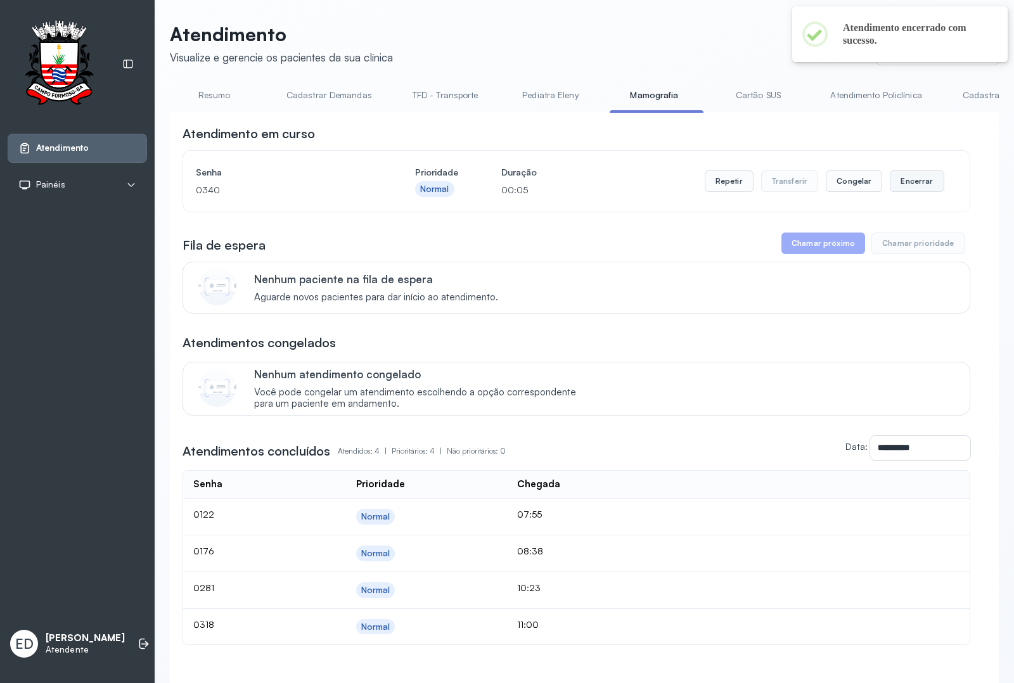
click at [901, 191] on button "Encerrar" at bounding box center [917, 182] width 54 height 22
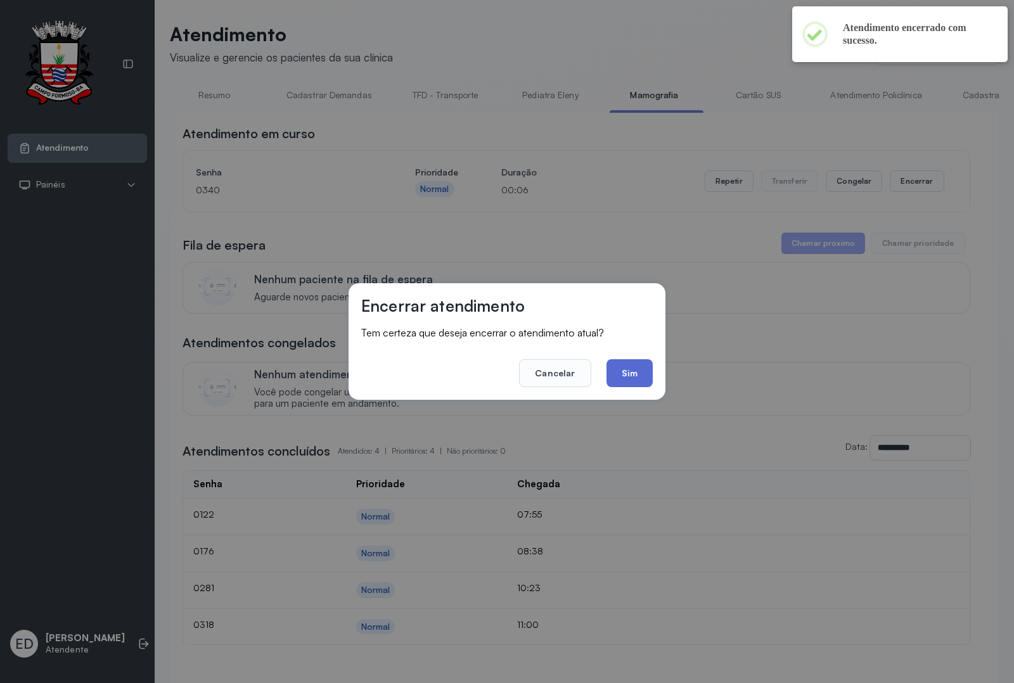
click at [634, 364] on button "Sim" at bounding box center [630, 373] width 46 height 28
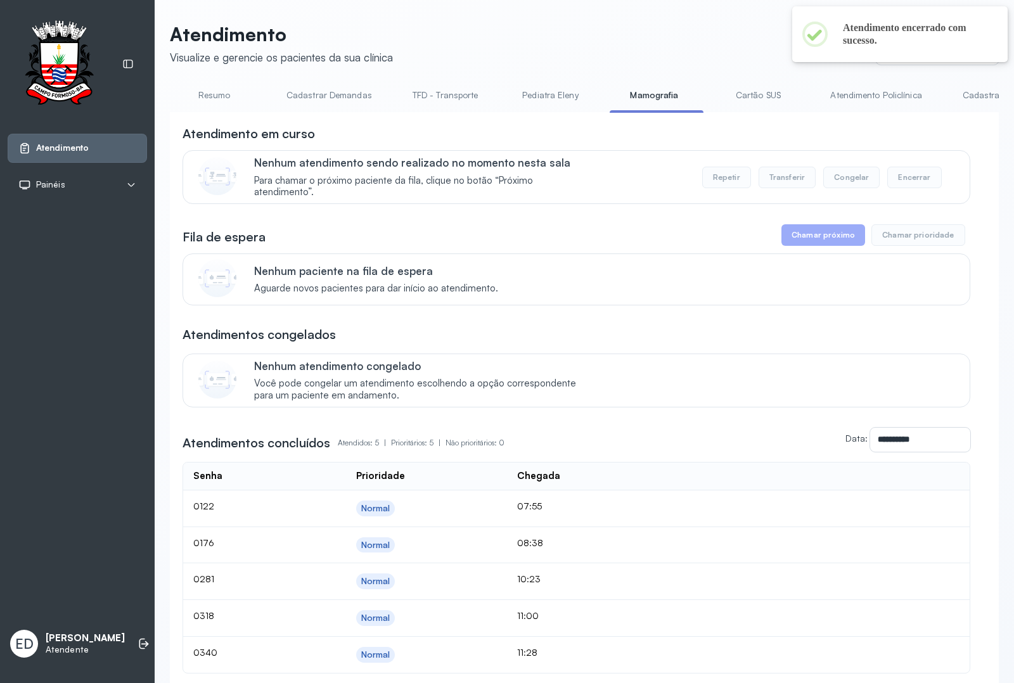
click at [207, 92] on link "Resumo" at bounding box center [214, 95] width 89 height 21
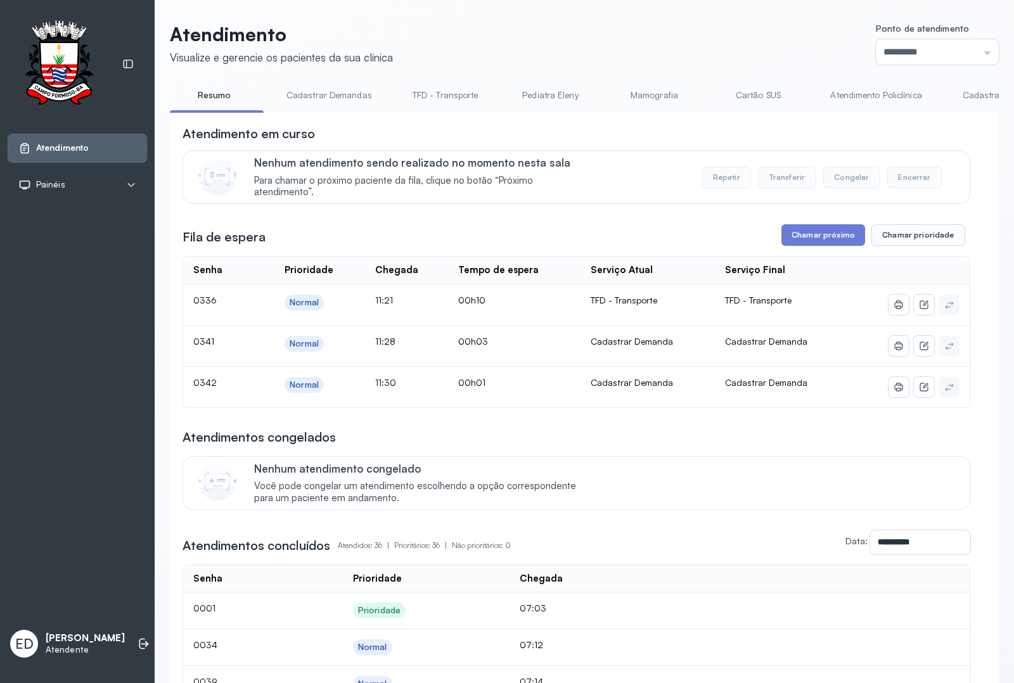
scroll to position [79, 0]
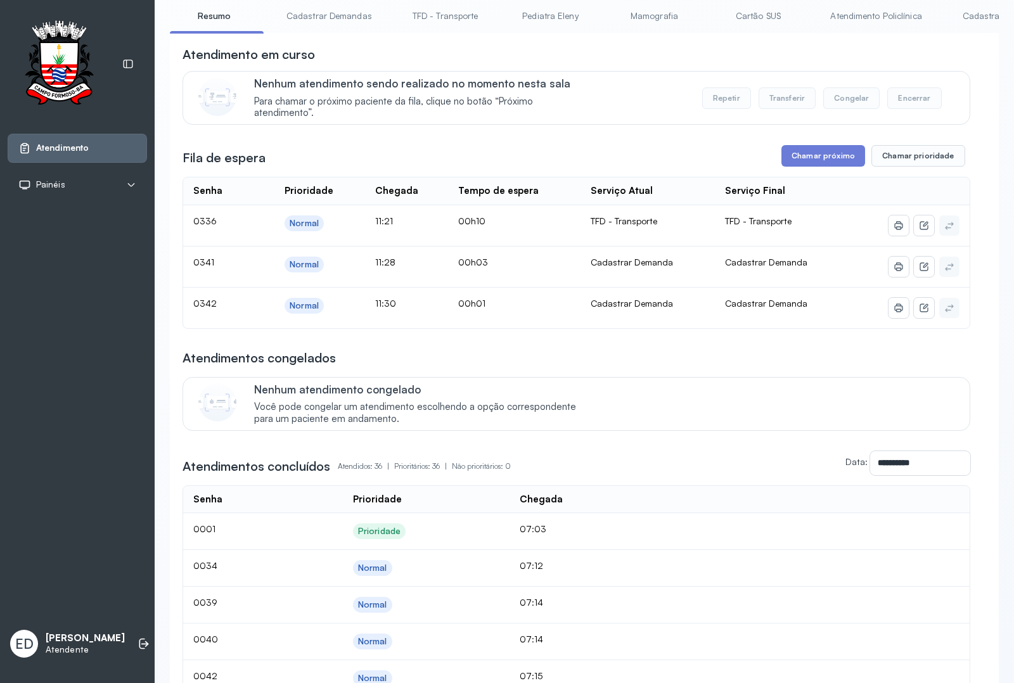
click at [742, 58] on div "Atendimento em curso" at bounding box center [577, 55] width 788 height 18
click at [978, 14] on link "Cadastrar Demanda" at bounding box center [1003, 16] width 106 height 21
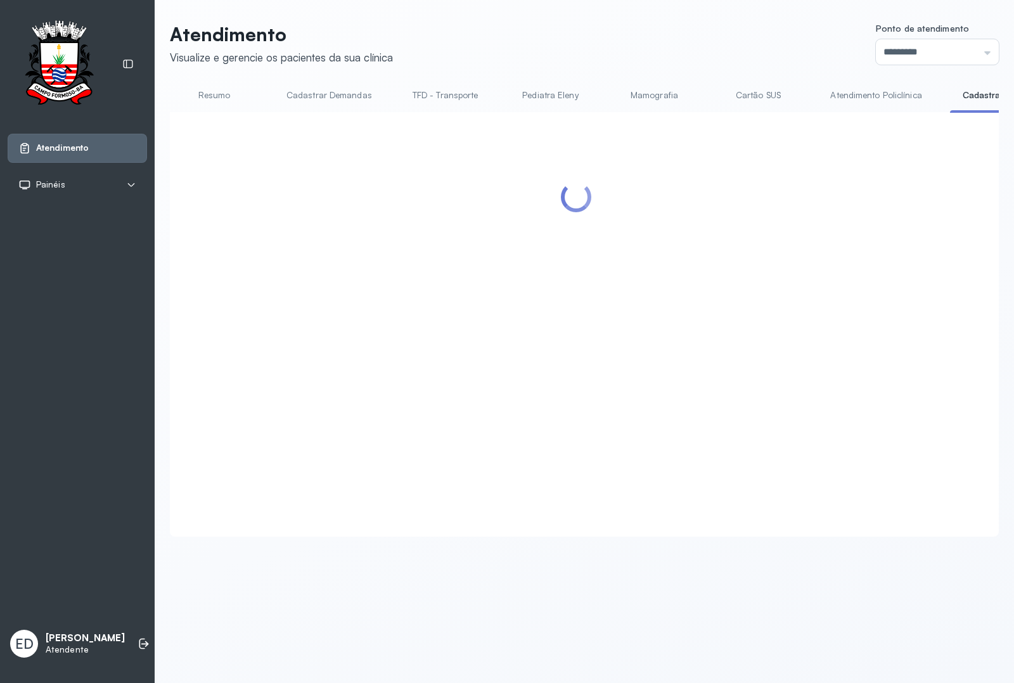
scroll to position [0, 0]
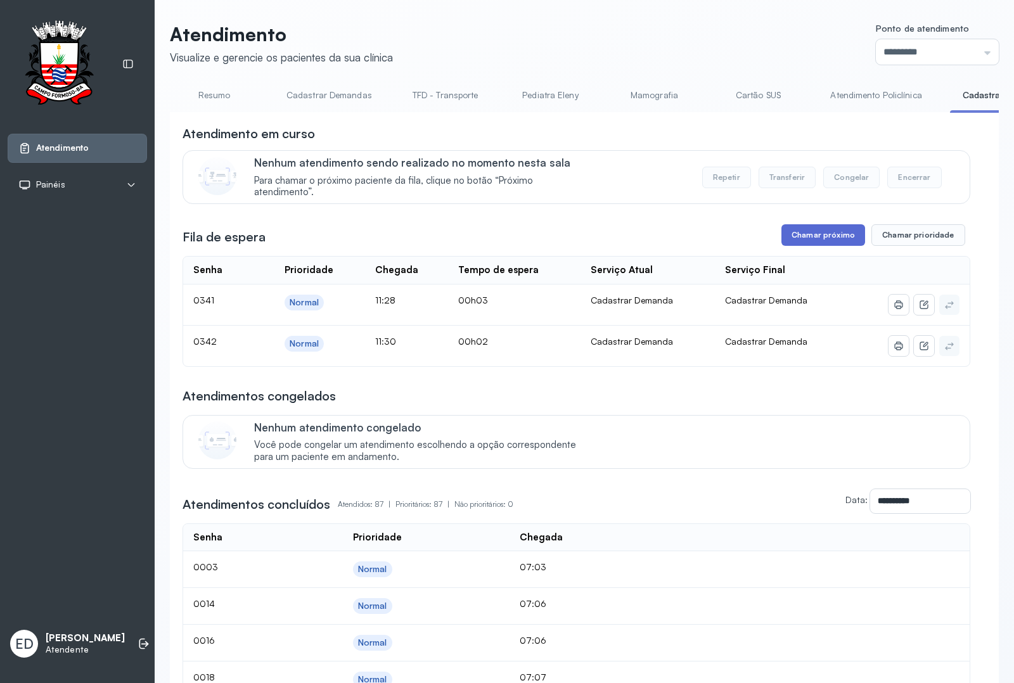
click at [832, 238] on button "Chamar próximo" at bounding box center [824, 235] width 84 height 22
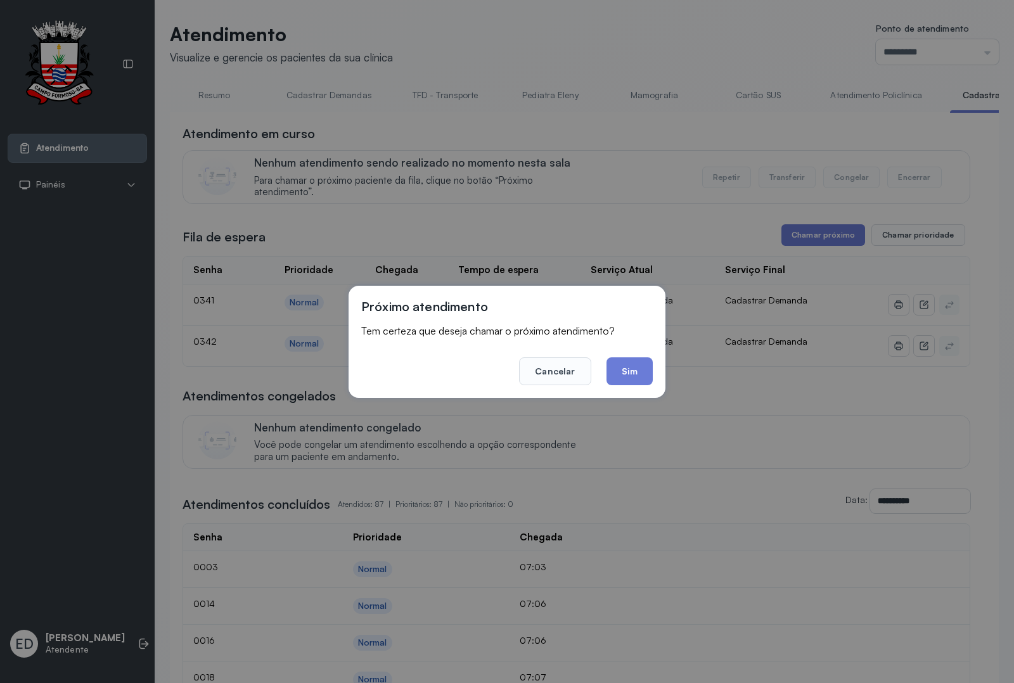
click at [637, 362] on button "Sim" at bounding box center [630, 372] width 46 height 28
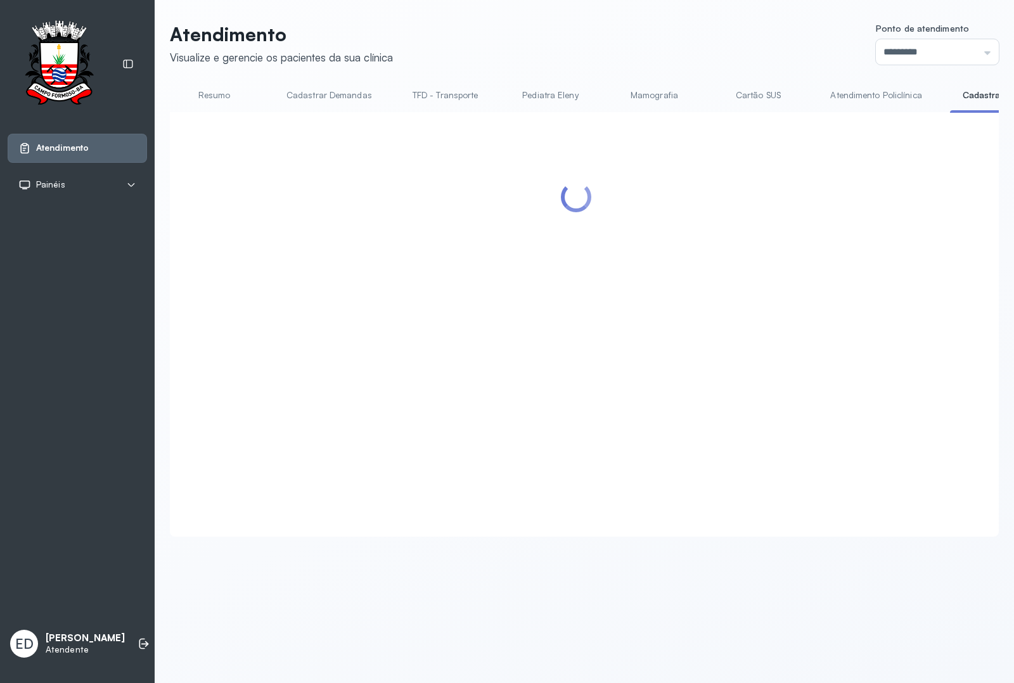
click at [636, 55] on header "Atendimento Visualize e gerencie os pacientes da sua clínica Ponto de atendimen…" at bounding box center [584, 44] width 829 height 42
click at [726, 42] on header "Atendimento Visualize e gerencie os pacientes da sua clínica Ponto de atendimen…" at bounding box center [584, 44] width 829 height 42
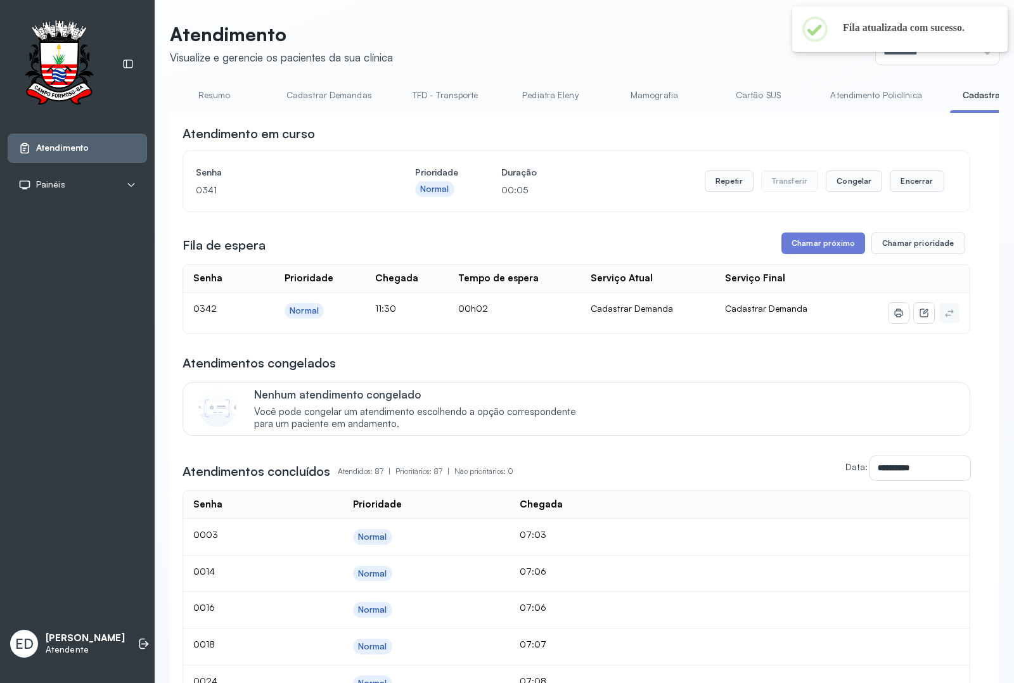
click at [726, 42] on header "Atendimento Visualize e gerencie os pacientes da sua clínica Ponto de atendimen…" at bounding box center [584, 44] width 829 height 42
click at [726, 43] on header "Atendimento Visualize e gerencie os pacientes da sua clínica Ponto de atendimen…" at bounding box center [584, 44] width 829 height 42
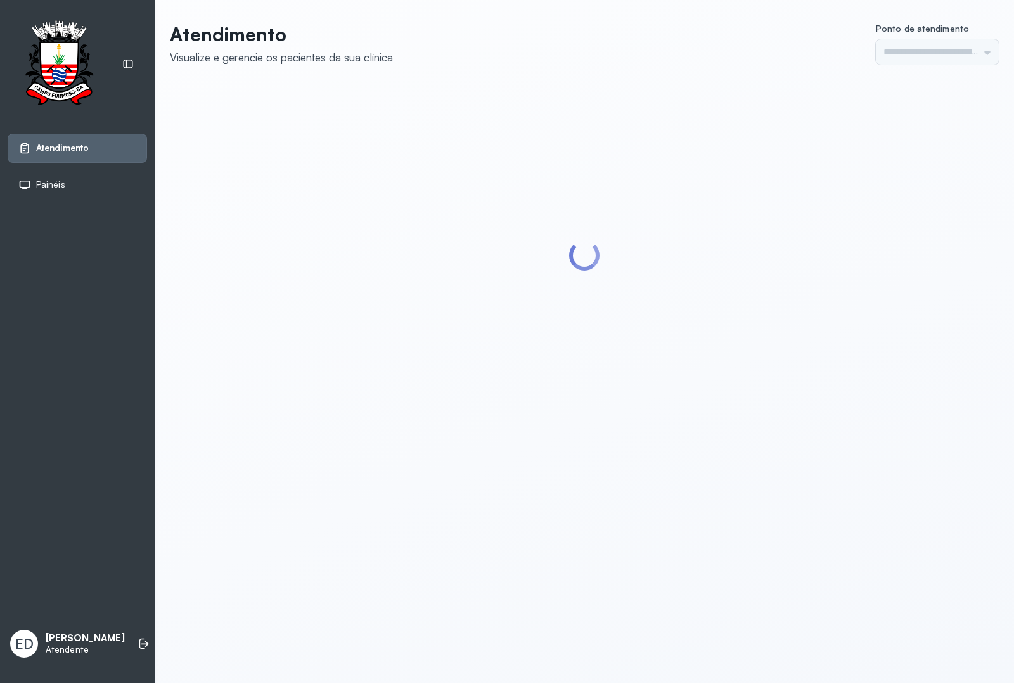
type input "*********"
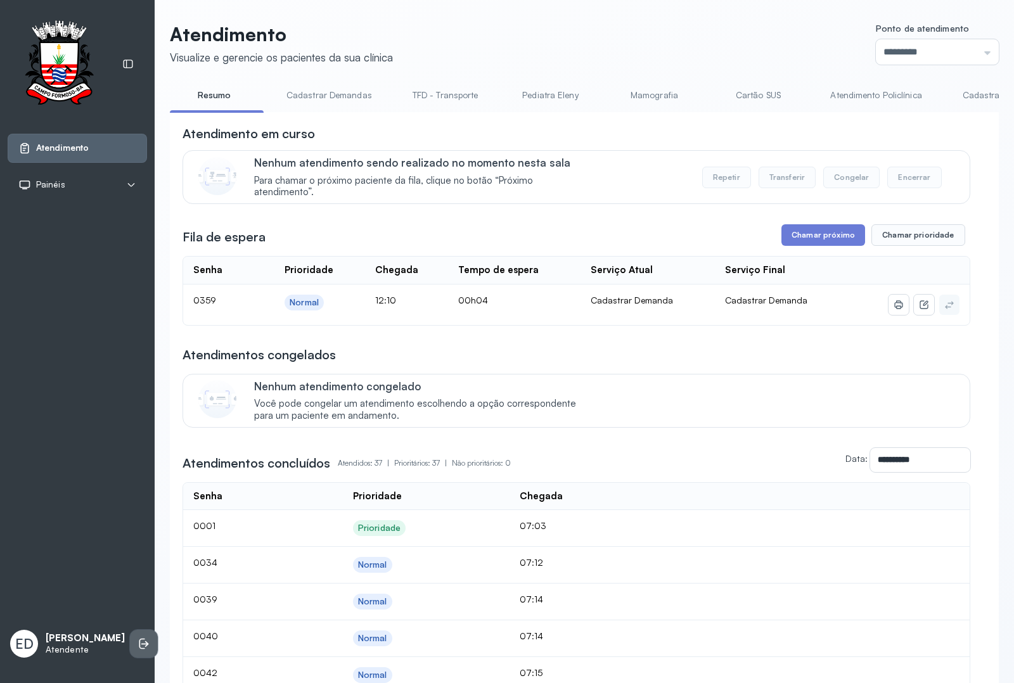
click at [130, 638] on li at bounding box center [144, 644] width 28 height 28
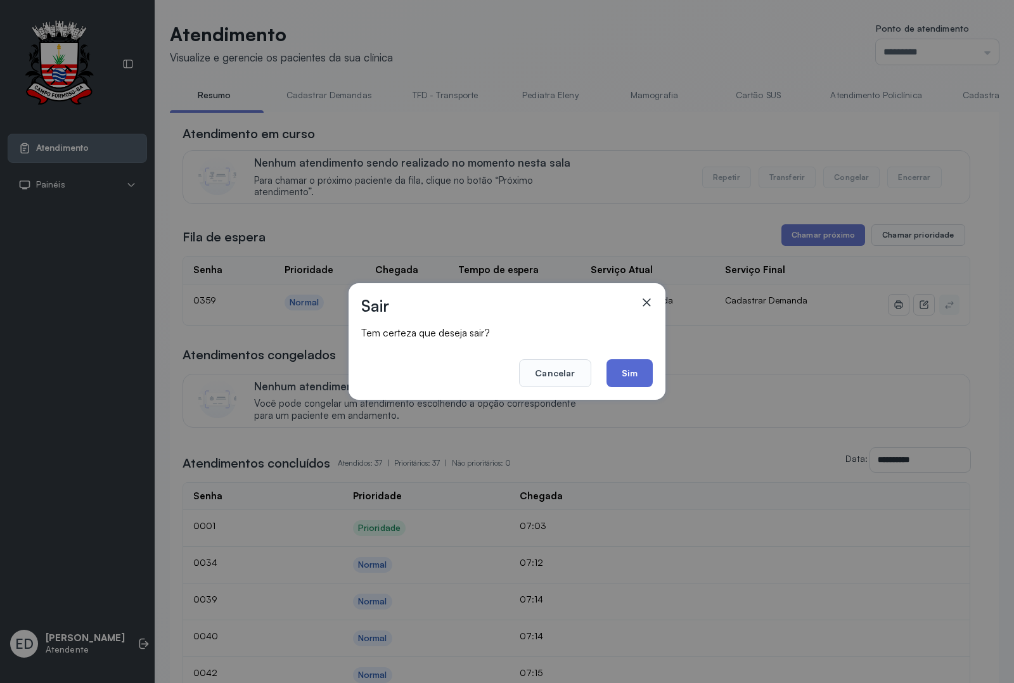
click at [629, 366] on button "Sim" at bounding box center [630, 373] width 46 height 28
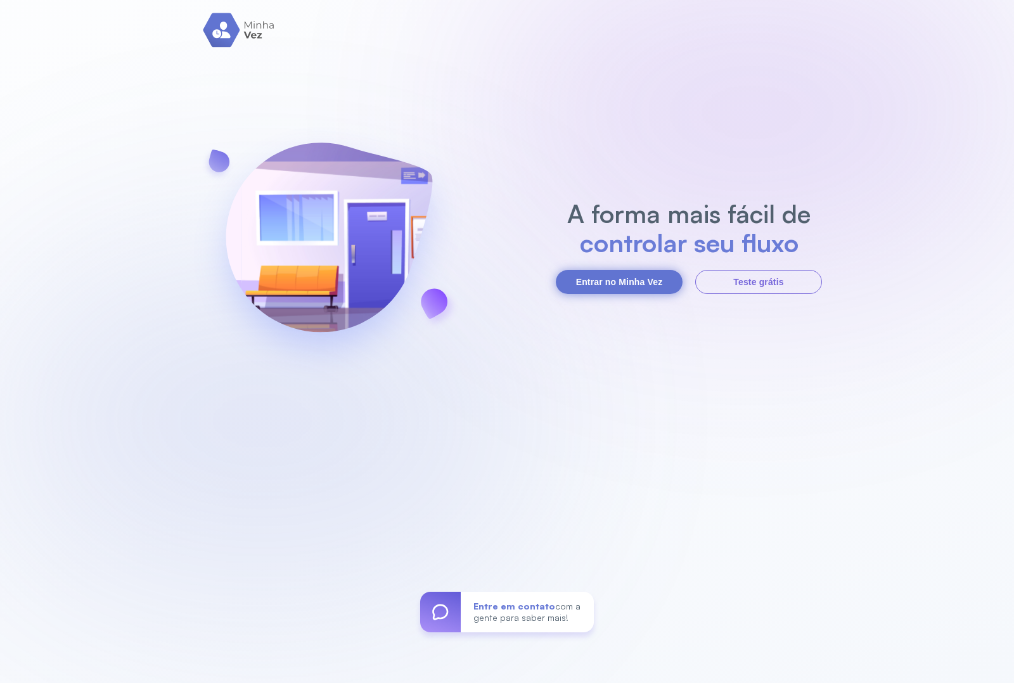
click at [645, 273] on button "Entrar no Minha Vez" at bounding box center [619, 282] width 127 height 24
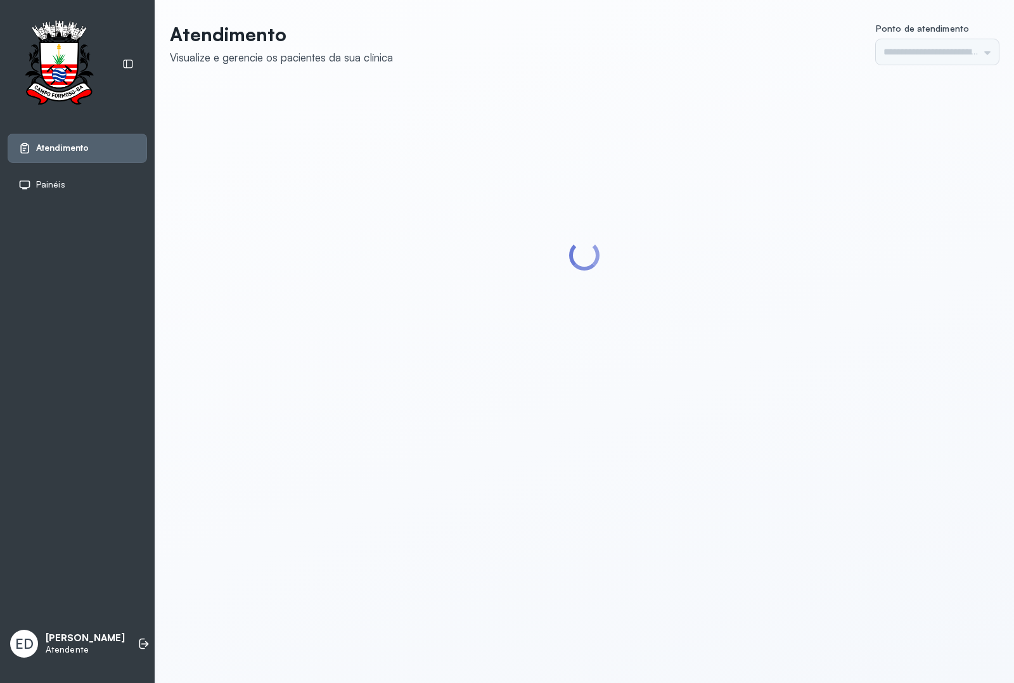
type input "*********"
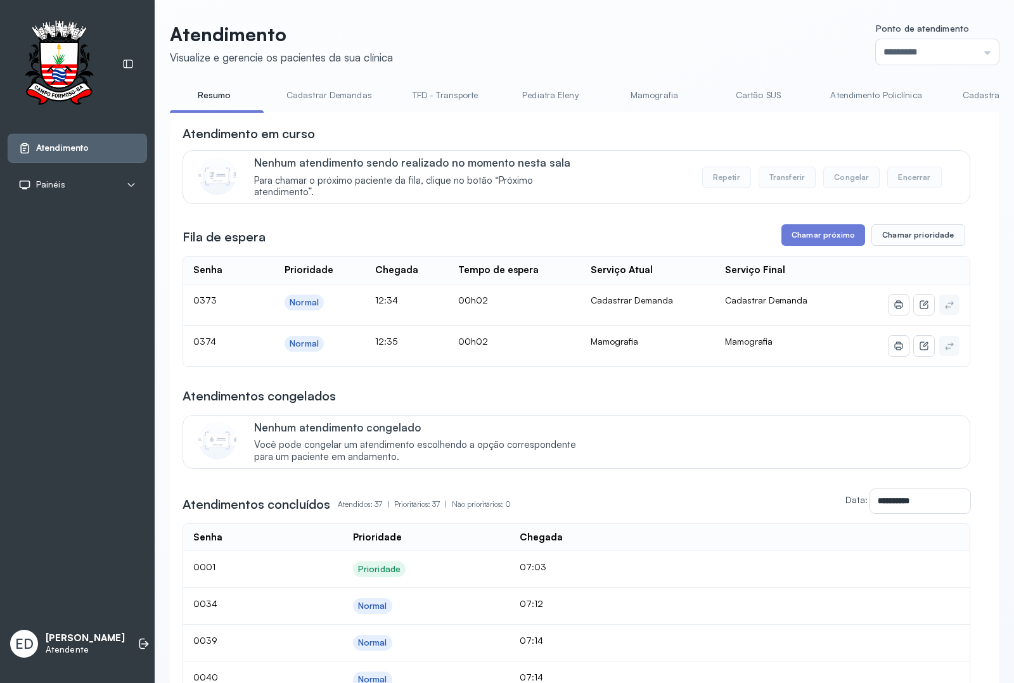
click at [207, 101] on link "Resumo" at bounding box center [214, 95] width 89 height 21
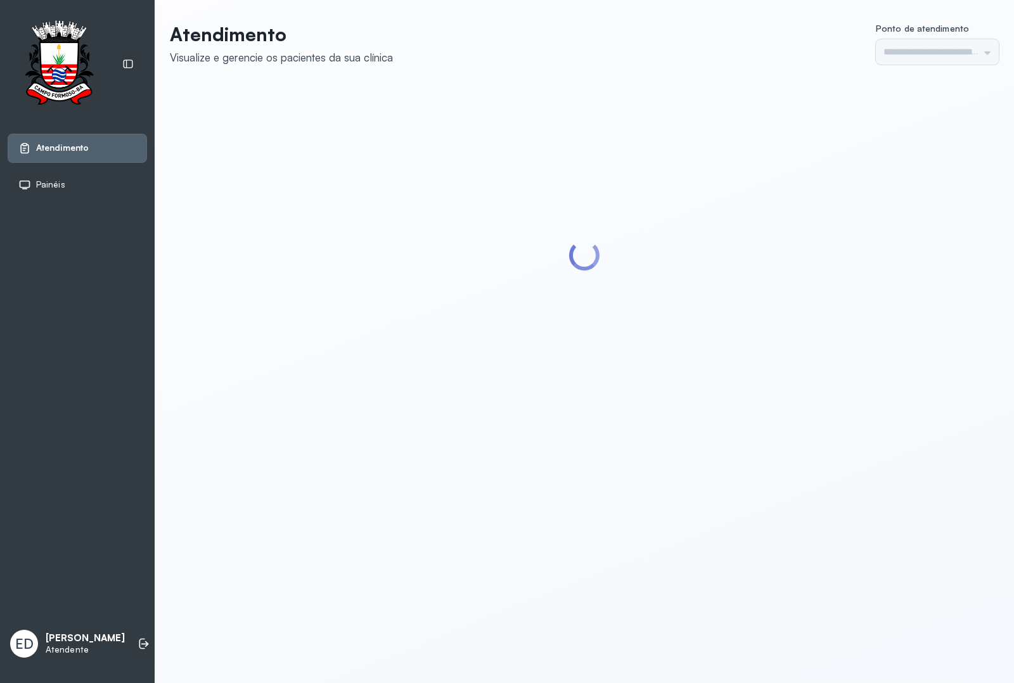
type input "*********"
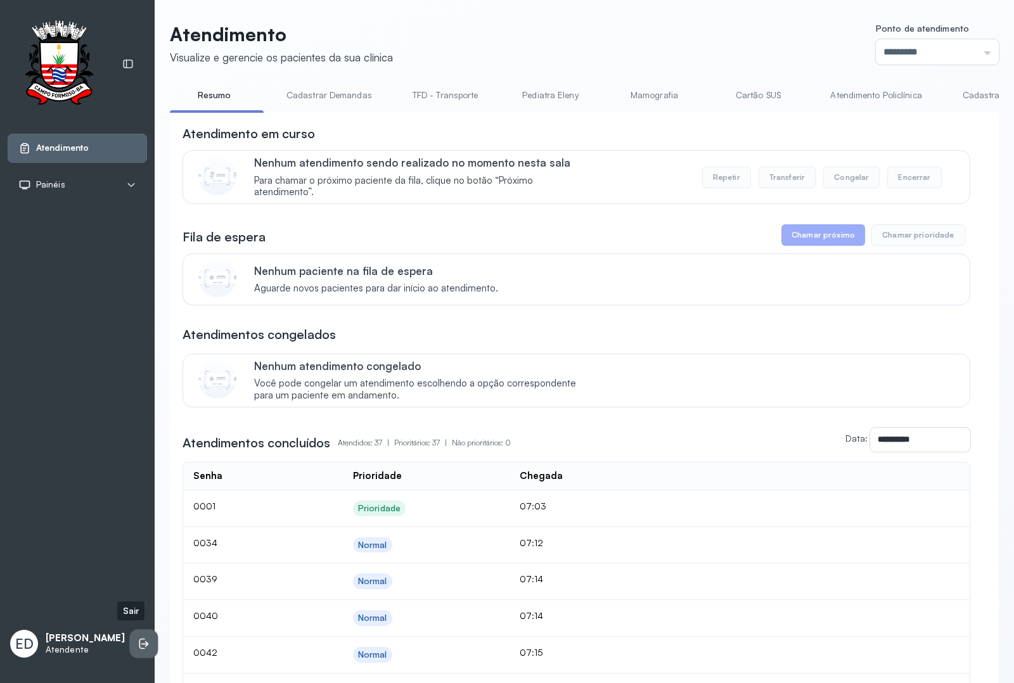
click at [138, 638] on icon at bounding box center [144, 644] width 13 height 13
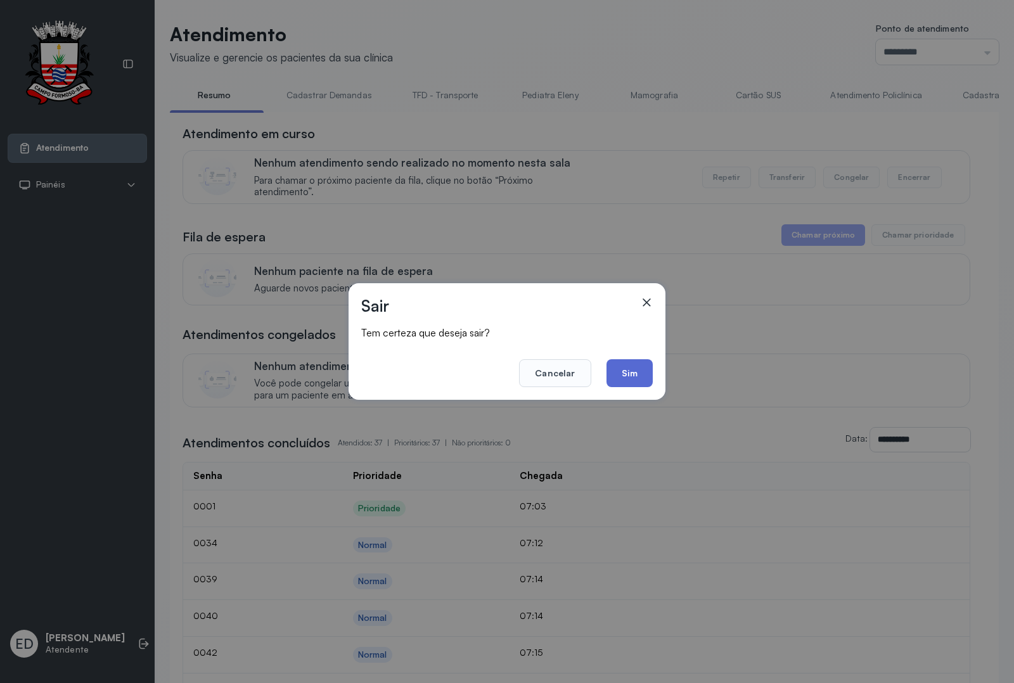
click at [643, 374] on button "Sim" at bounding box center [630, 373] width 46 height 28
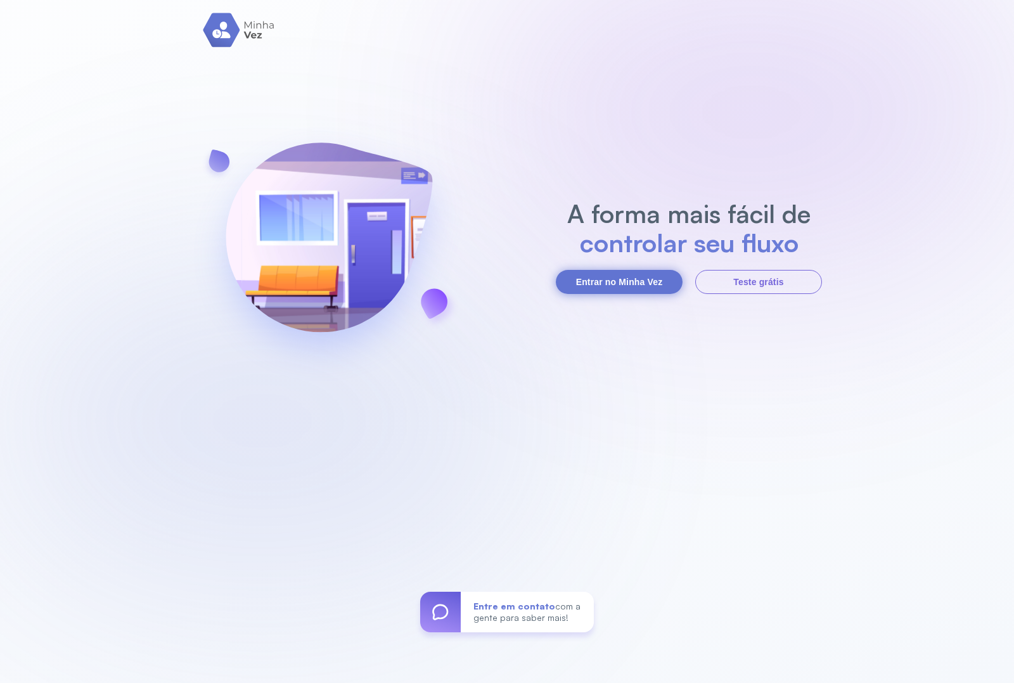
click at [615, 287] on button "Entrar no Minha Vez" at bounding box center [619, 282] width 127 height 24
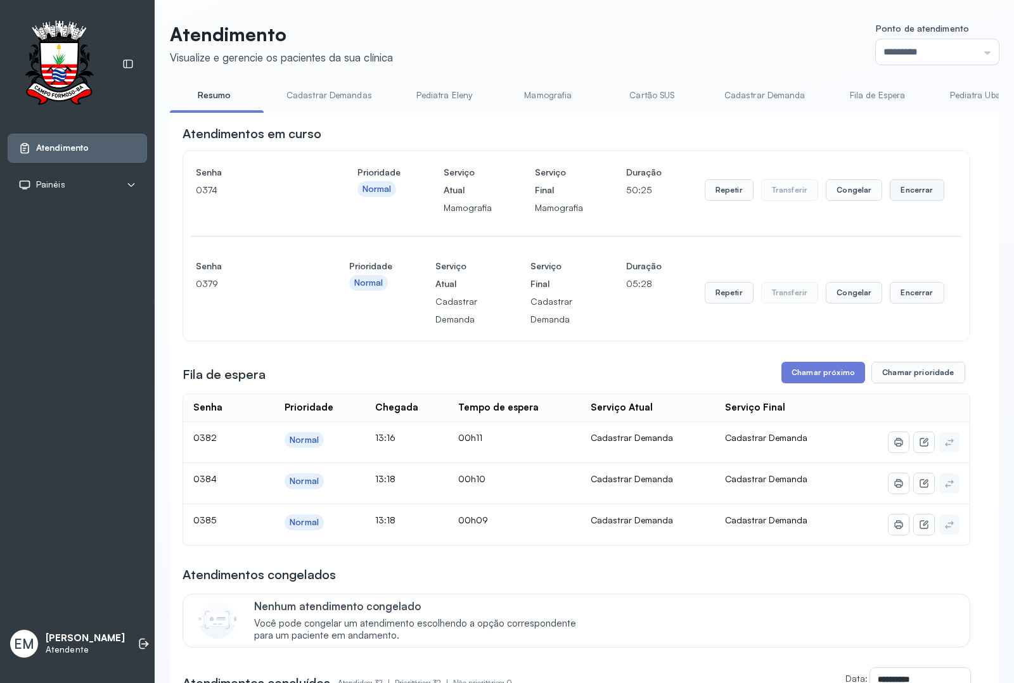
click at [811, 201] on button "Encerrar" at bounding box center [917, 190] width 54 height 22
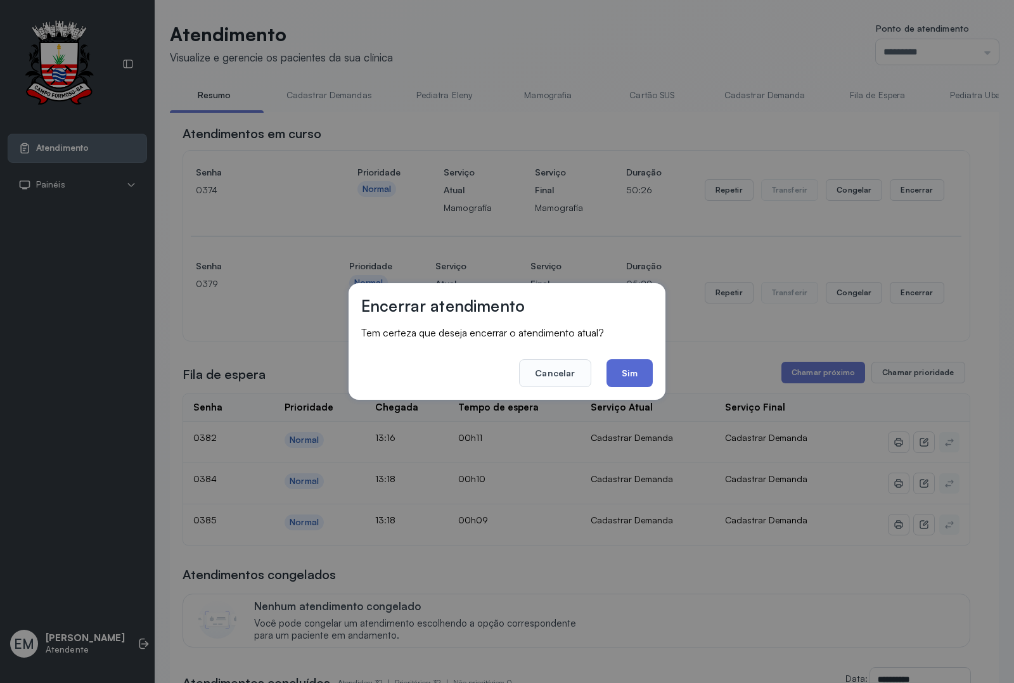
click at [622, 364] on button "Sim" at bounding box center [630, 373] width 46 height 28
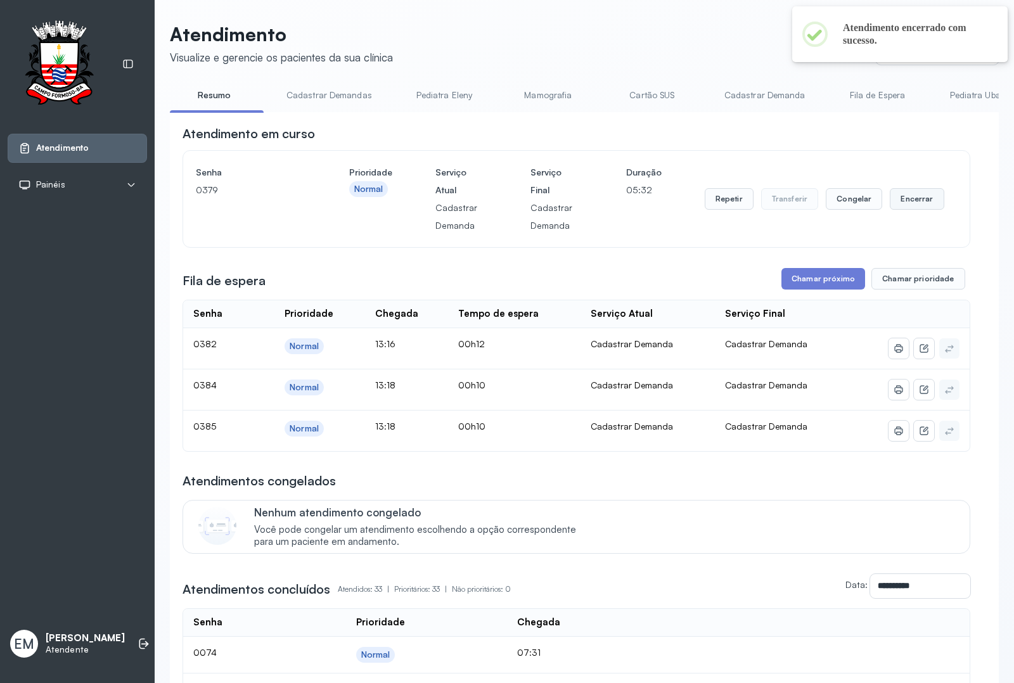
click at [811, 207] on button "Encerrar" at bounding box center [917, 199] width 54 height 22
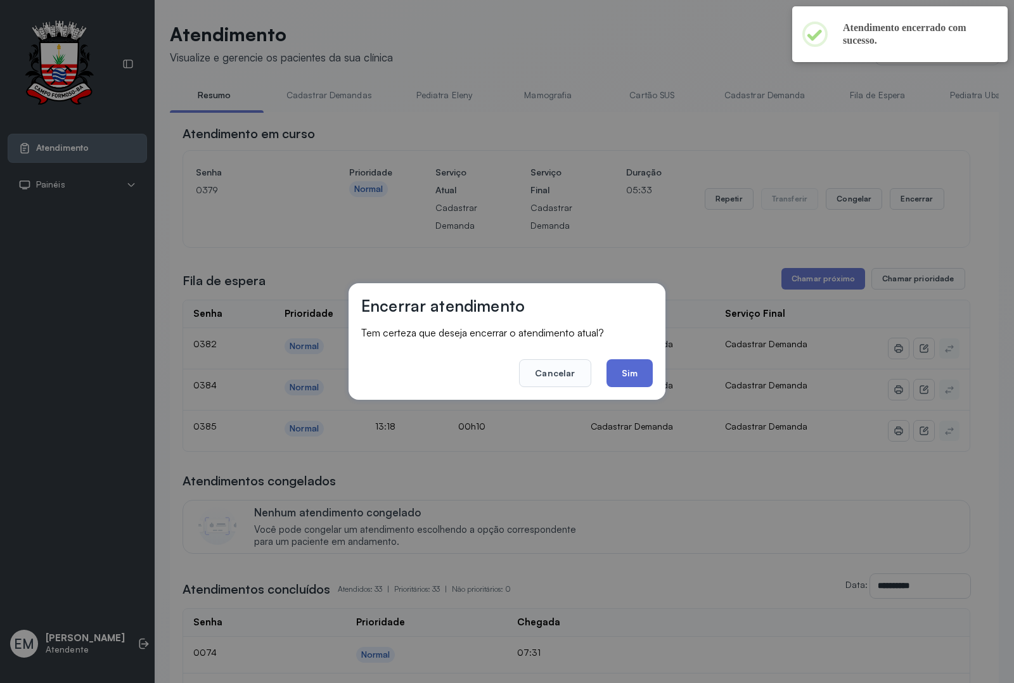
click at [613, 363] on button "Sim" at bounding box center [630, 373] width 46 height 28
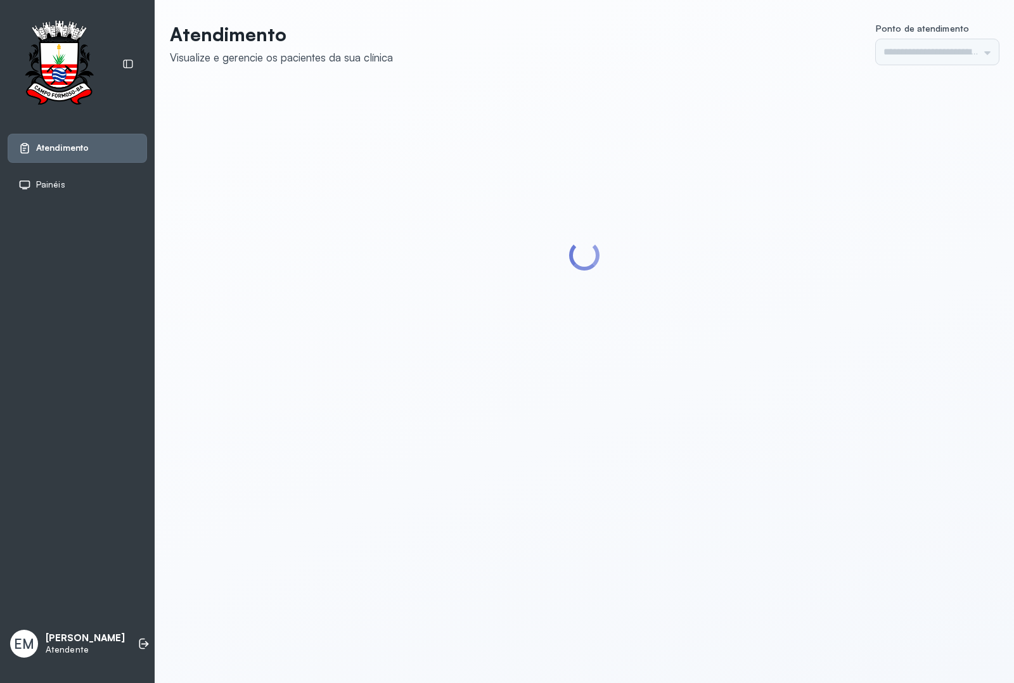
type input "*********"
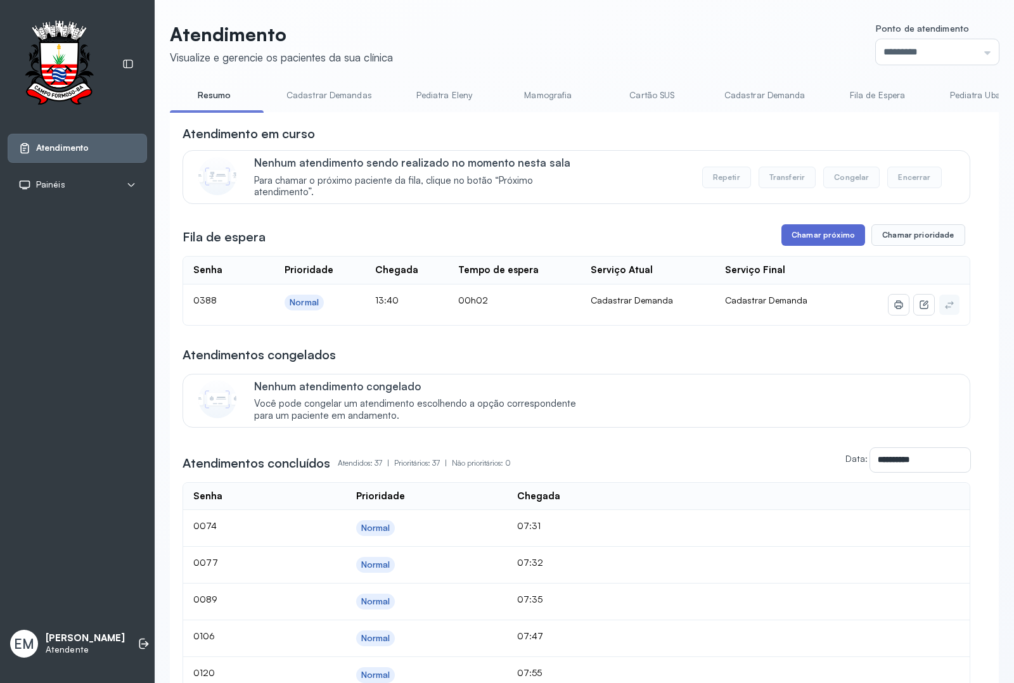
click at [825, 235] on button "Chamar próximo" at bounding box center [824, 235] width 84 height 22
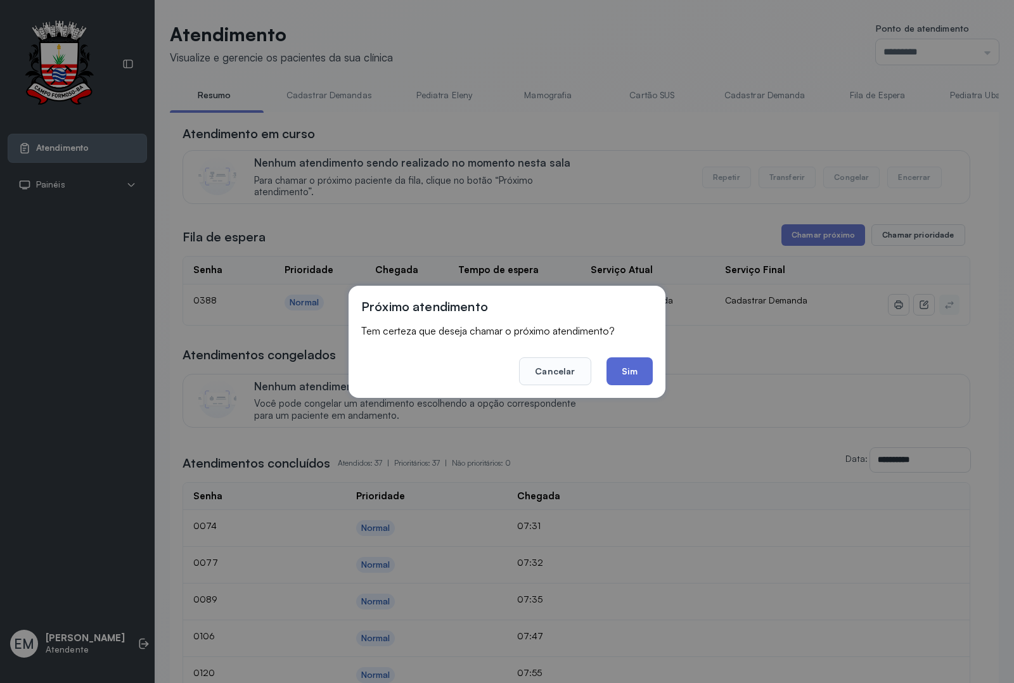
click at [619, 363] on button "Sim" at bounding box center [630, 372] width 46 height 28
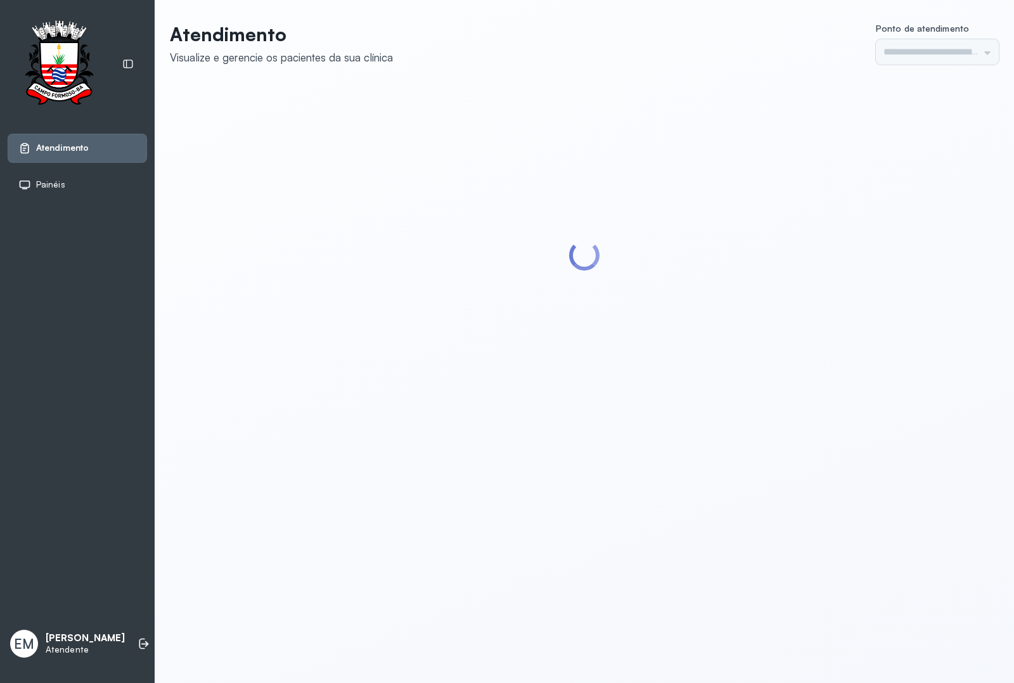
type input "*********"
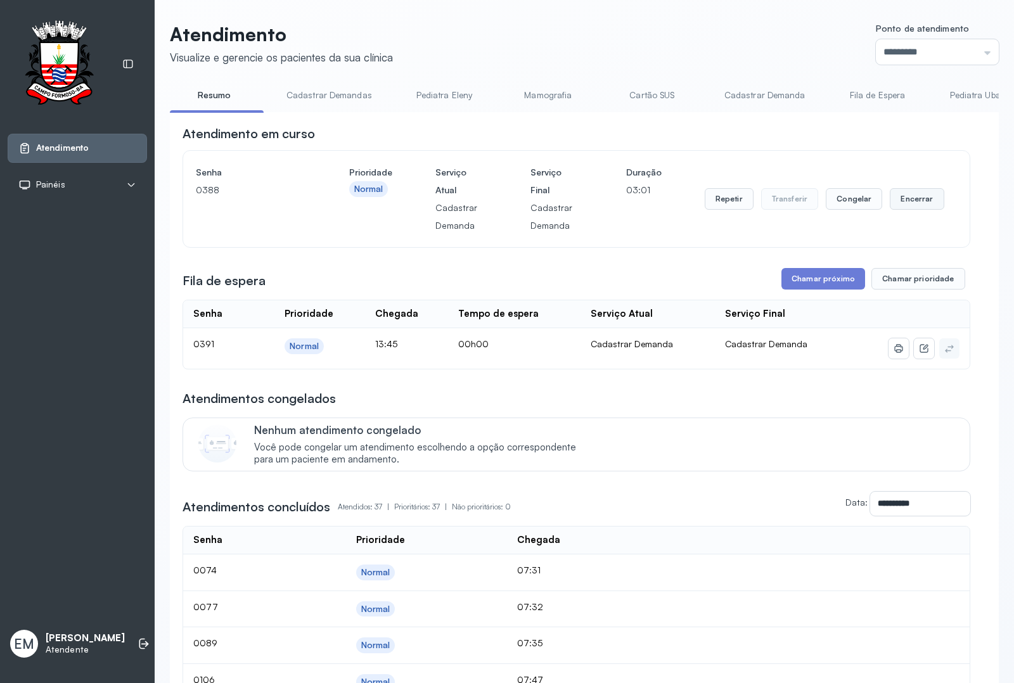
drag, startPoint x: 882, startPoint y: 200, endPoint x: 881, endPoint y: 208, distance: 8.3
click at [890, 208] on button "Encerrar" at bounding box center [917, 199] width 54 height 22
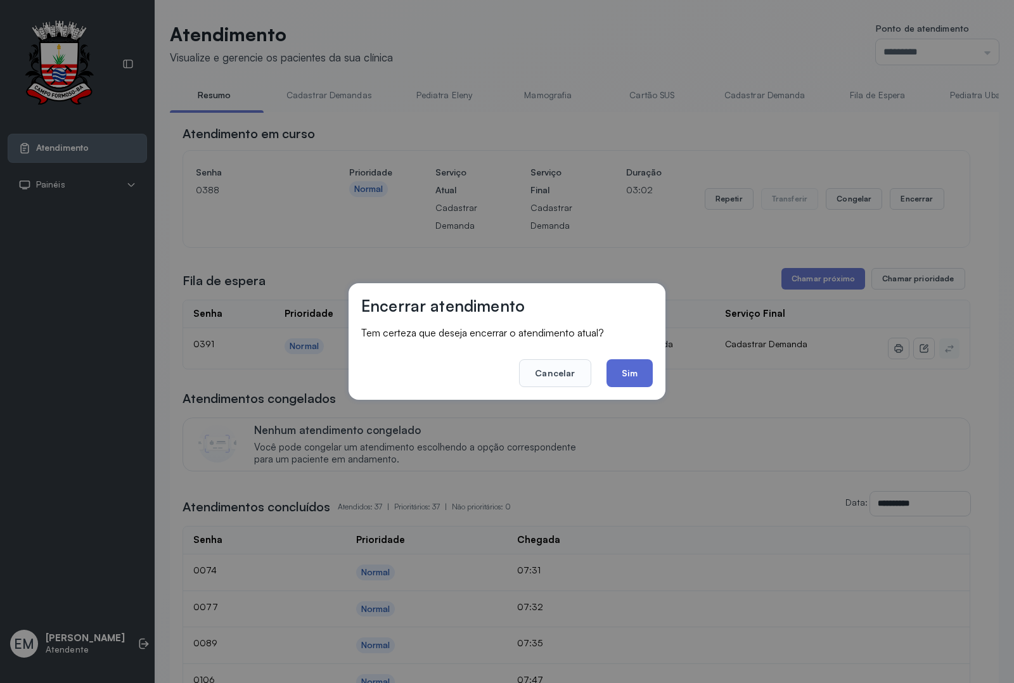
click at [629, 380] on button "Sim" at bounding box center [630, 373] width 46 height 28
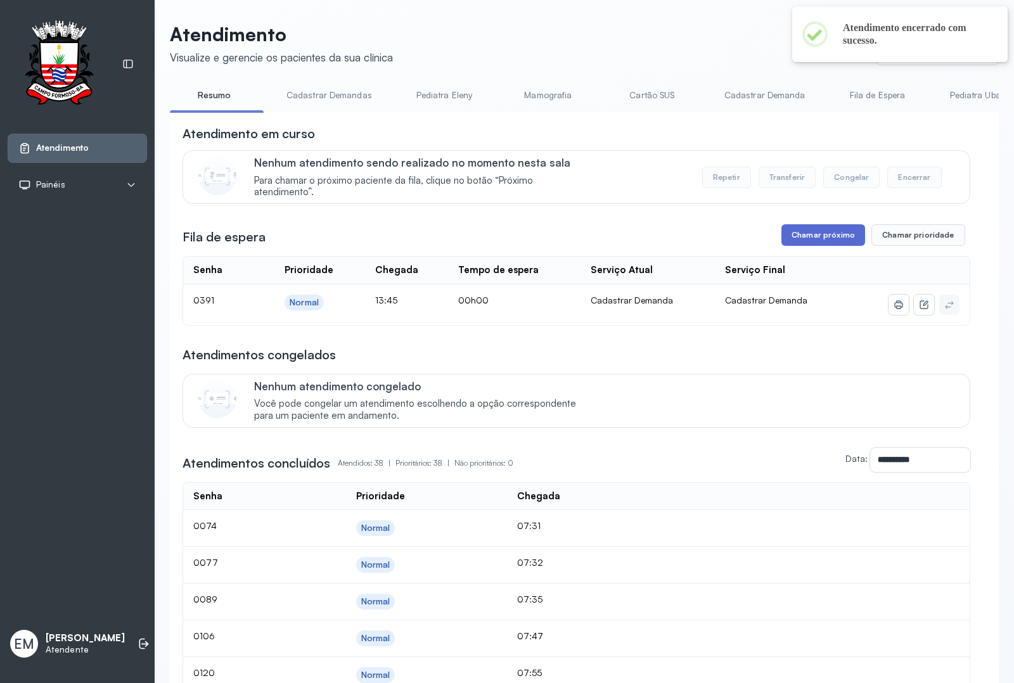
click at [818, 239] on button "Chamar próximo" at bounding box center [824, 235] width 84 height 22
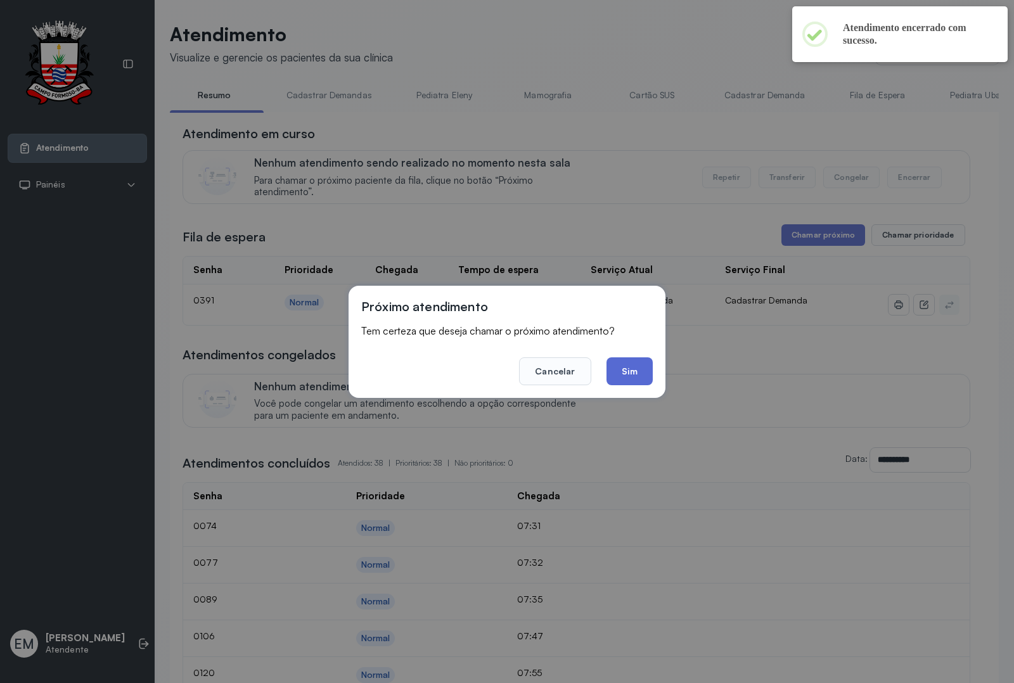
click at [632, 377] on button "Sim" at bounding box center [630, 372] width 46 height 28
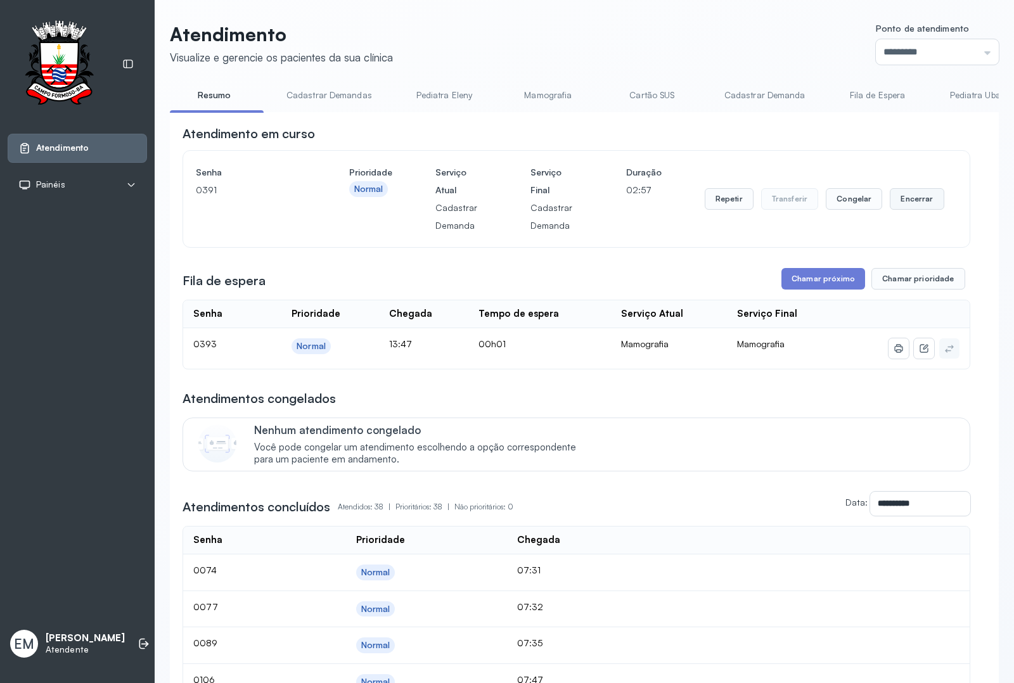
click at [925, 200] on button "Encerrar" at bounding box center [917, 199] width 54 height 22
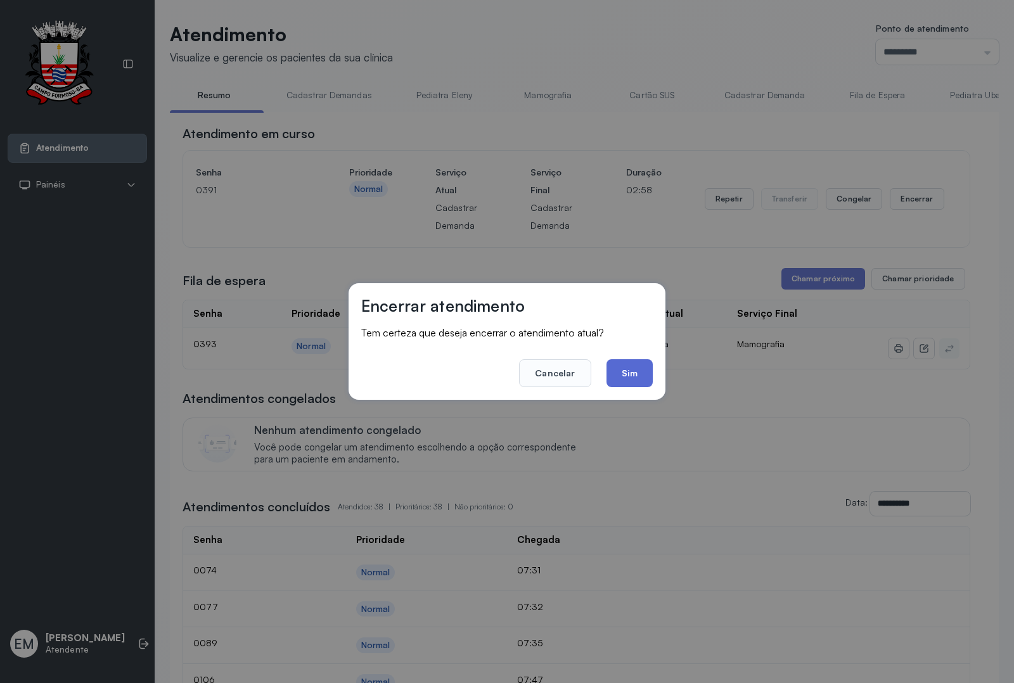
click at [634, 366] on button "Sim" at bounding box center [630, 373] width 46 height 28
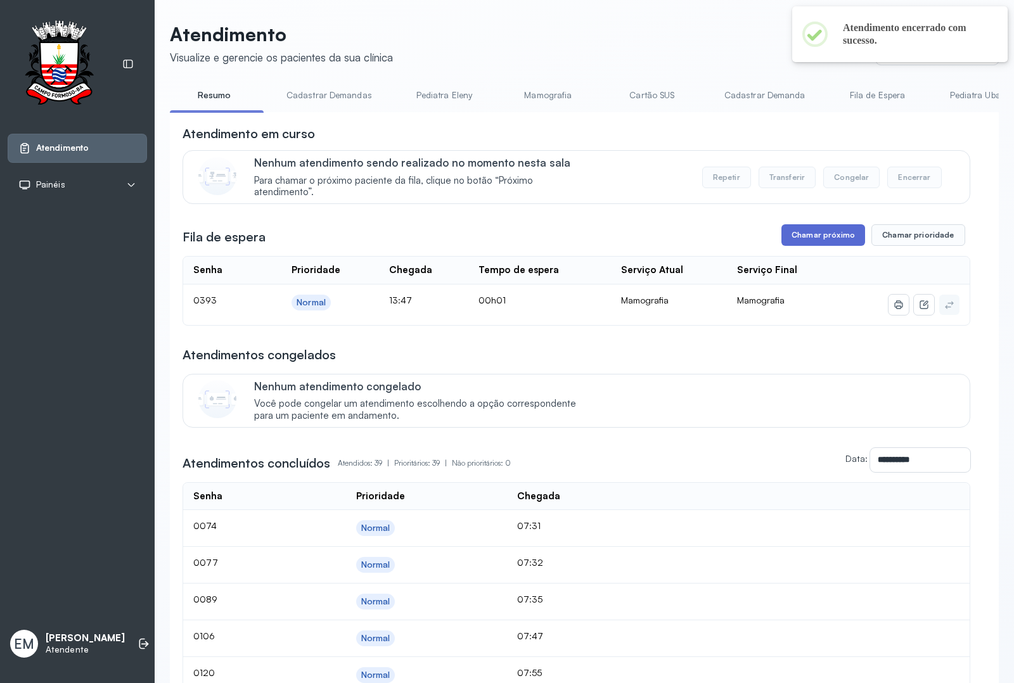
click at [784, 233] on button "Chamar próximo" at bounding box center [824, 235] width 84 height 22
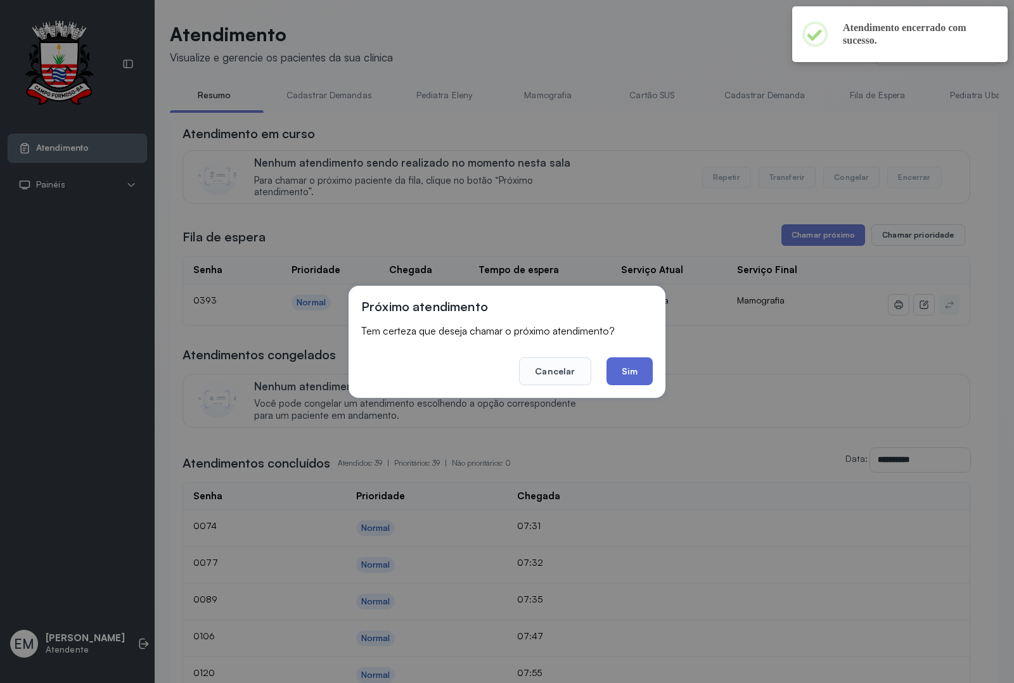
click at [626, 360] on button "Sim" at bounding box center [630, 372] width 46 height 28
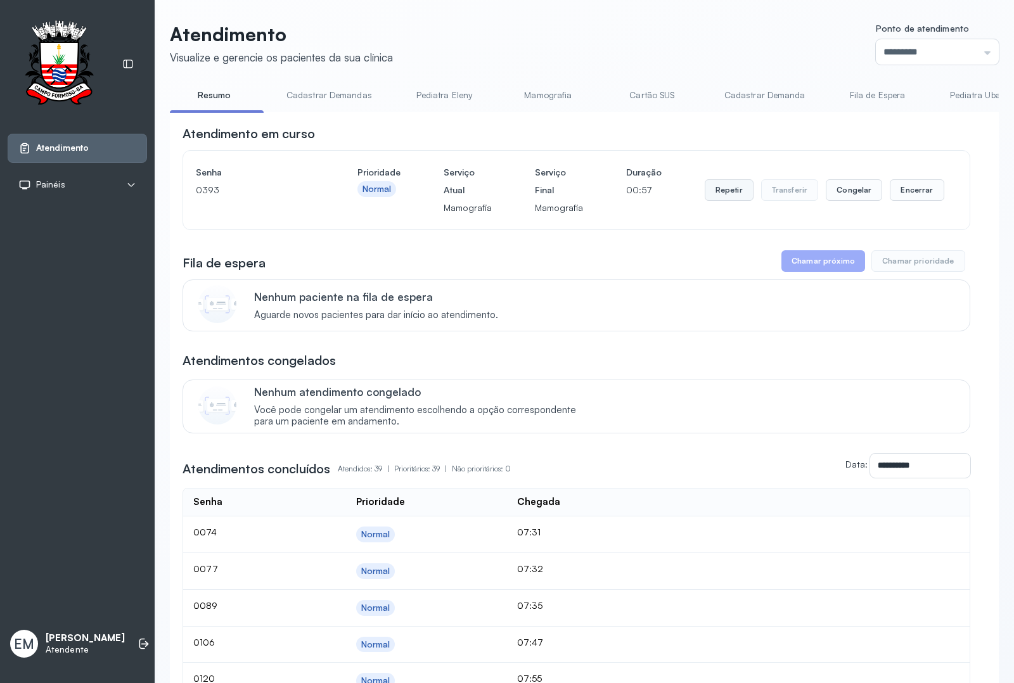
click at [721, 200] on button "Repetir" at bounding box center [729, 190] width 49 height 22
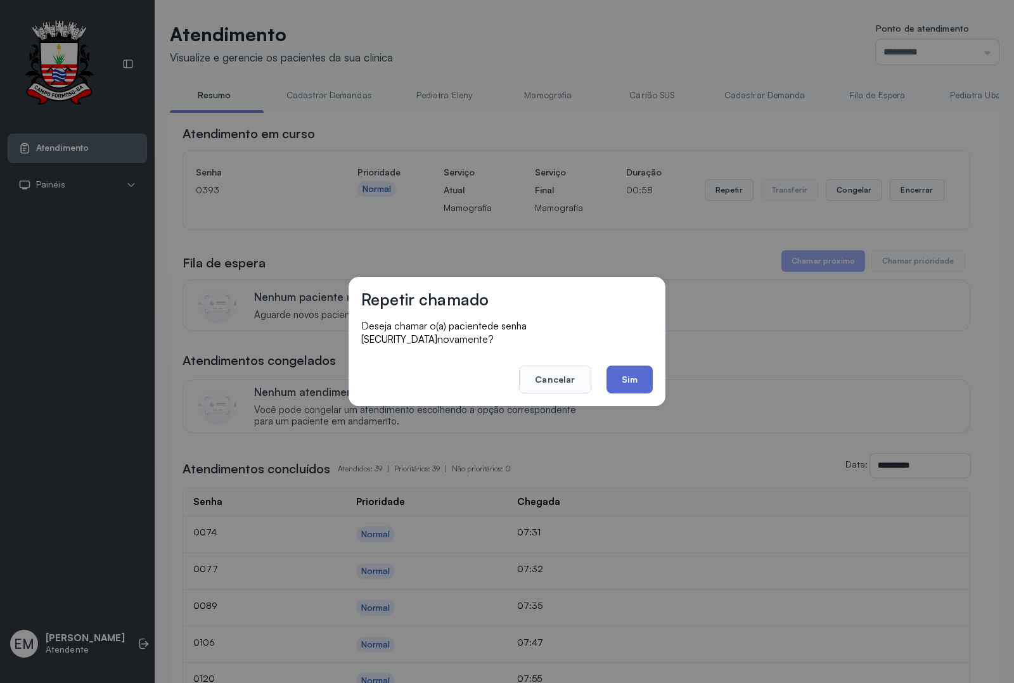
click at [632, 375] on button "Sim" at bounding box center [630, 380] width 46 height 28
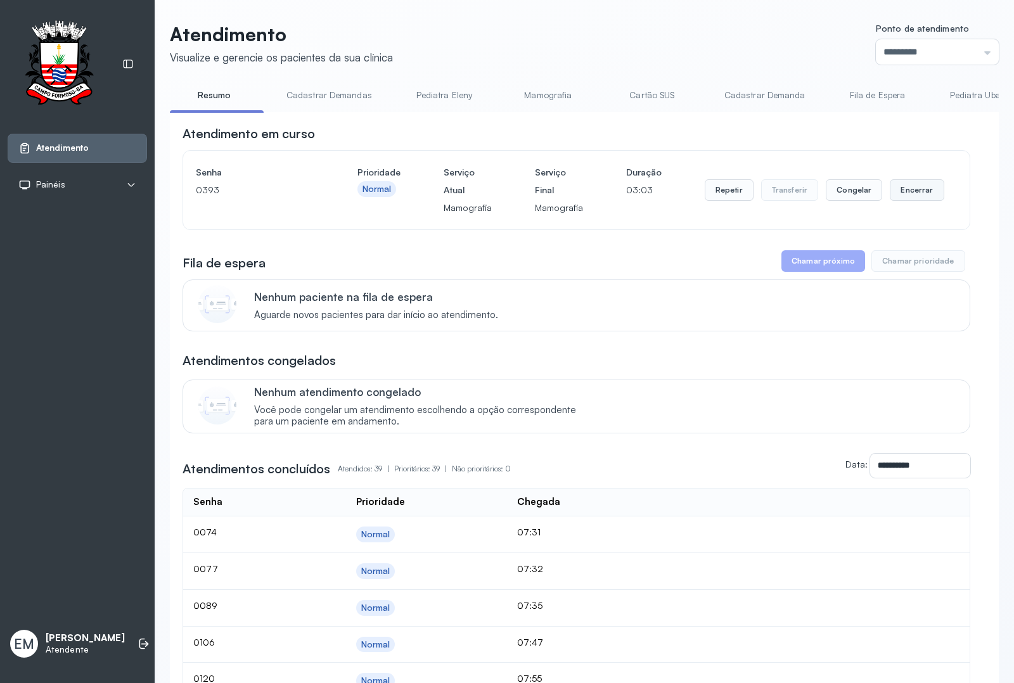
click at [894, 201] on button "Encerrar" at bounding box center [917, 190] width 54 height 22
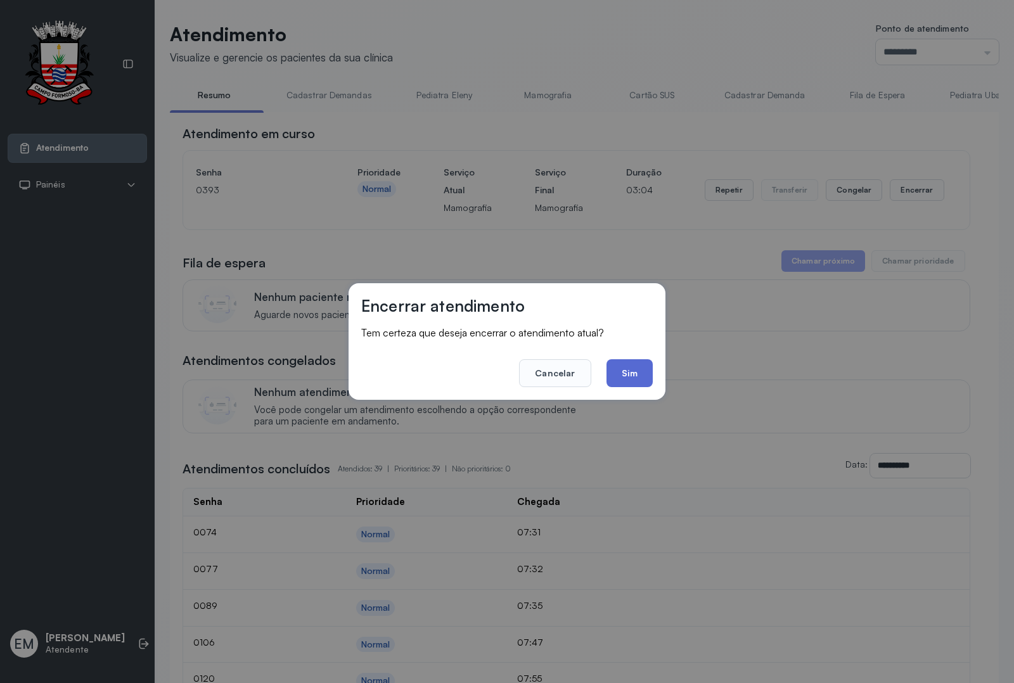
click at [640, 368] on button "Sim" at bounding box center [630, 373] width 46 height 28
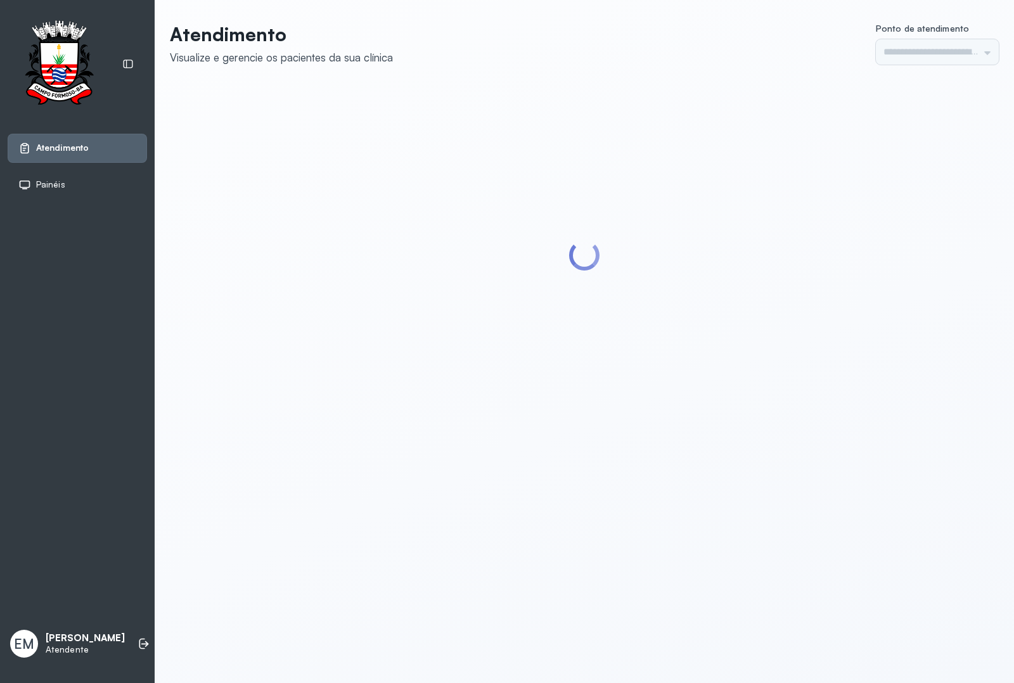
type input "*********"
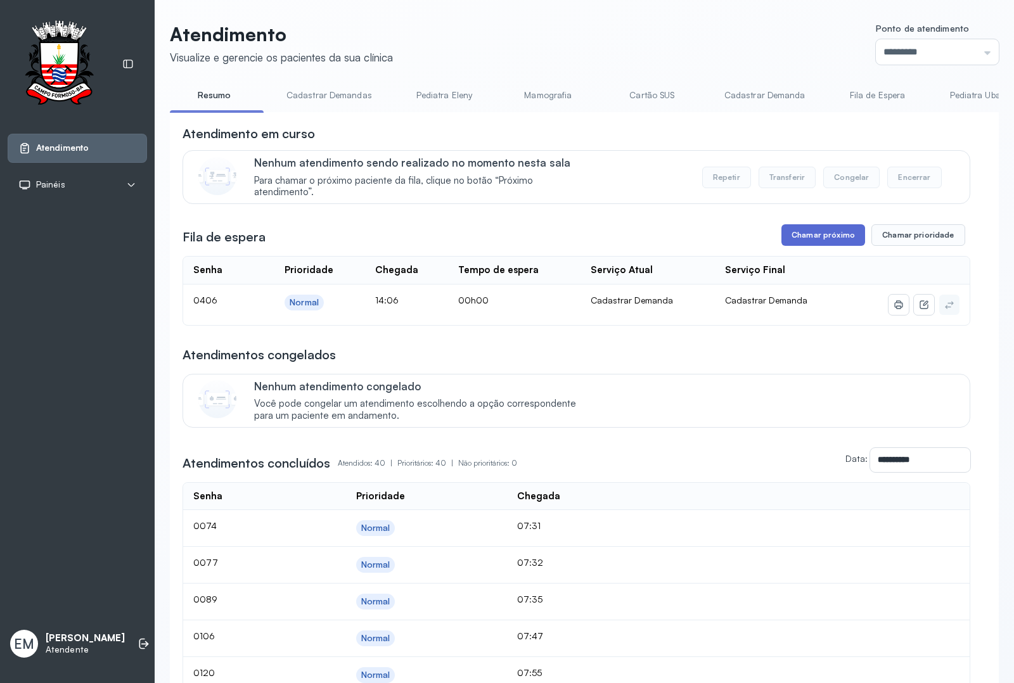
click at [785, 235] on button "Chamar próximo" at bounding box center [824, 235] width 84 height 22
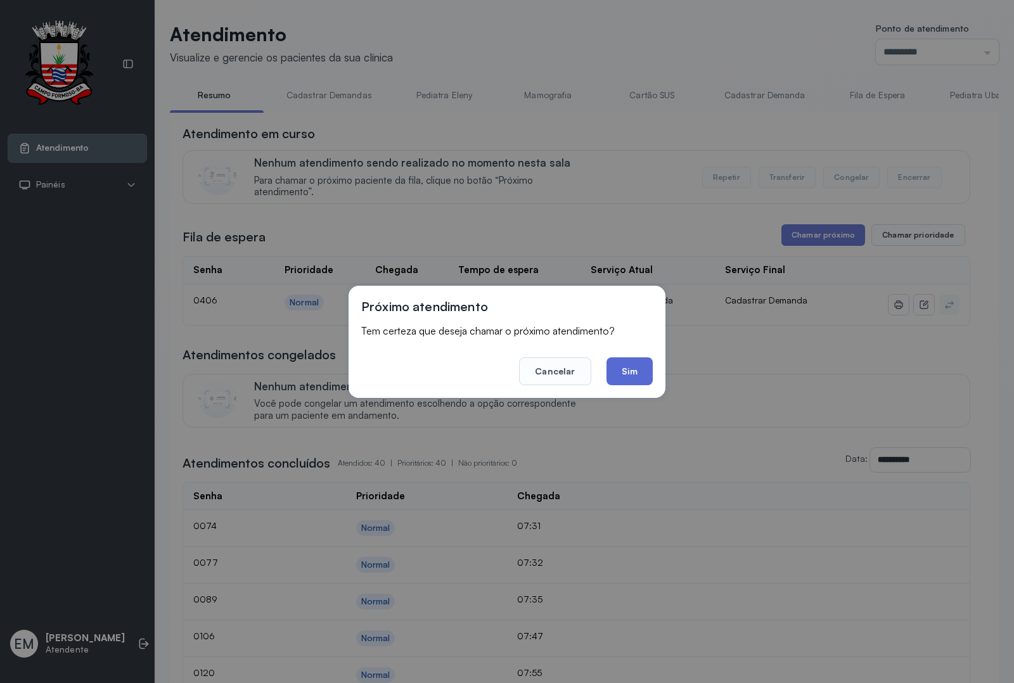
click at [628, 380] on button "Sim" at bounding box center [630, 372] width 46 height 28
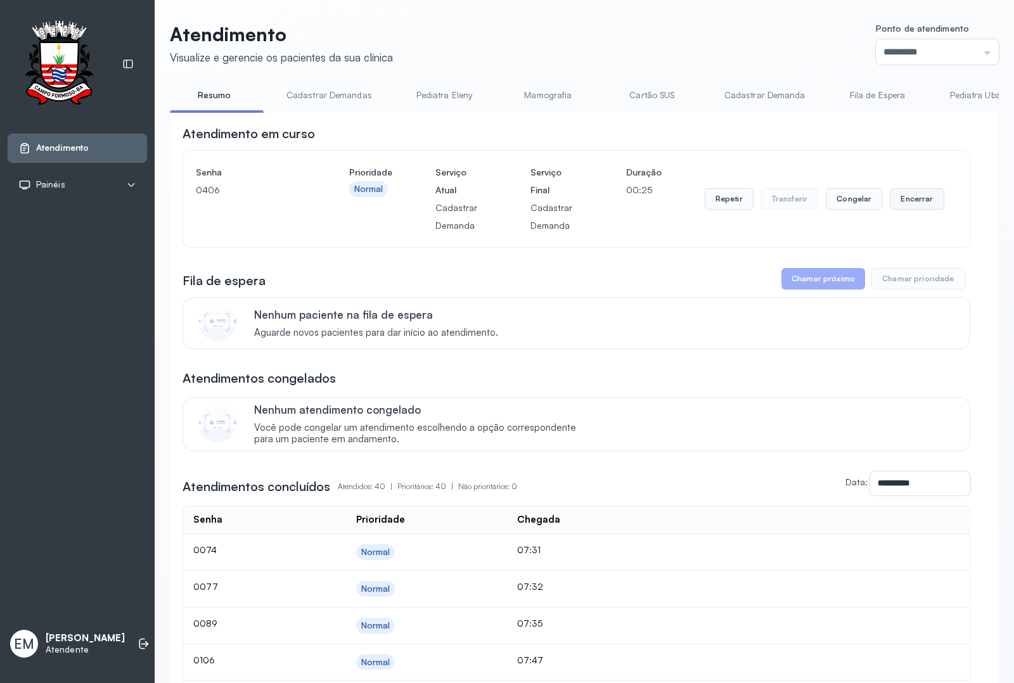
click at [911, 209] on button "Encerrar" at bounding box center [917, 199] width 54 height 22
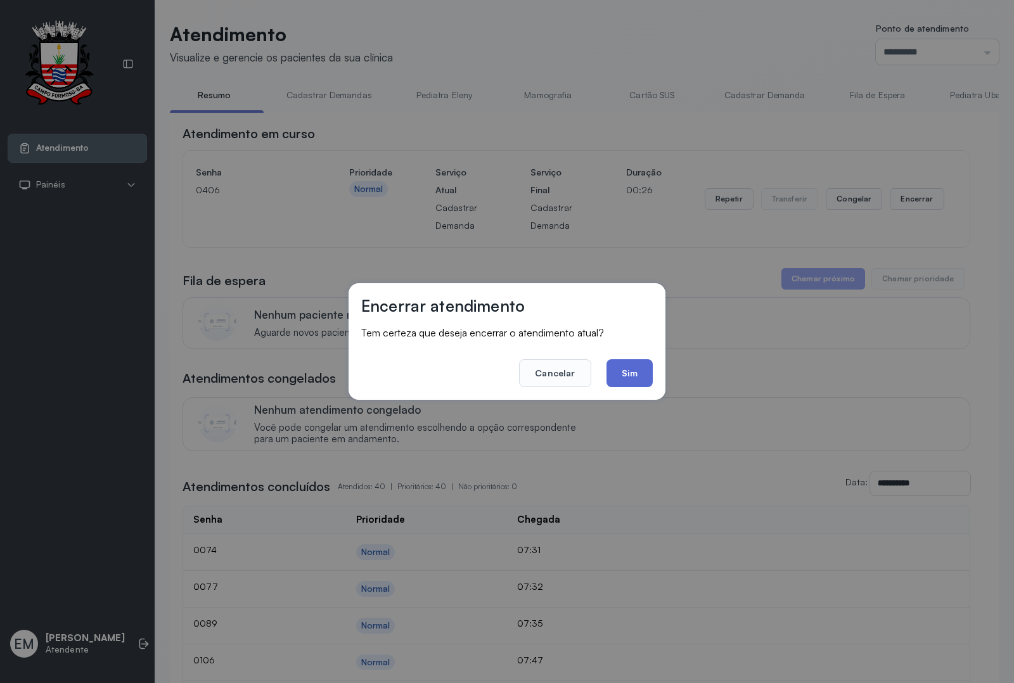
click at [624, 374] on button "Sim" at bounding box center [630, 373] width 46 height 28
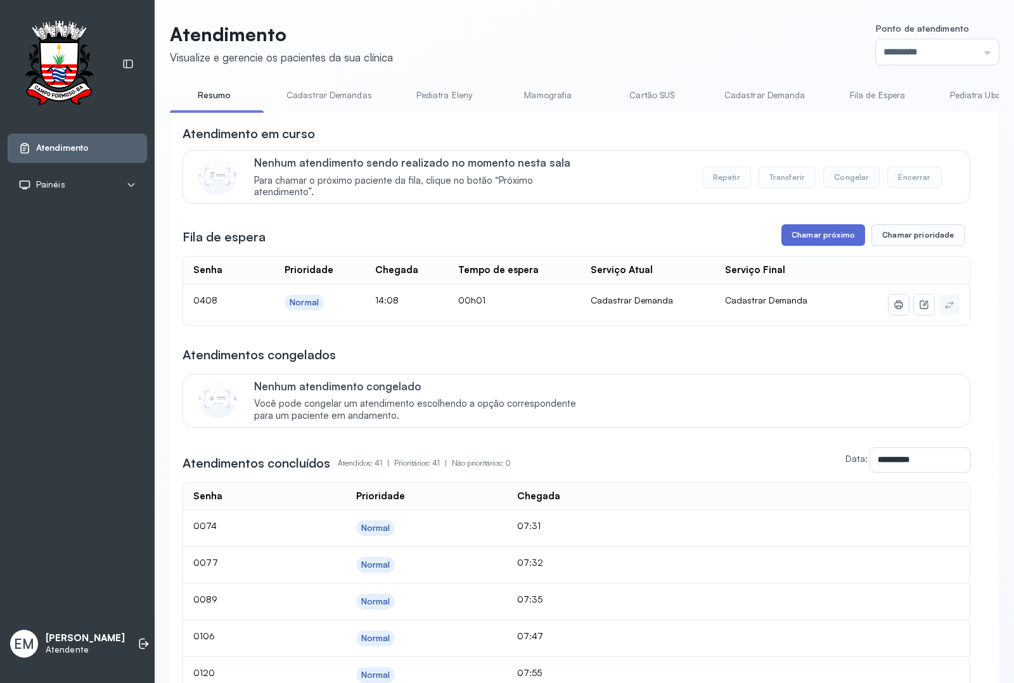
click at [790, 228] on button "Chamar próximo" at bounding box center [824, 235] width 84 height 22
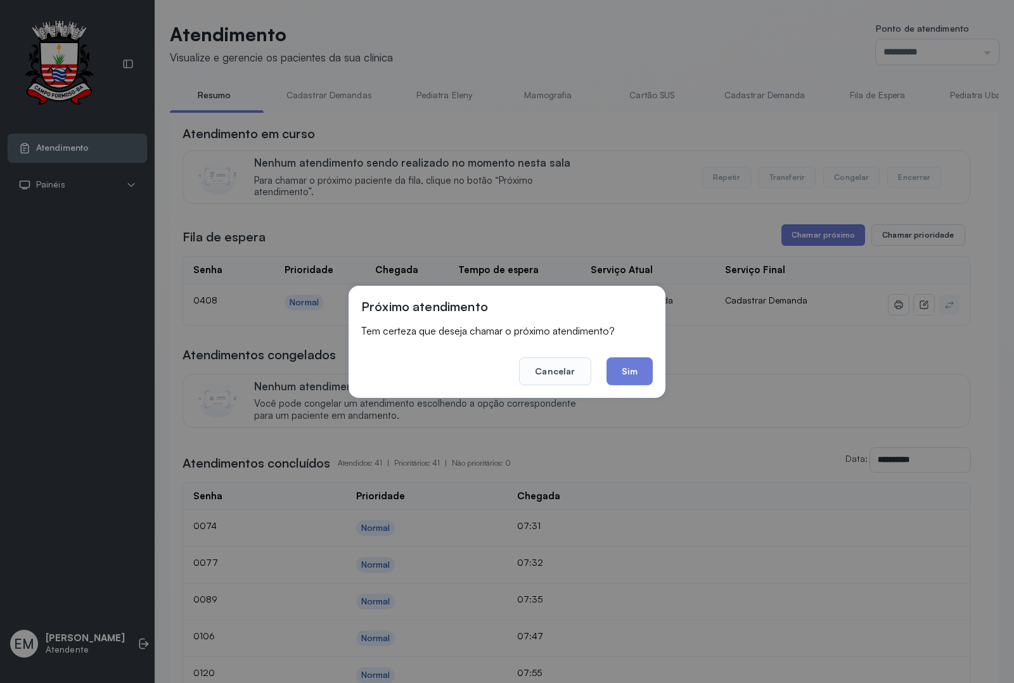
click at [603, 368] on footer "Cancelar Sim" at bounding box center [507, 363] width 292 height 46
click at [636, 363] on button "Sim" at bounding box center [630, 372] width 46 height 28
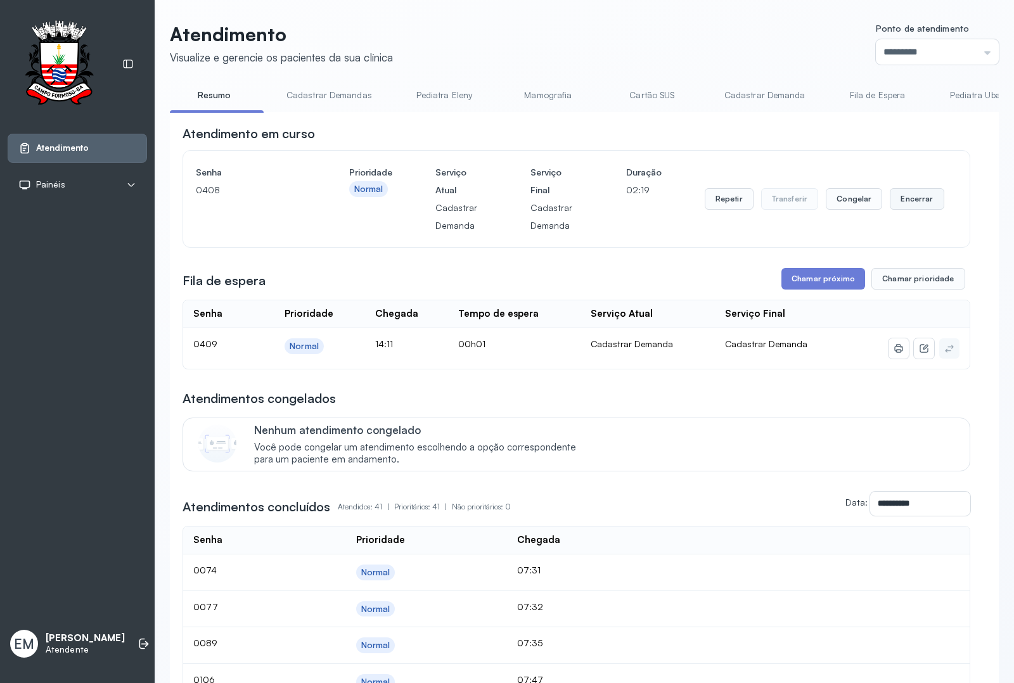
click at [927, 195] on button "Encerrar" at bounding box center [917, 199] width 54 height 22
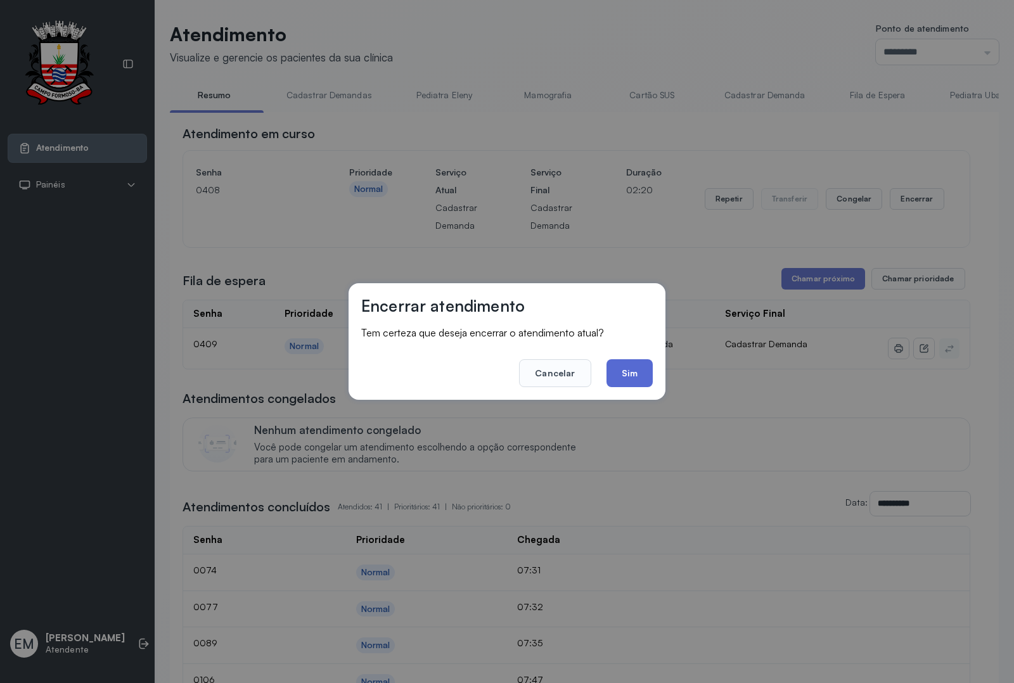
click at [625, 363] on button "Sim" at bounding box center [630, 373] width 46 height 28
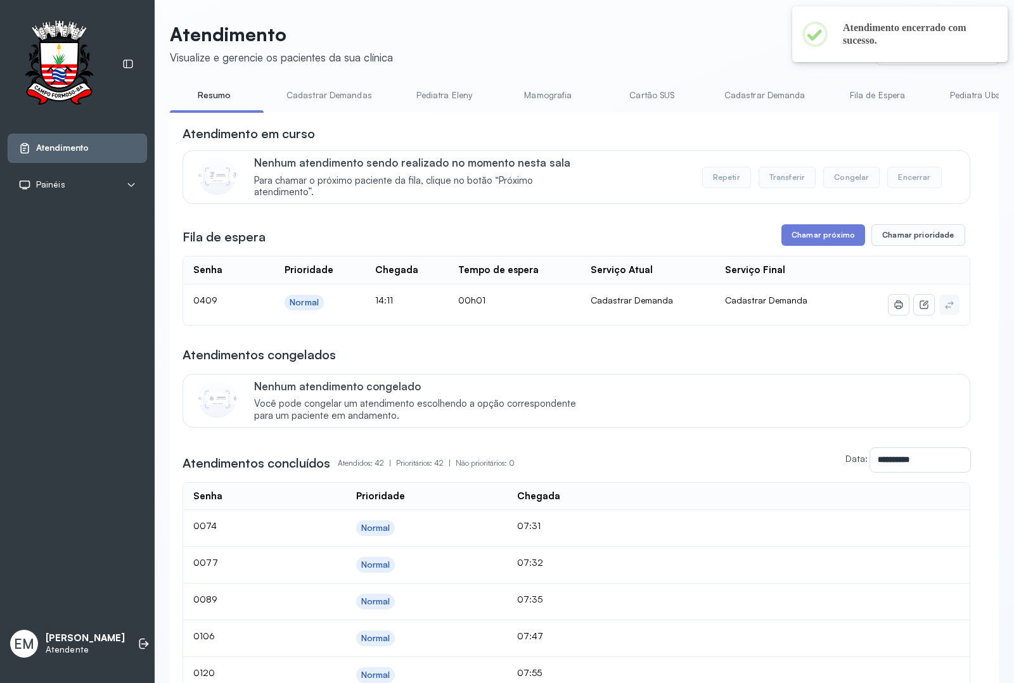
click at [811, 235] on button "Chamar próximo" at bounding box center [824, 235] width 84 height 22
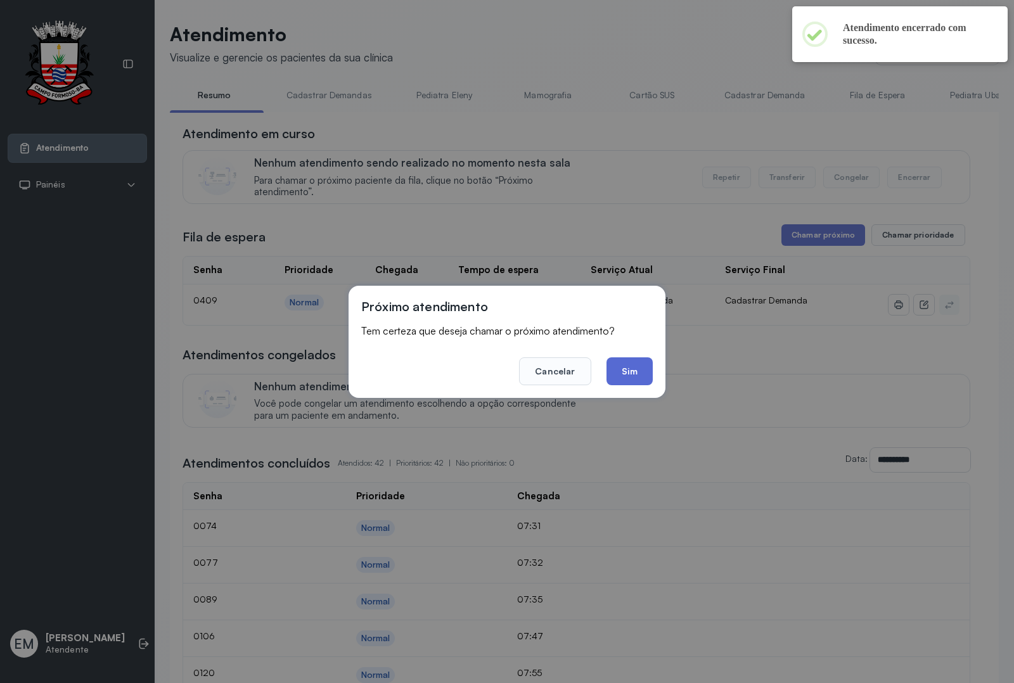
click at [625, 358] on button "Sim" at bounding box center [630, 372] width 46 height 28
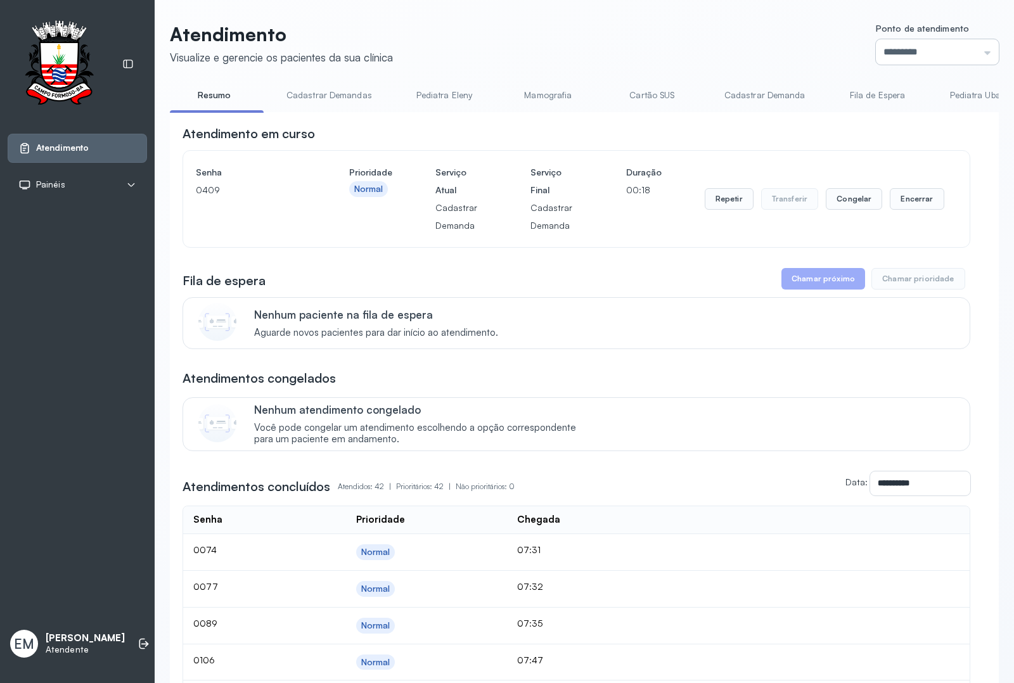
click at [921, 53] on input "*********" at bounding box center [937, 51] width 123 height 25
type input "*********"
click at [890, 208] on button "Encerrar" at bounding box center [917, 199] width 54 height 22
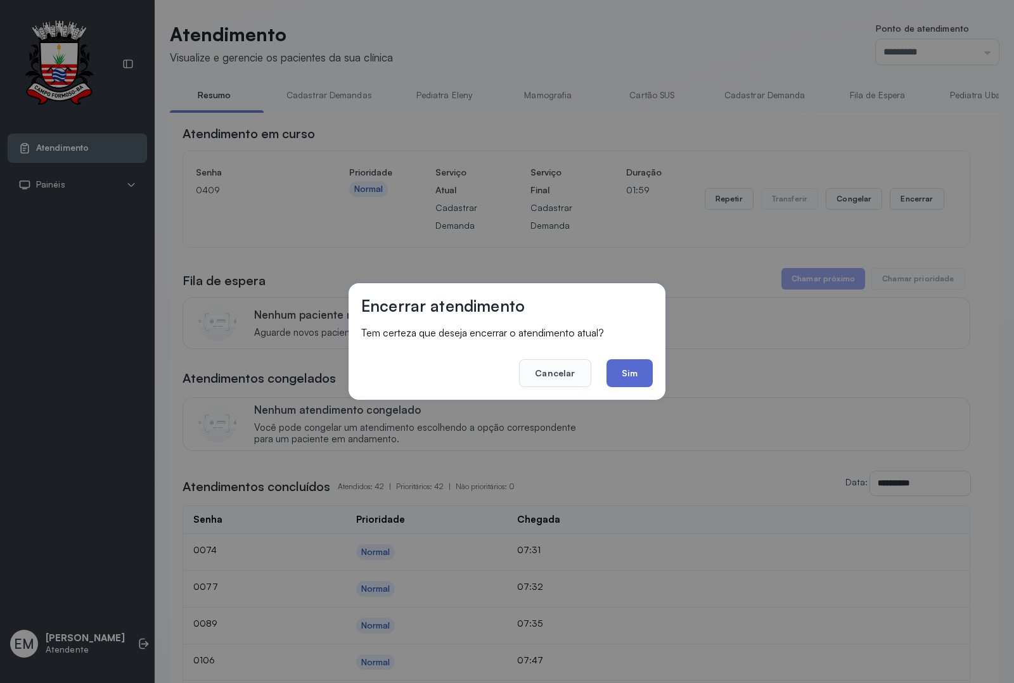
click at [614, 375] on button "Sim" at bounding box center [630, 373] width 46 height 28
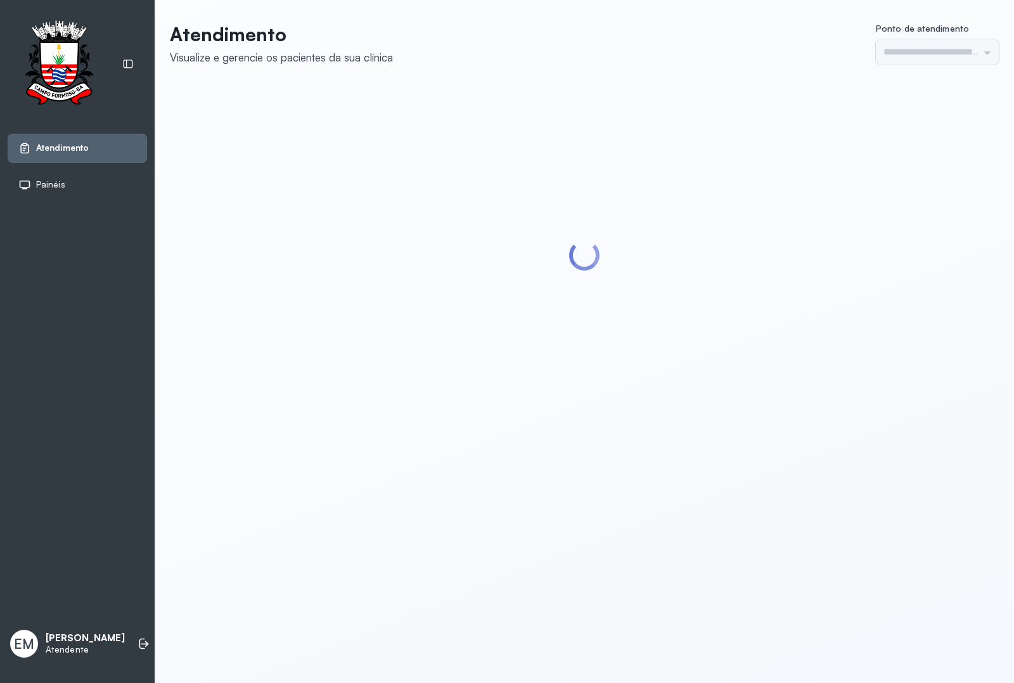
type input "*********"
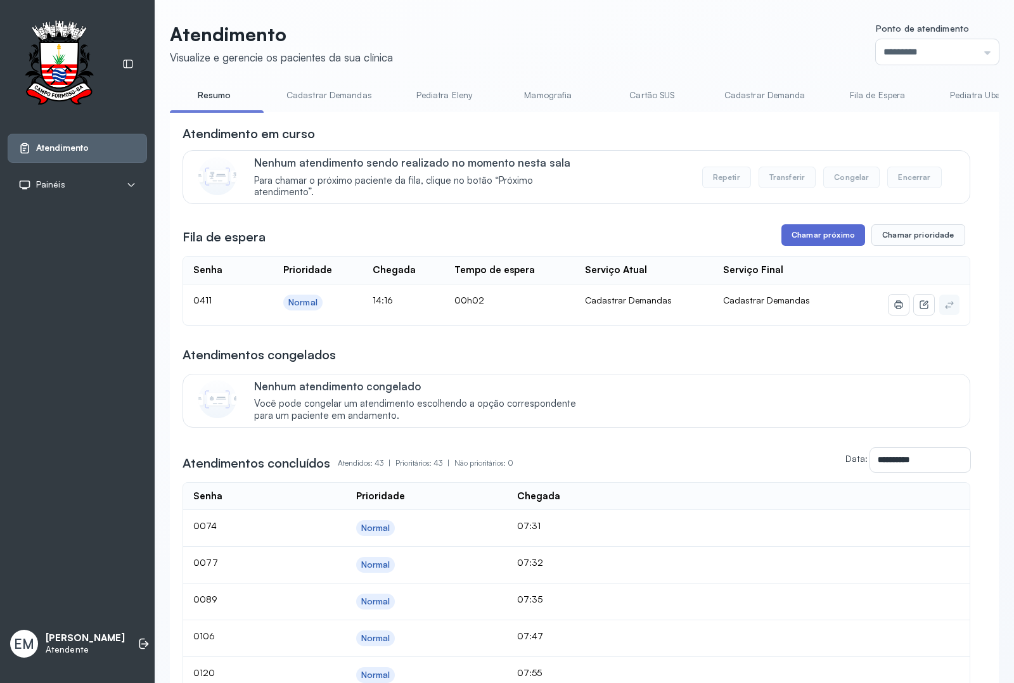
click at [809, 244] on button "Chamar próximo" at bounding box center [824, 235] width 84 height 22
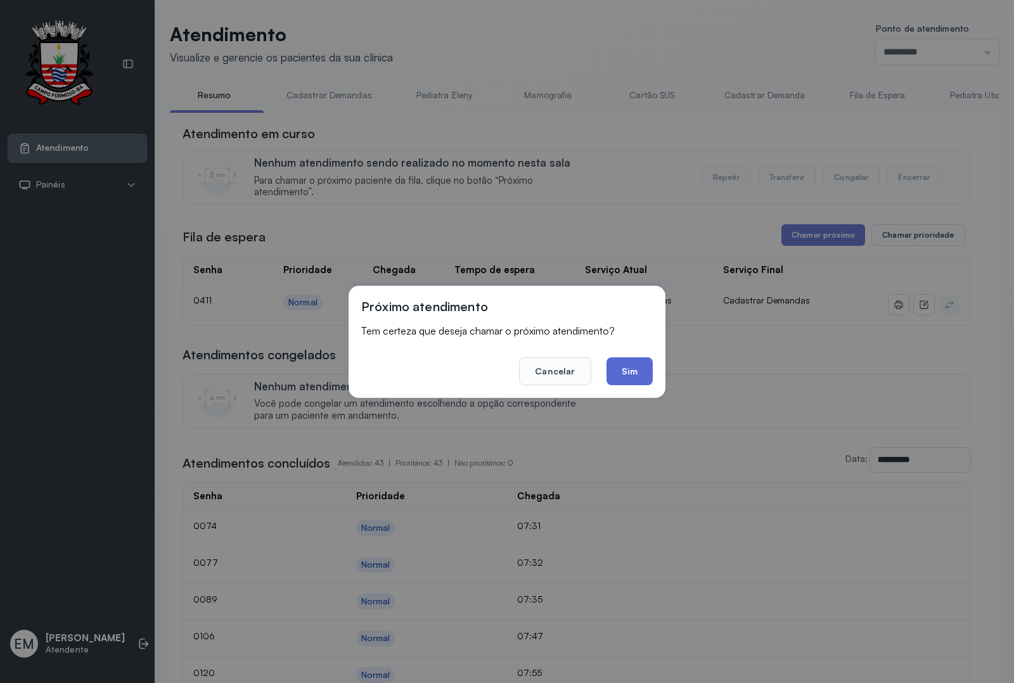
click at [622, 361] on button "Sim" at bounding box center [630, 372] width 46 height 28
